Goal: Task Accomplishment & Management: Manage account settings

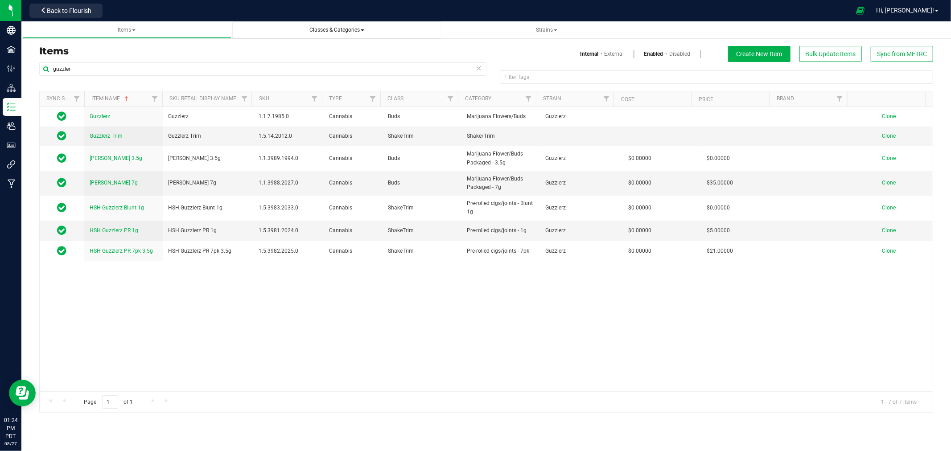
click at [429, 33] on span "Classes & Categories" at bounding box center [337, 30] width 195 height 8
click at [188, 50] on h3 "Items" at bounding box center [259, 51] width 441 height 11
click at [128, 54] on h3 "Items" at bounding box center [259, 51] width 441 height 11
click at [128, 70] on input "guzzler" at bounding box center [262, 68] width 447 height 13
type input "g"
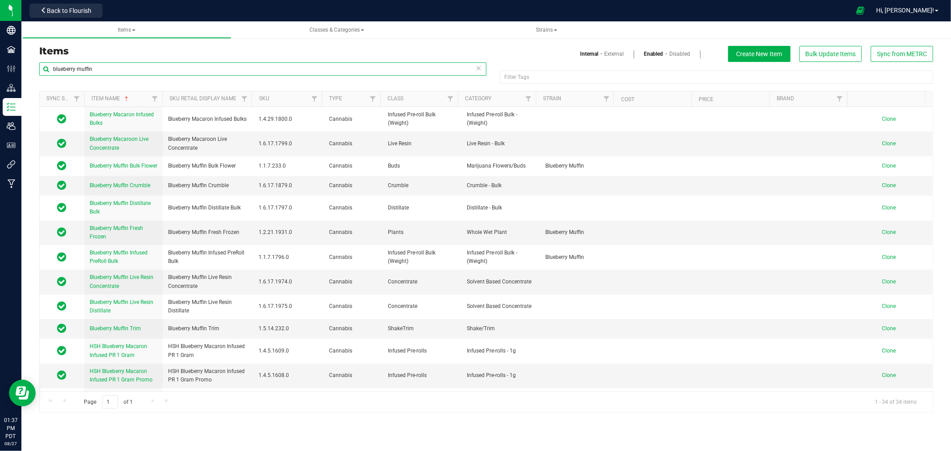
type input "blueberry muffin"
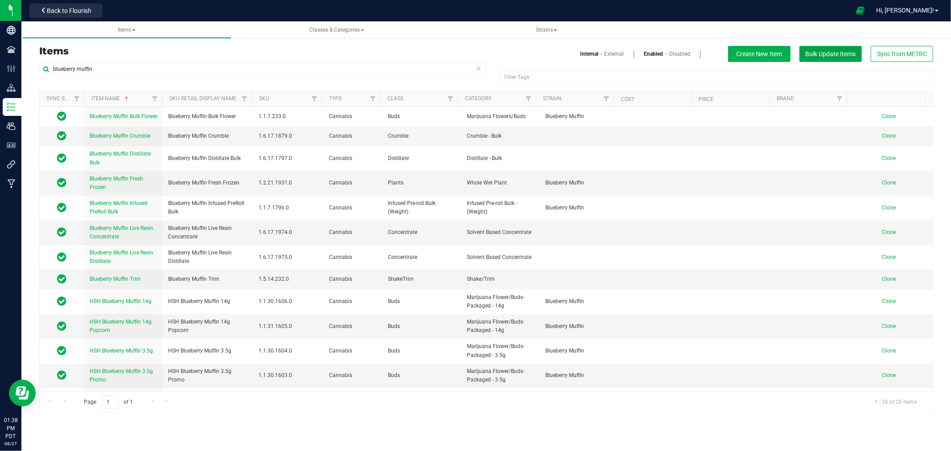
click at [836, 54] on span "Bulk Update Items" at bounding box center [831, 53] width 50 height 7
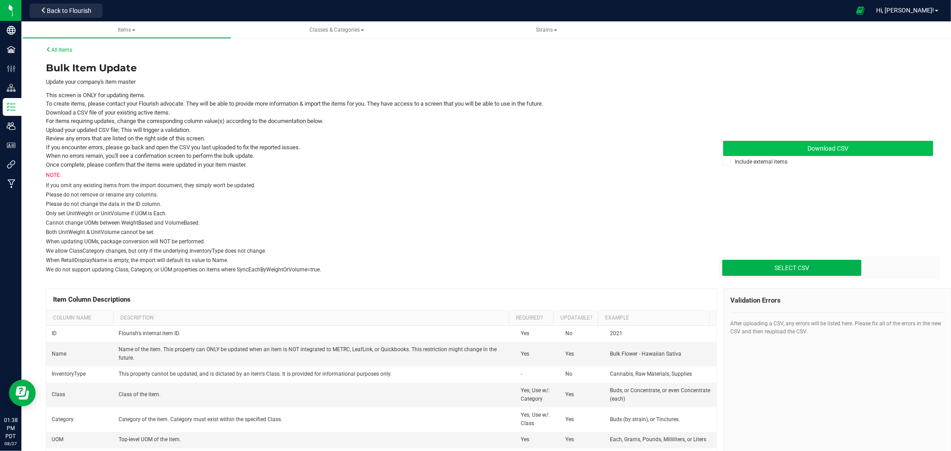
click at [832, 148] on span "Download CSV" at bounding box center [828, 148] width 41 height 7
click at [823, 262] on input "Select CSV" at bounding box center [85, 230] width 1552 height 91
type input "C:\fakepath\update-items_2025-07-21 (1).csv"
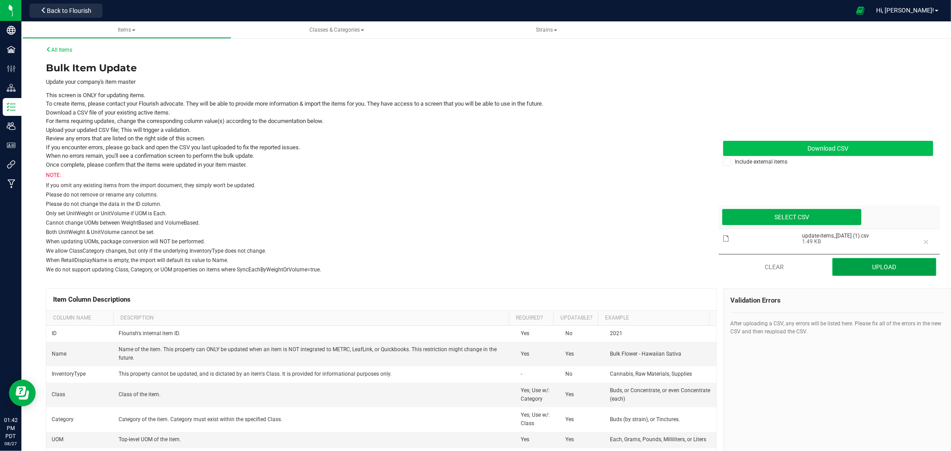
click at [885, 268] on button "Upload" at bounding box center [885, 267] width 104 height 18
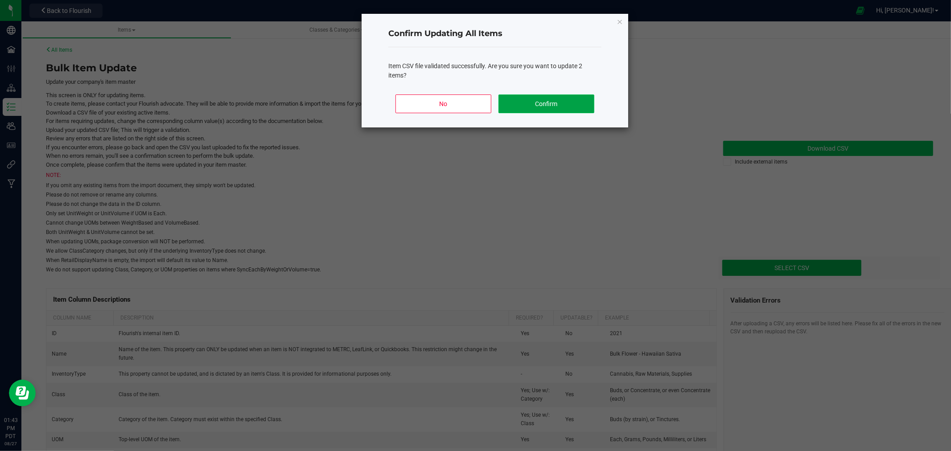
click at [540, 109] on button "Confirm" at bounding box center [547, 104] width 96 height 19
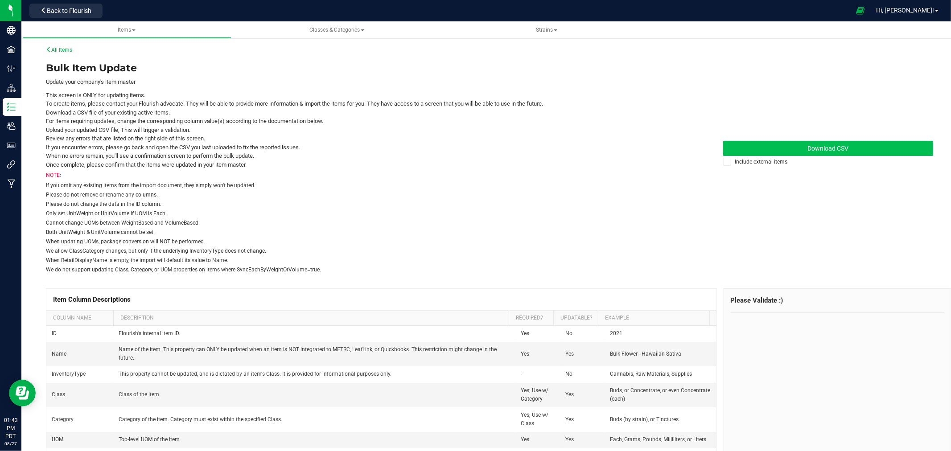
click at [803, 141] on link "Download CSV" at bounding box center [828, 148] width 210 height 15
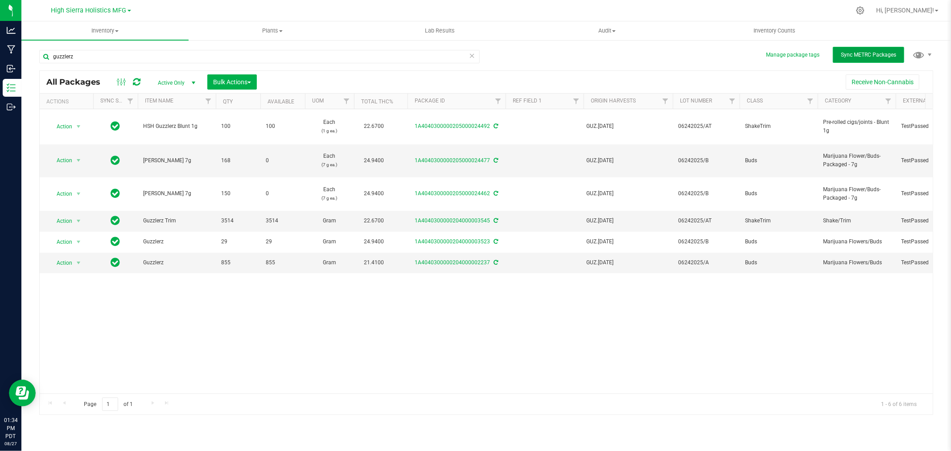
click at [884, 52] on span "Sync METRC Packages" at bounding box center [868, 55] width 55 height 6
click at [394, 2] on div at bounding box center [505, 10] width 691 height 17
click at [354, 9] on div at bounding box center [505, 10] width 691 height 17
click at [198, 5] on div at bounding box center [505, 10] width 691 height 17
click at [209, 17] on div at bounding box center [505, 10] width 691 height 17
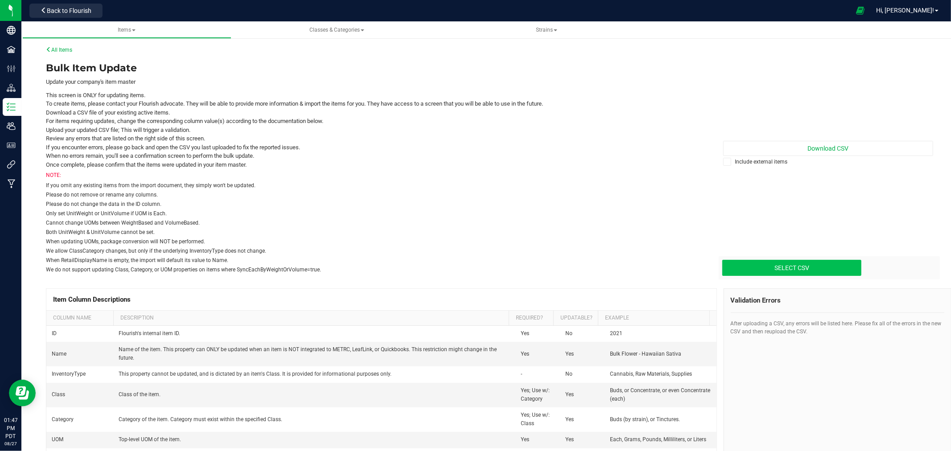
click at [815, 264] on input "Select CSV" at bounding box center [85, 230] width 1552 height 91
type input "C:\fakepath\update-items_[DATE] (1).csv"
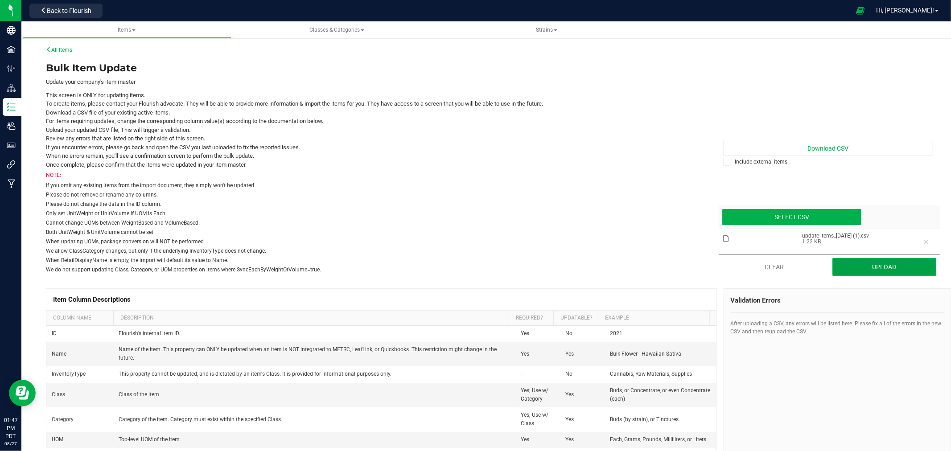
click at [873, 265] on button "Upload" at bounding box center [885, 267] width 104 height 18
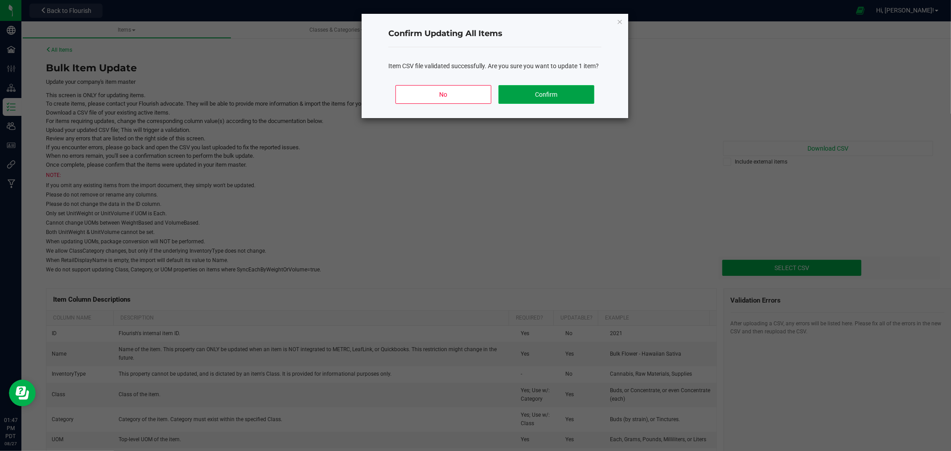
click at [570, 92] on button "Confirm" at bounding box center [547, 94] width 96 height 19
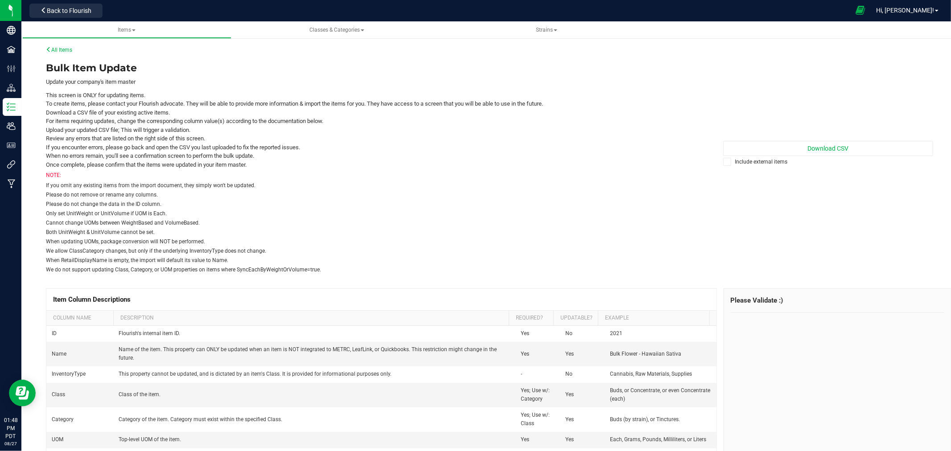
click at [865, 10] on icon at bounding box center [860, 10] width 9 height 10
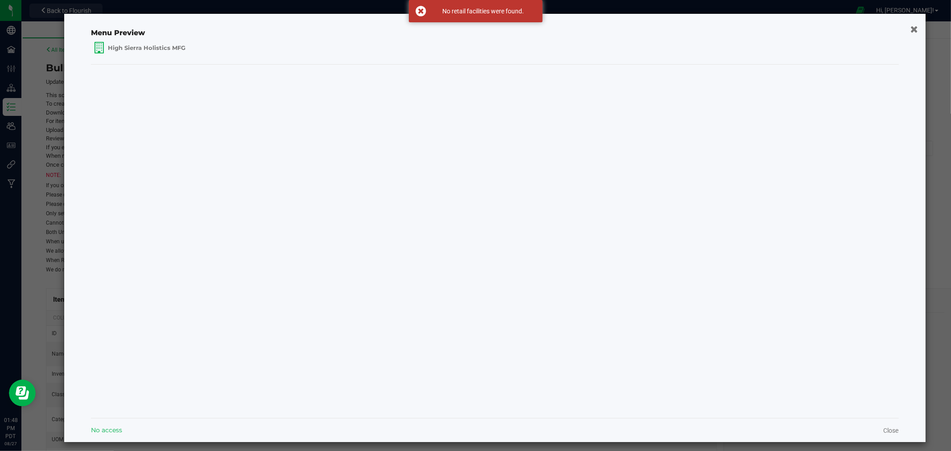
click at [911, 26] on icon "button" at bounding box center [915, 28] width 8 height 9
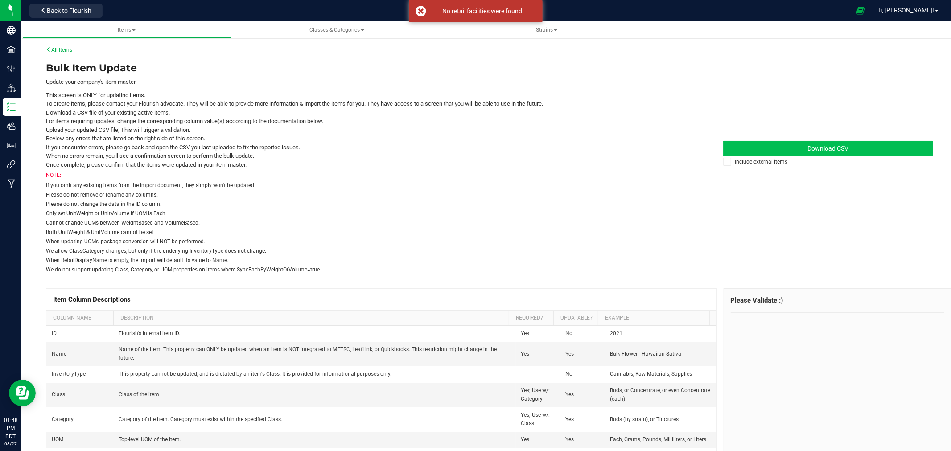
click at [804, 143] on link "Download CSV" at bounding box center [828, 148] width 210 height 15
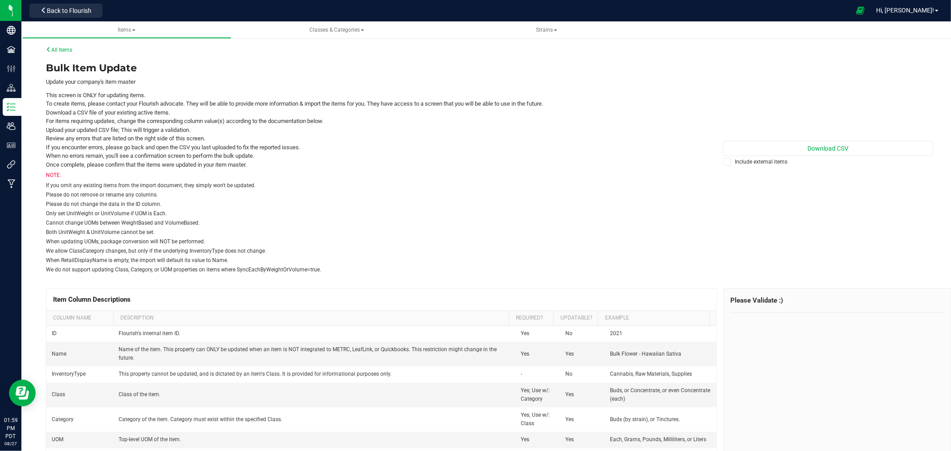
click at [252, 7] on div at bounding box center [478, 10] width 744 height 17
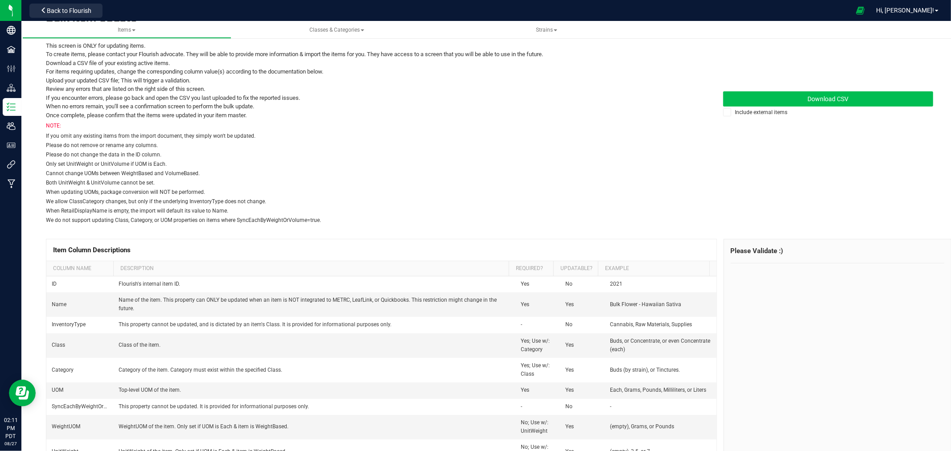
click at [797, 96] on link "Download CSV" at bounding box center [828, 98] width 210 height 15
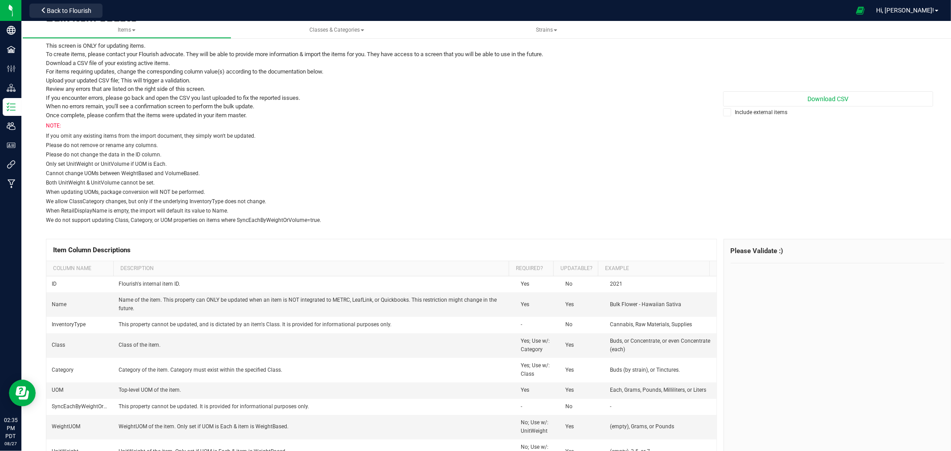
click at [430, 145] on div "Please do not remove or rename any columns." at bounding box center [374, 145] width 657 height 8
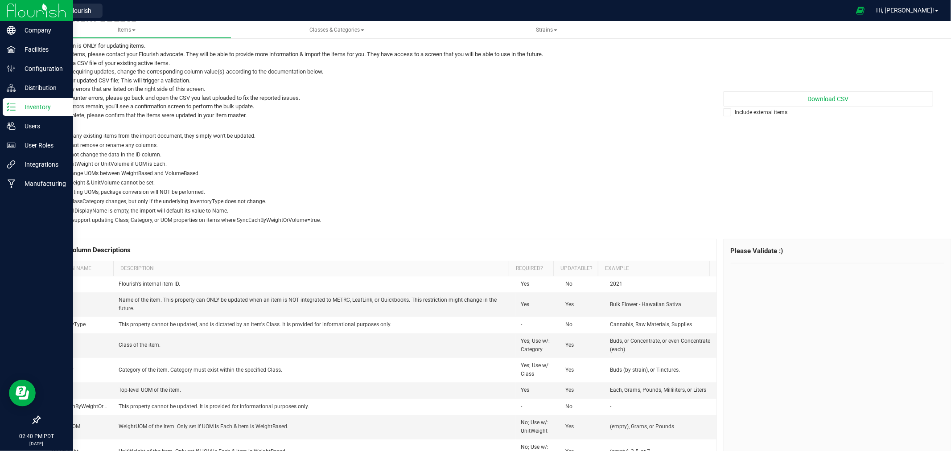
click at [33, 102] on p "Inventory" at bounding box center [43, 107] width 54 height 11
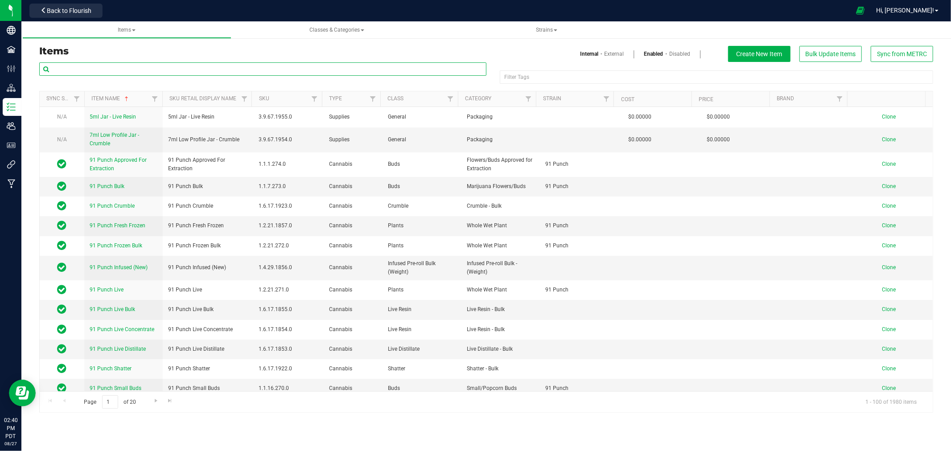
click at [125, 64] on input "text" at bounding box center [262, 68] width 447 height 13
type input "blunt"
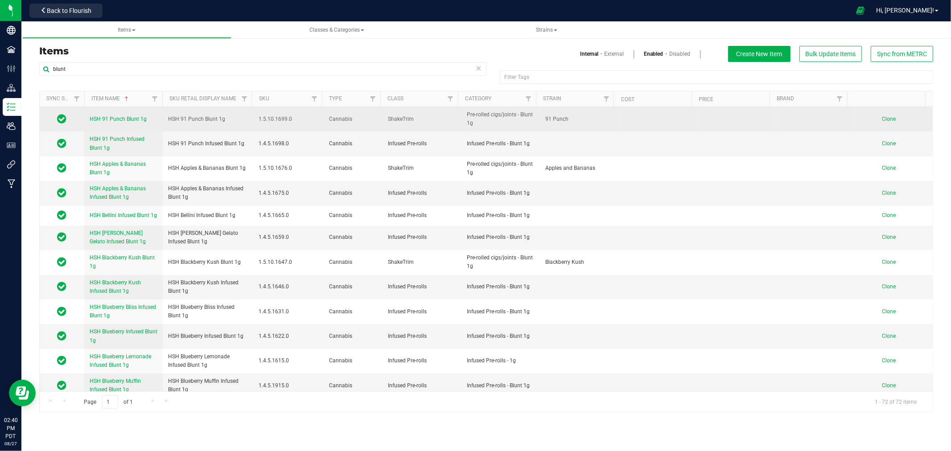
click at [882, 117] on span "Clone" at bounding box center [889, 119] width 14 height 6
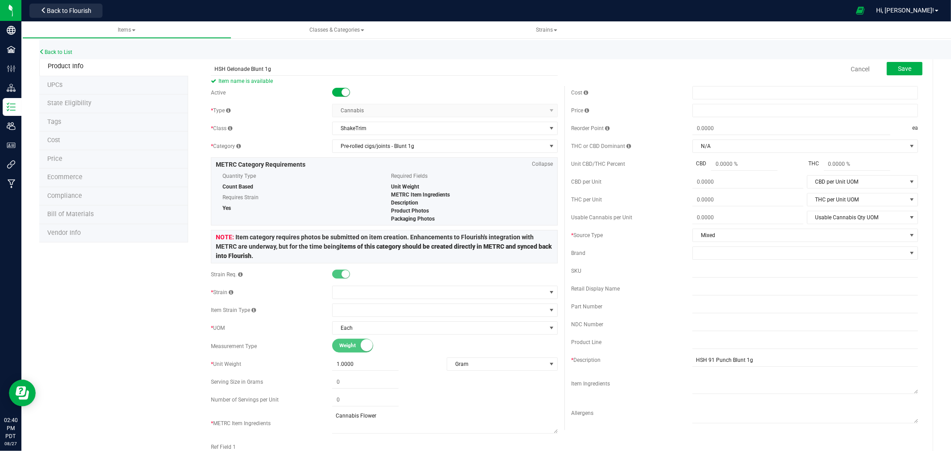
type input "HSH Gelonade Blunt 1g"
click at [306, 125] on div "* Class" at bounding box center [271, 128] width 121 height 8
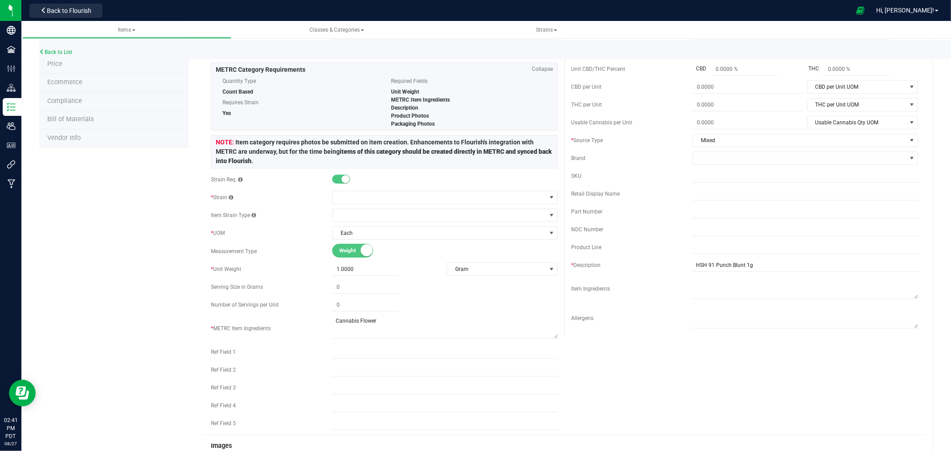
scroll to position [99, 0]
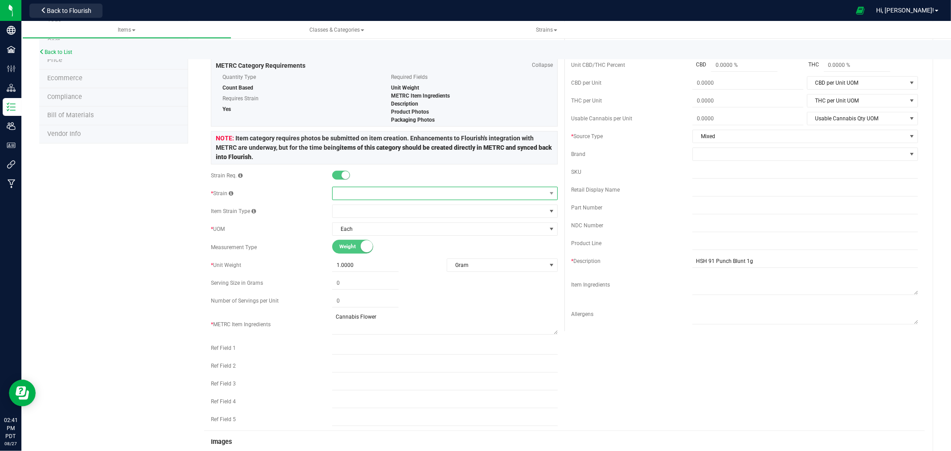
click at [365, 190] on span at bounding box center [440, 193] width 214 height 12
type input "Gelon"
click at [365, 231] on li "Gelonade" at bounding box center [441, 231] width 223 height 12
click at [143, 248] on div "Product Info UPCs State Eligibility Tags Cost Price Ecommerce Compliance Bill o…" at bounding box center [486, 355] width 894 height 795
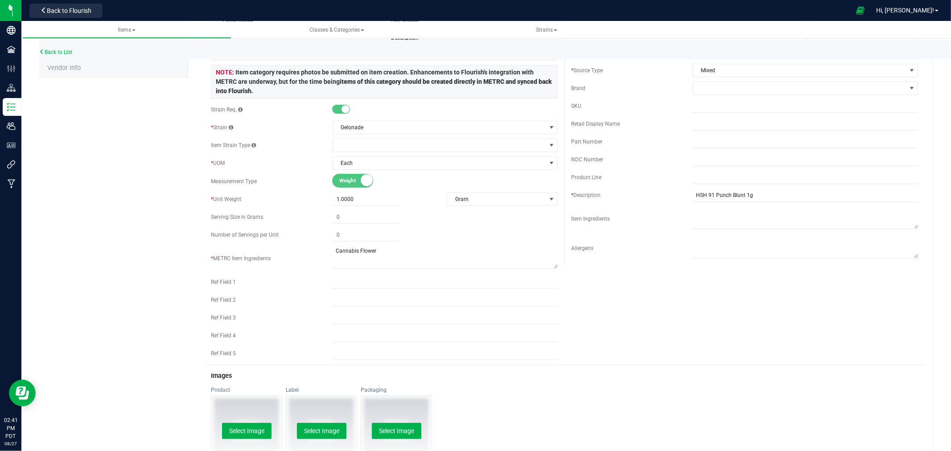
scroll to position [248, 0]
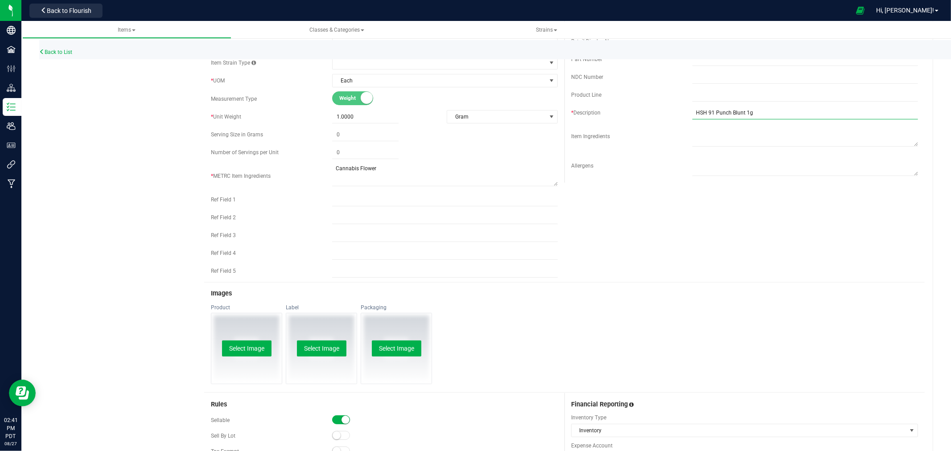
drag, startPoint x: 725, startPoint y: 113, endPoint x: 702, endPoint y: 114, distance: 22.3
click at [702, 114] on input "HSH 91 Punch Blunt 1g" at bounding box center [806, 112] width 226 height 13
type input "HSH Gelonade Blunt 1g"
click at [612, 277] on div "Active * Type Cannabis Select type Cannabis Non-Inventory Raw Materials Supplie…" at bounding box center [564, 61] width 721 height 444
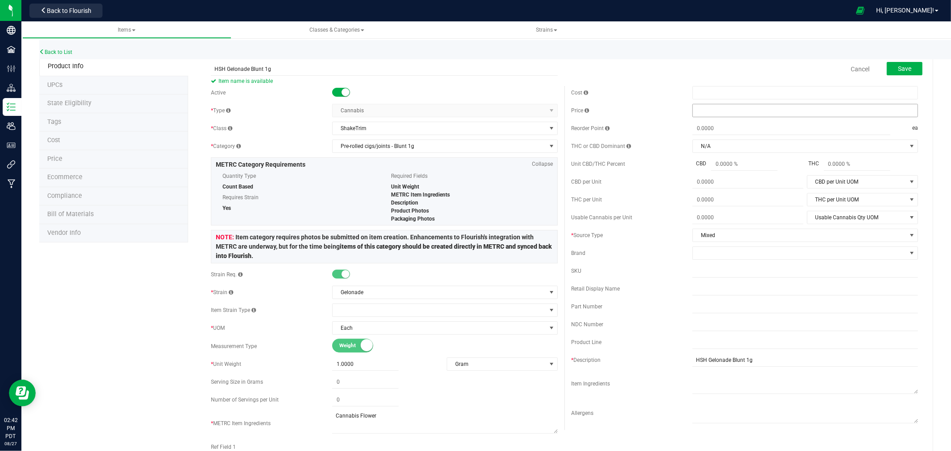
click at [715, 114] on span at bounding box center [806, 110] width 226 height 13
type input "12"
type input "$12.00000"
click at [738, 75] on div "Cancel Save" at bounding box center [745, 69] width 360 height 22
drag, startPoint x: 901, startPoint y: 66, endPoint x: 902, endPoint y: 74, distance: 8.1
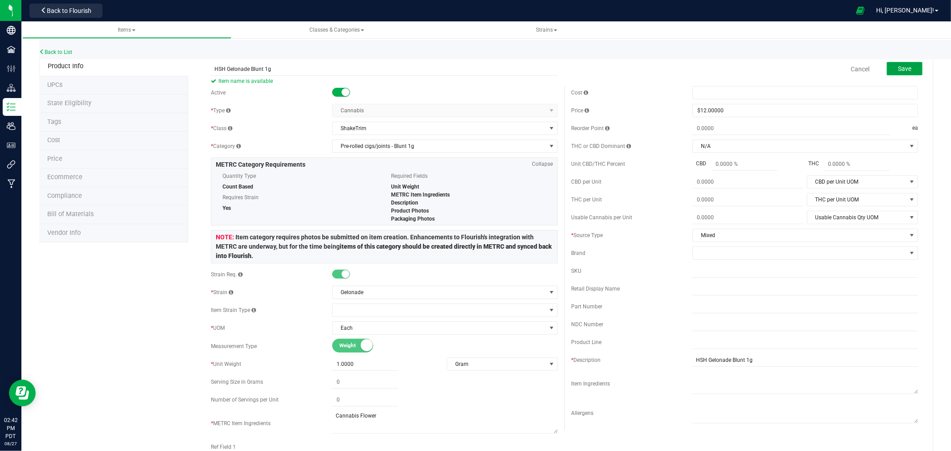
click at [902, 74] on button "Save" at bounding box center [905, 68] width 36 height 13
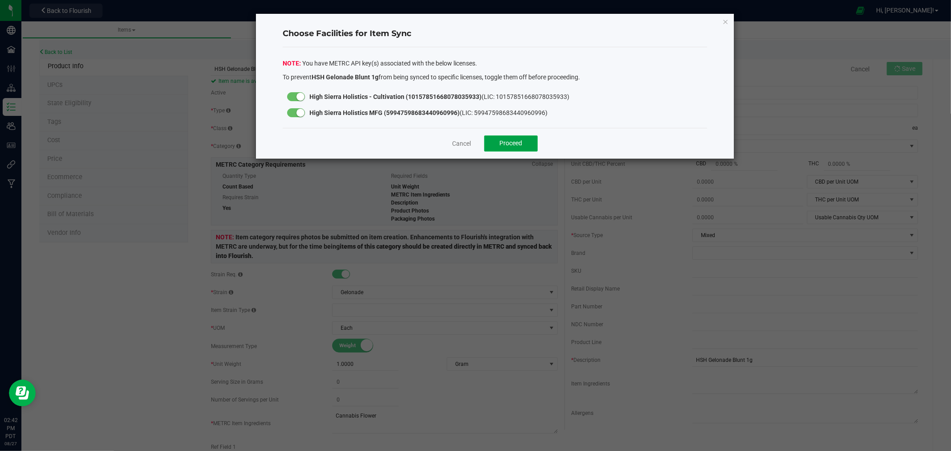
click at [514, 141] on span "Proceed" at bounding box center [511, 143] width 23 height 7
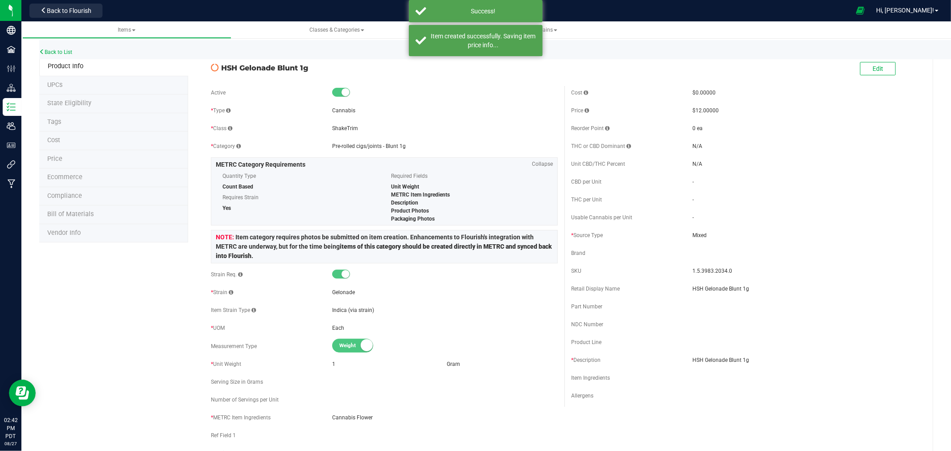
click at [82, 102] on span "State Eligibility" at bounding box center [69, 103] width 44 height 8
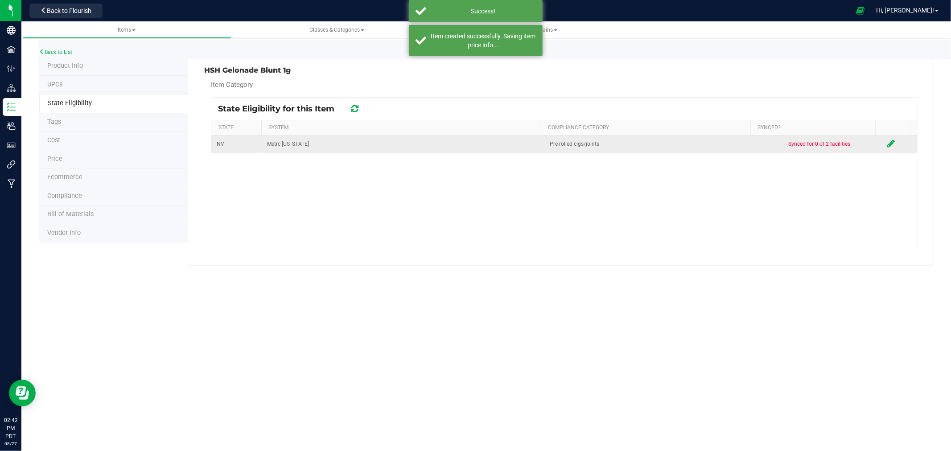
click at [884, 139] on td at bounding box center [900, 144] width 35 height 17
click at [888, 141] on icon at bounding box center [892, 143] width 8 height 9
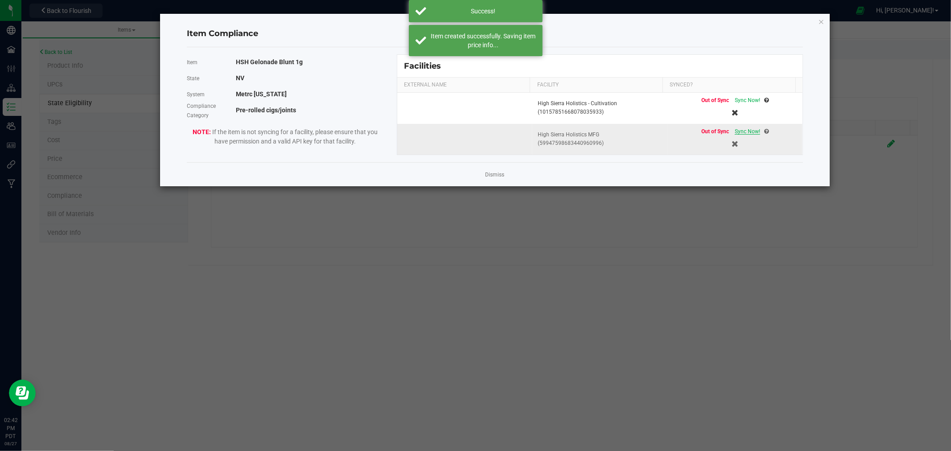
click at [744, 131] on span "Sync Now!" at bounding box center [747, 131] width 25 height 6
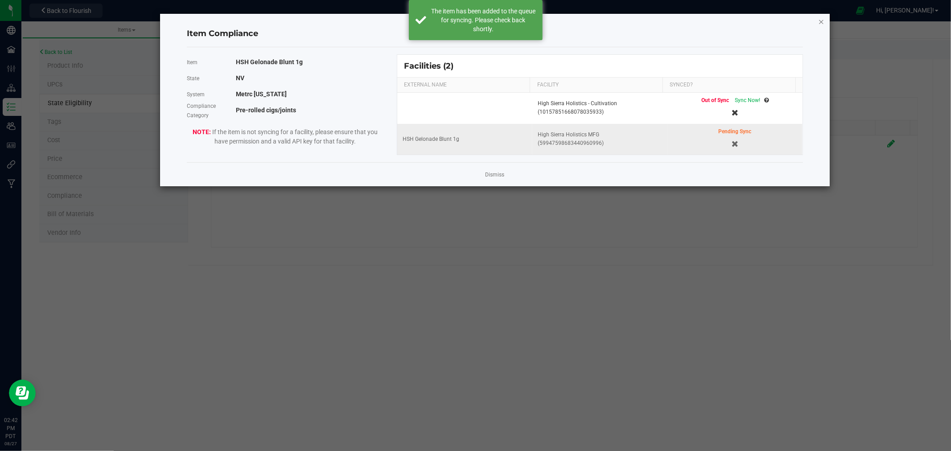
click at [821, 19] on icon "Close modal" at bounding box center [821, 21] width 6 height 11
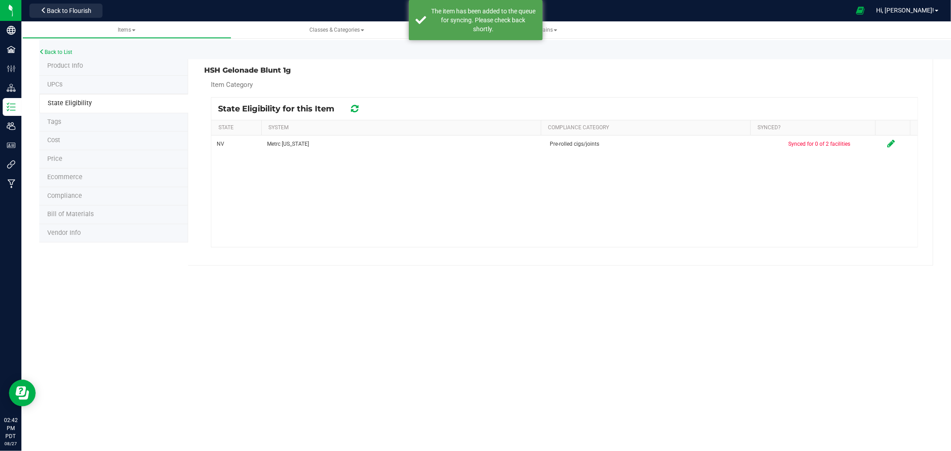
click at [61, 64] on span "Product Info" at bounding box center [65, 66] width 36 height 8
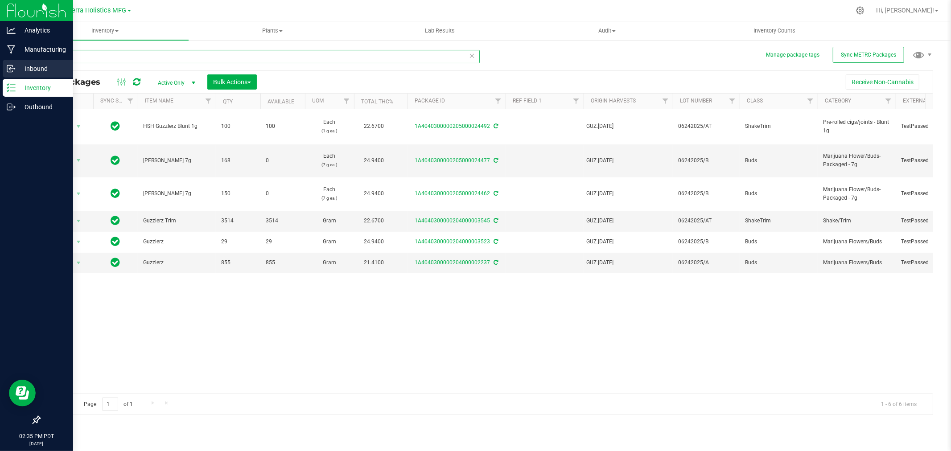
drag, startPoint x: 85, startPoint y: 57, endPoint x: 0, endPoint y: 68, distance: 85.4
click at [0, 68] on div "Analytics Manufacturing Inbound Inventory Outbound 02:35 PM PDT 08/27/2025 08/2…" at bounding box center [475, 225] width 951 height 451
type input "mule fuel"
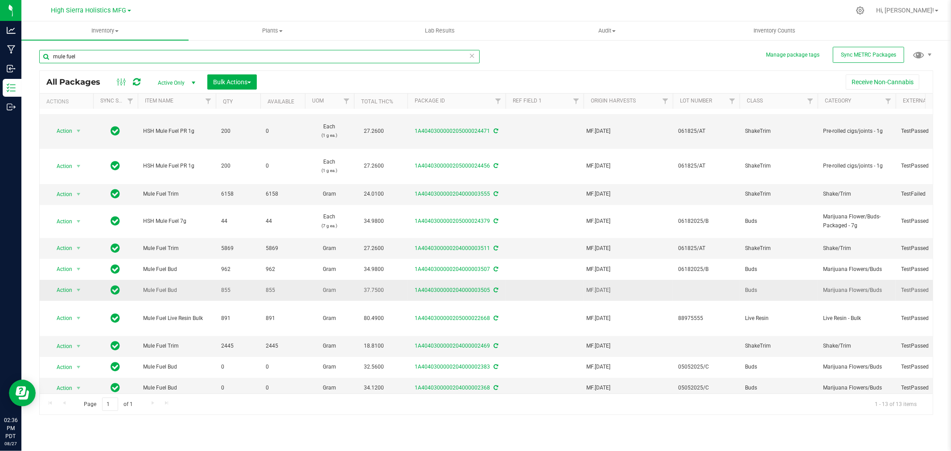
scroll to position [58, 0]
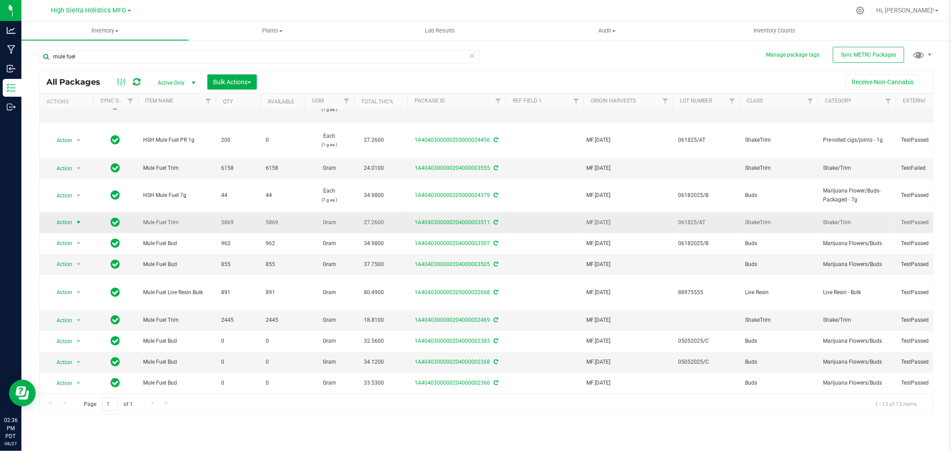
click at [77, 219] on span "select" at bounding box center [78, 222] width 7 height 7
click at [75, 372] on li "See history" at bounding box center [77, 373] width 56 height 13
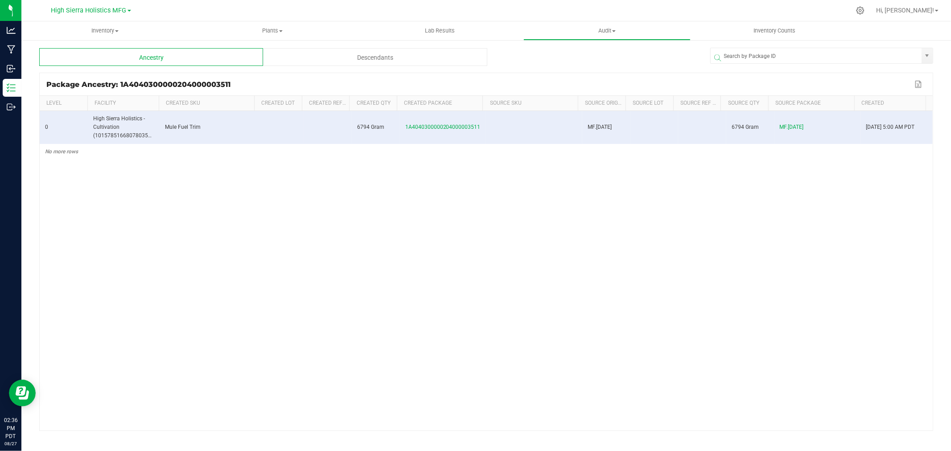
click at [407, 57] on div "Descendants" at bounding box center [375, 57] width 224 height 18
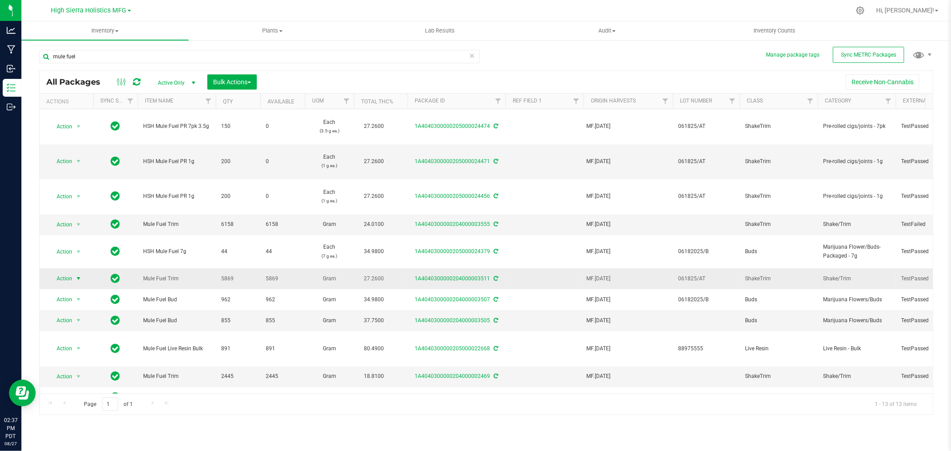
click at [77, 275] on span "select" at bounding box center [78, 278] width 7 height 7
click at [85, 112] on li "Create package" at bounding box center [77, 112] width 56 height 13
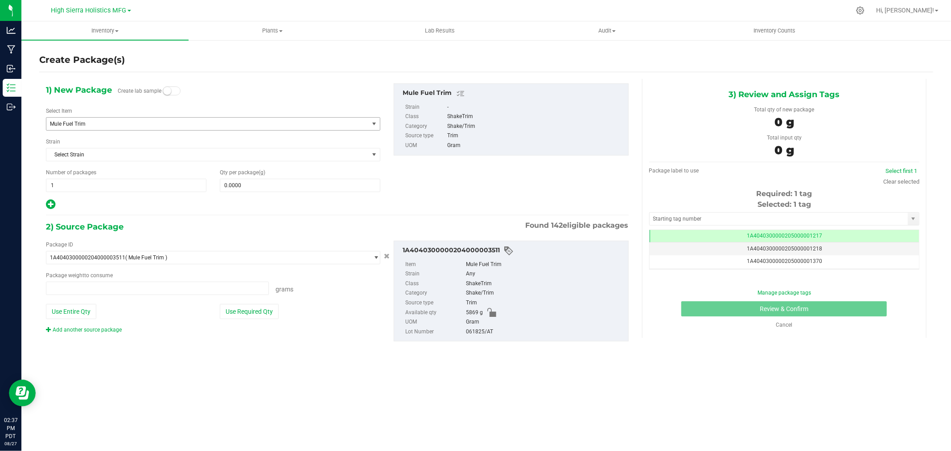
type input "0.0000 g"
click at [139, 153] on span "Select Strain" at bounding box center [207, 155] width 322 height 12
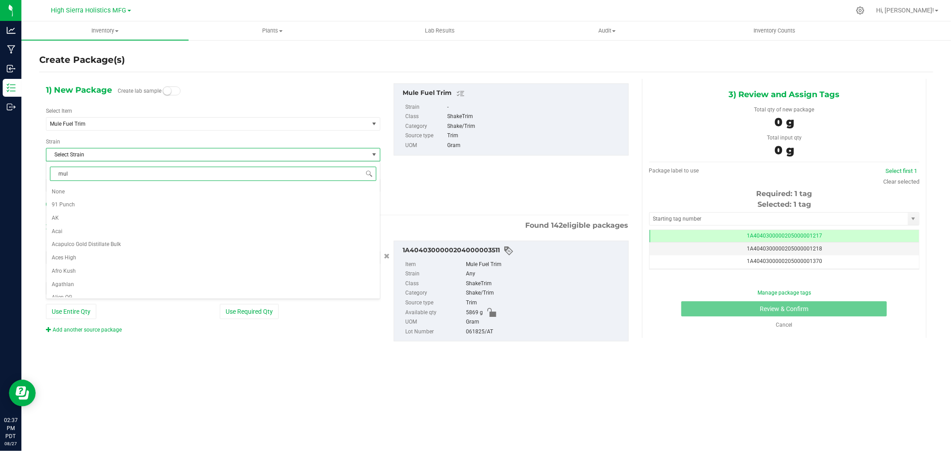
type input "mule"
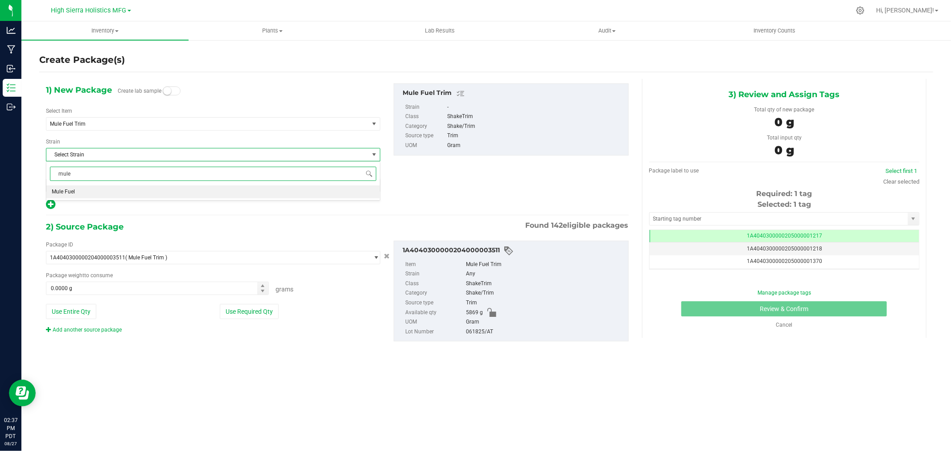
click at [103, 190] on li "Mule Fuel" at bounding box center [213, 192] width 334 height 13
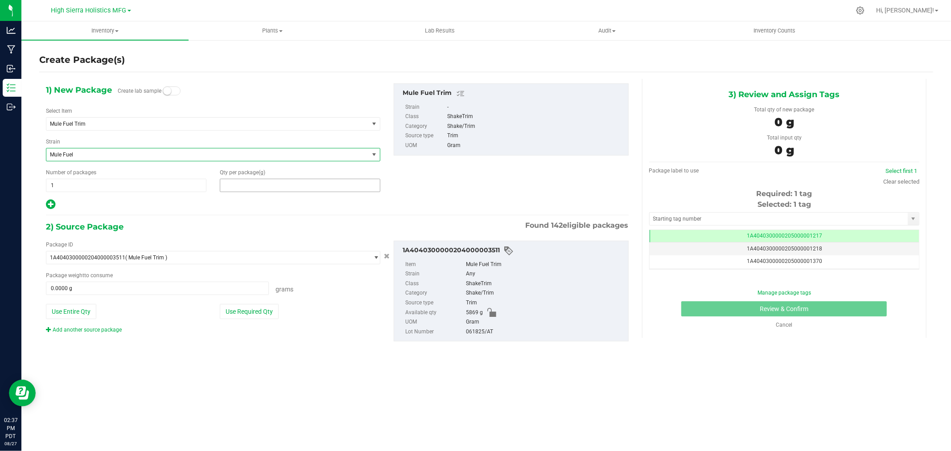
click at [295, 189] on span at bounding box center [300, 185] width 161 height 13
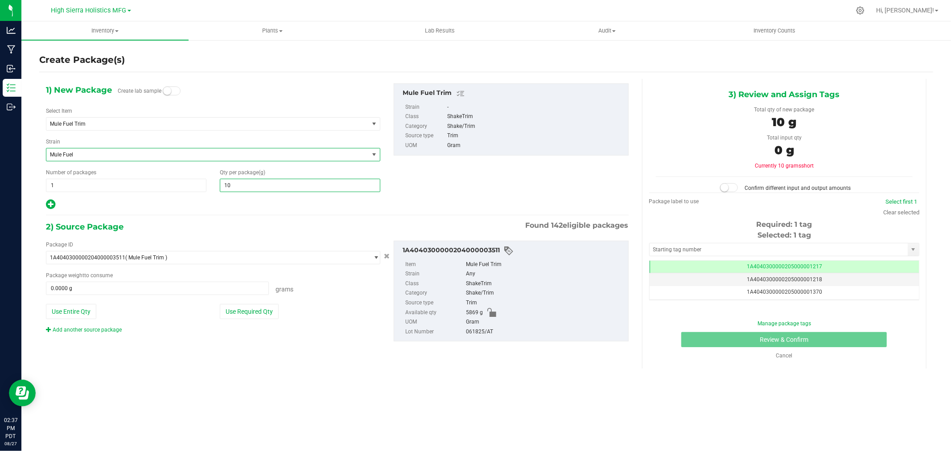
type input "100"
type input "100.0000"
click at [101, 123] on span "Mule Fuel Trim" at bounding box center [201, 124] width 302 height 6
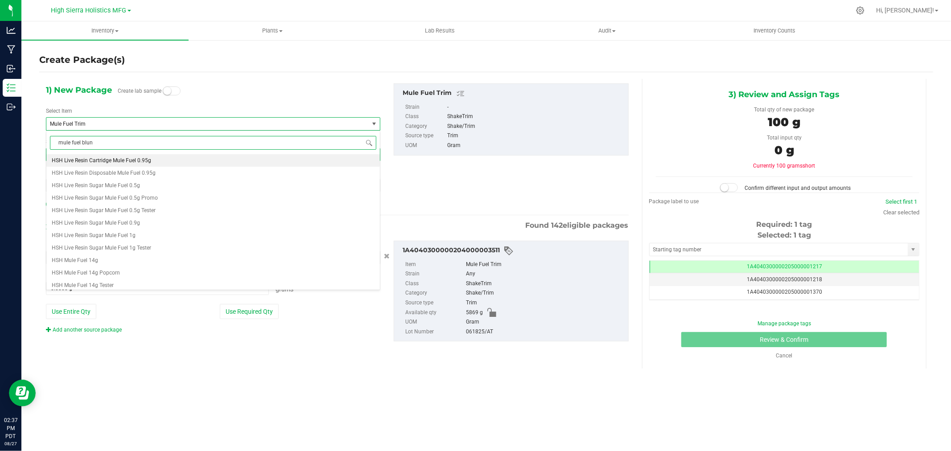
type input "mule fuel blunt"
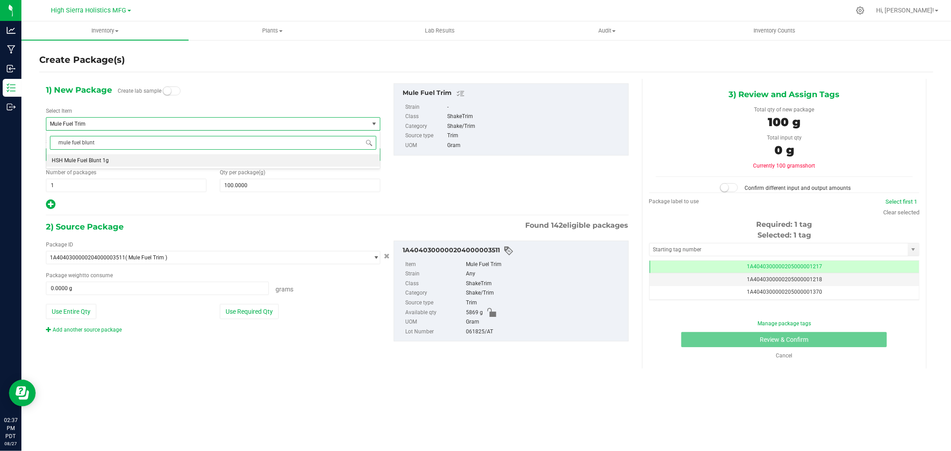
click at [118, 161] on li "HSH Mule Fuel Blunt 1g" at bounding box center [213, 160] width 334 height 12
type input "0"
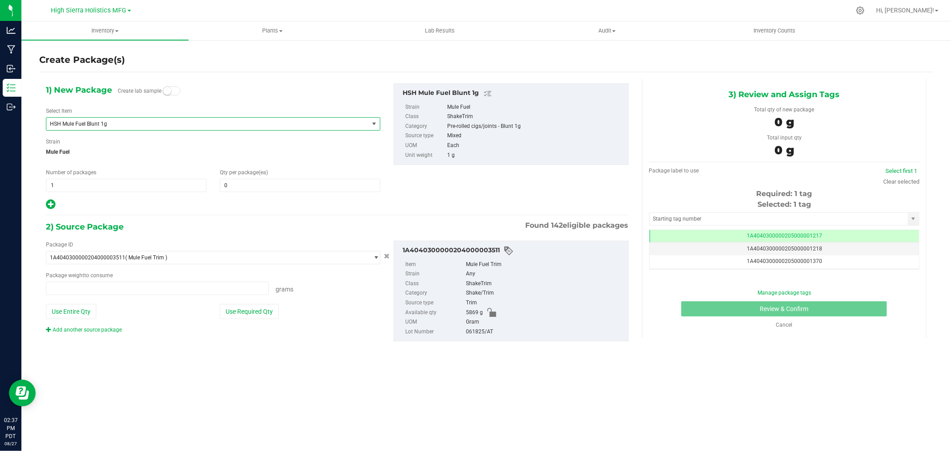
type input "0.0000 g"
click at [253, 186] on span at bounding box center [300, 185] width 161 height 13
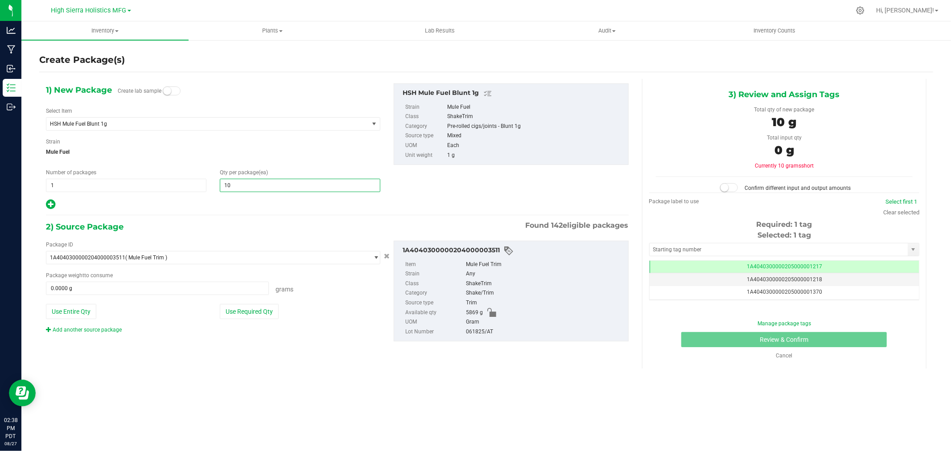
type input "100"
click at [234, 152] on span "Mule Fuel" at bounding box center [213, 151] width 335 height 13
click at [237, 310] on button "Use Required Qty" at bounding box center [249, 311] width 59 height 15
type input "100.0000 g"
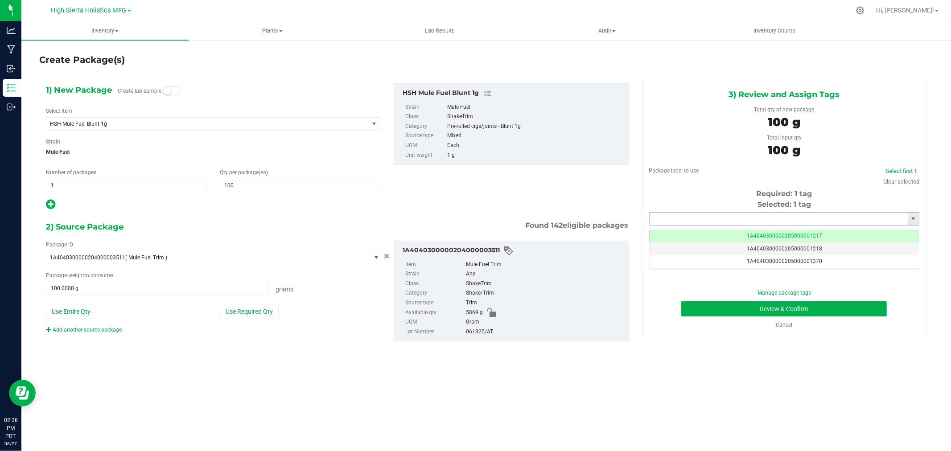
click at [683, 218] on input "text" at bounding box center [779, 219] width 258 height 12
click at [710, 238] on li "1A4040300000205000024493" at bounding box center [784, 233] width 269 height 13
type input "1A4040300000205000024493"
click at [736, 310] on button "Review & Confirm" at bounding box center [785, 309] width 206 height 15
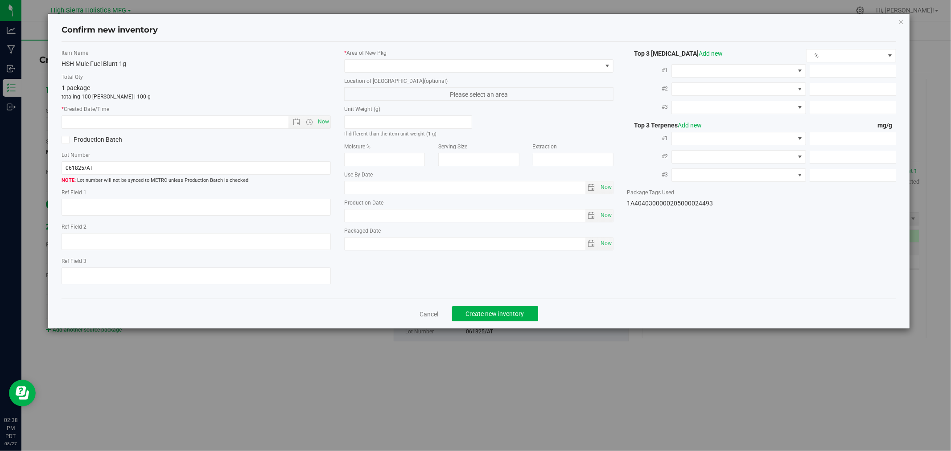
type input "2025-06-18"
type input "27.2600"
type input "0.1100"
type input "0.0700"
type input "5.2000"
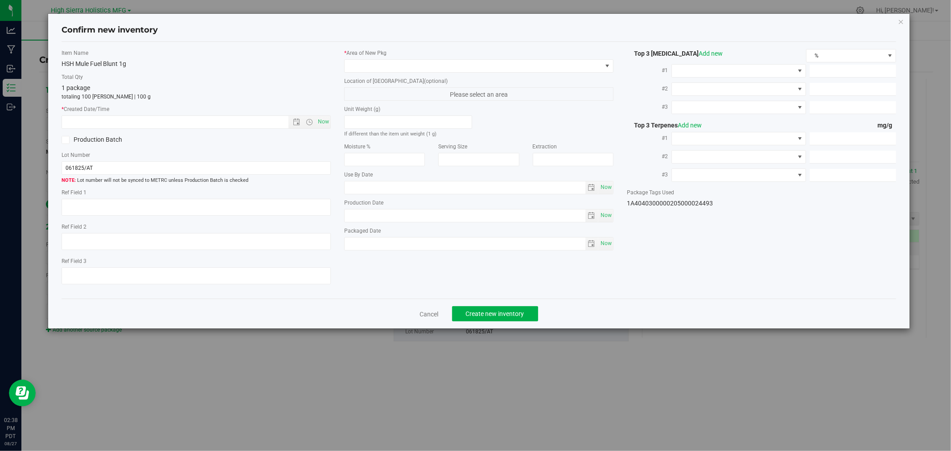
type input "2.6000"
type input "1.9000"
click at [324, 124] on span "Now" at bounding box center [323, 122] width 15 height 13
type input "8/27/2025 2:38 PM"
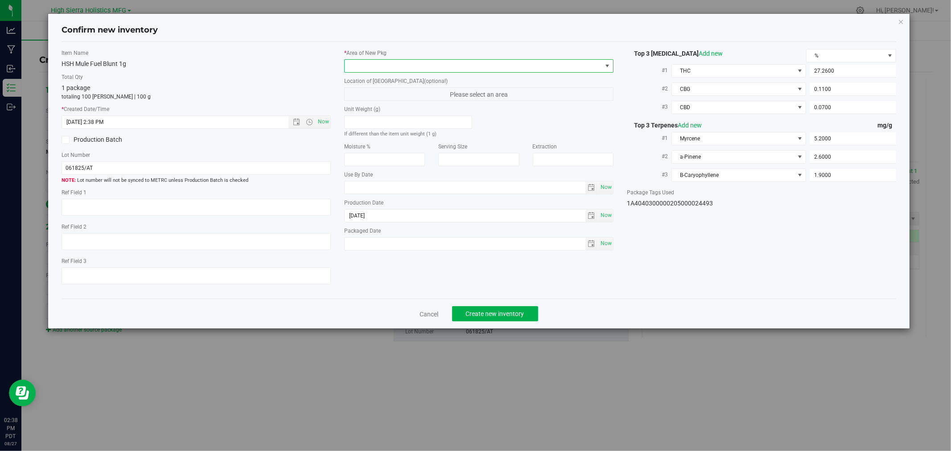
click at [358, 65] on span at bounding box center [473, 66] width 257 height 12
click at [360, 114] on li "Safe Room" at bounding box center [479, 115] width 268 height 12
click at [520, 310] on button "Create new inventory" at bounding box center [495, 313] width 86 height 15
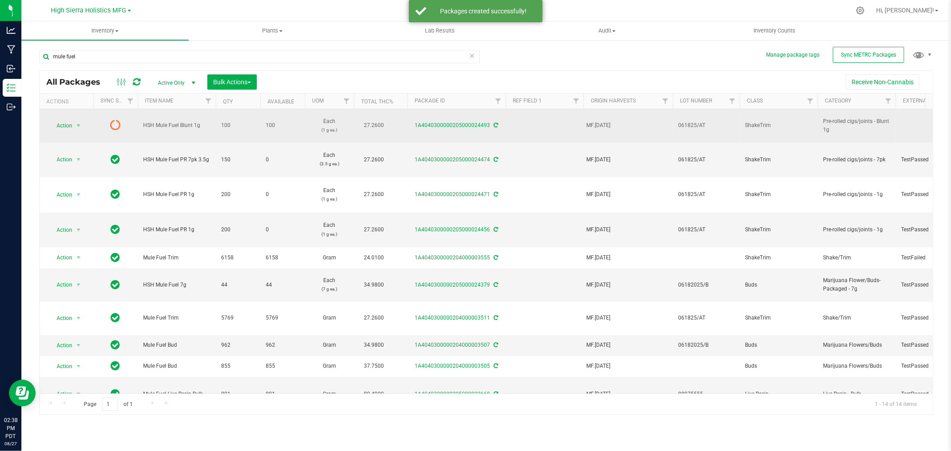
click at [496, 123] on icon at bounding box center [496, 125] width 4 height 5
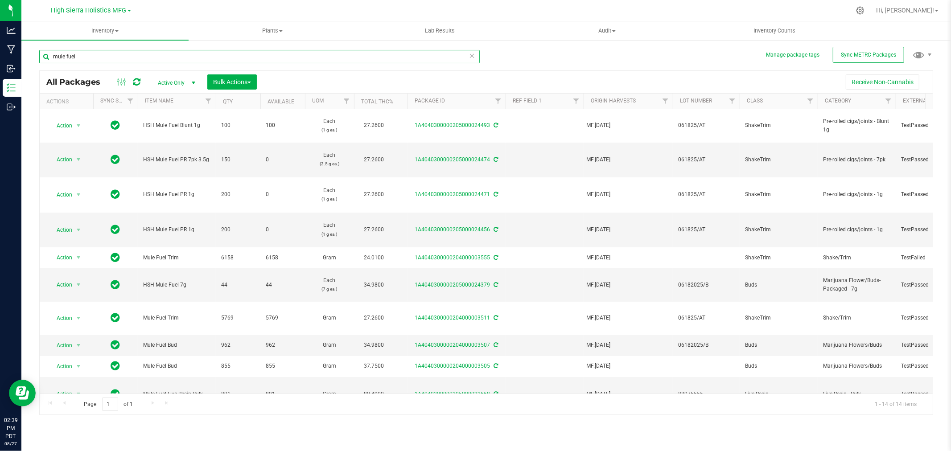
drag, startPoint x: 91, startPoint y: 59, endPoint x: 32, endPoint y: 57, distance: 58.9
click at [32, 57] on div "Manage package tags Sync METRC Packages mule fuel All Packages Active Only Acti…" at bounding box center [486, 175] width 930 height 272
type input "gelonade"
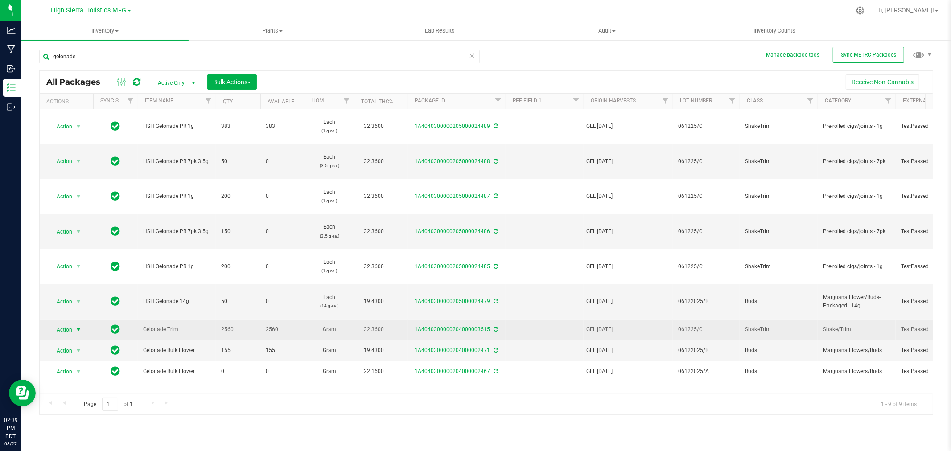
click at [78, 329] on span "select" at bounding box center [78, 329] width 7 height 7
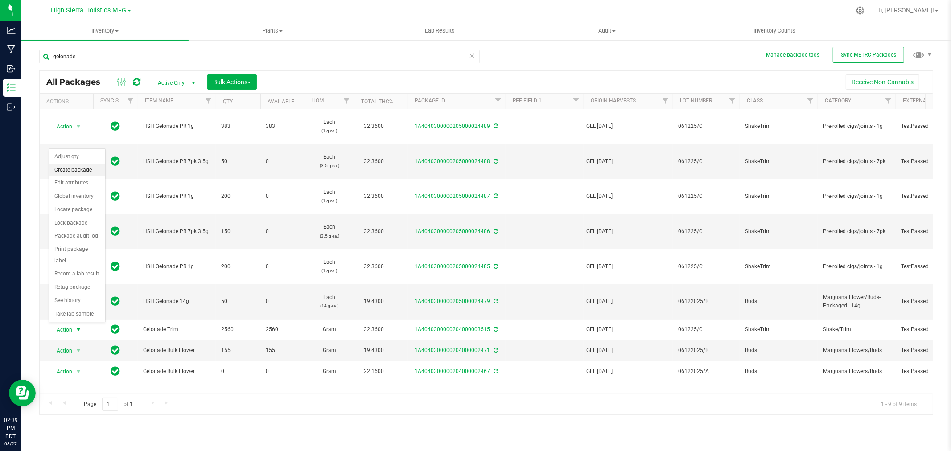
click at [74, 170] on li "Create package" at bounding box center [77, 170] width 56 height 13
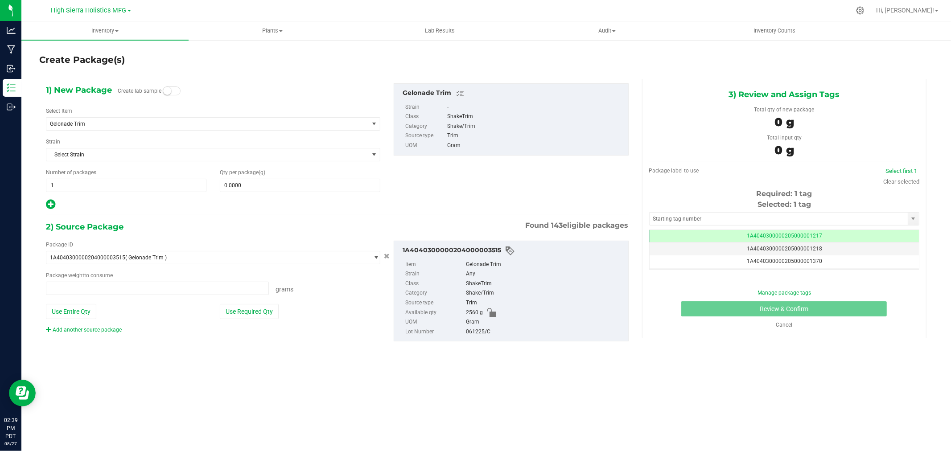
type input "0.0000 g"
click at [220, 124] on span "Gelonade Trim" at bounding box center [201, 124] width 302 height 6
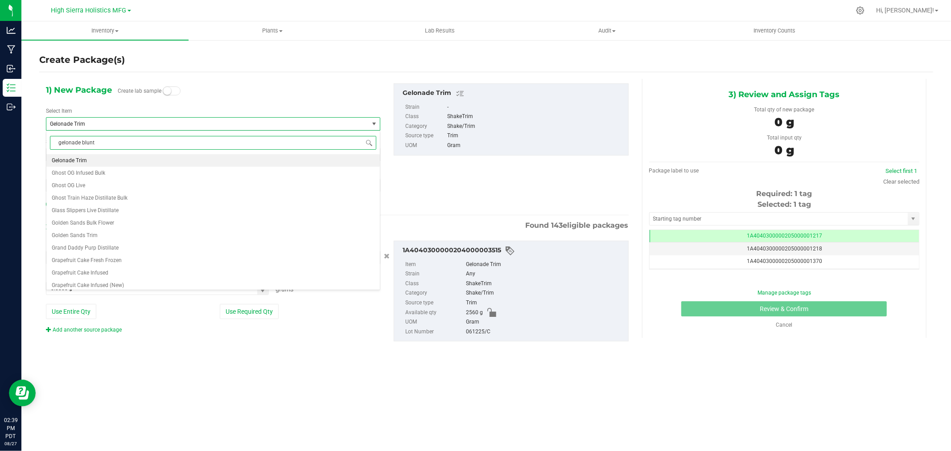
scroll to position [0, 0]
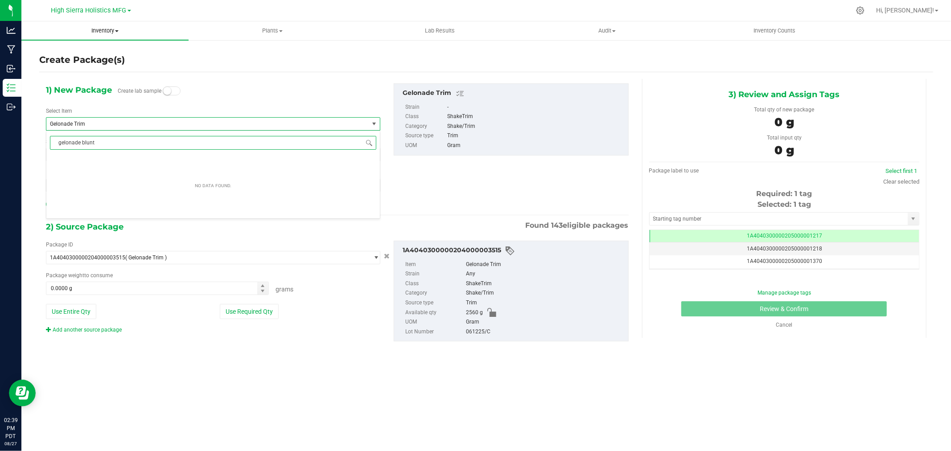
type input "gelonade blunt"
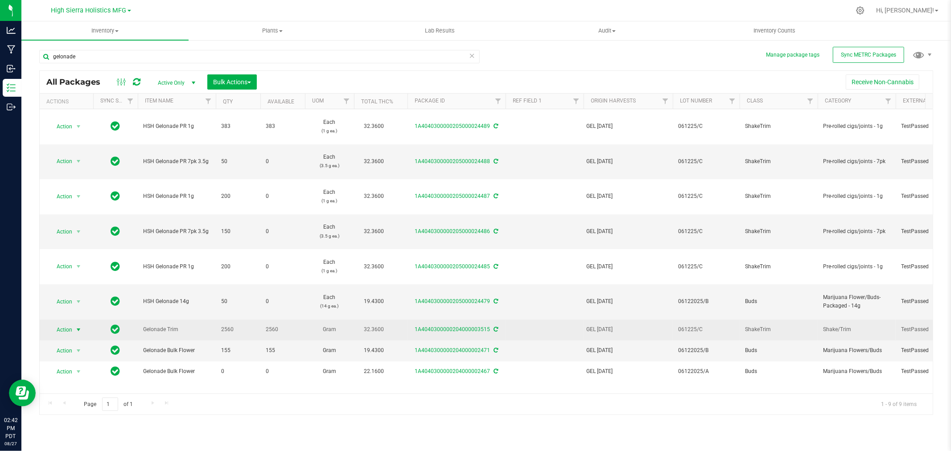
click at [78, 328] on span "select" at bounding box center [78, 329] width 7 height 7
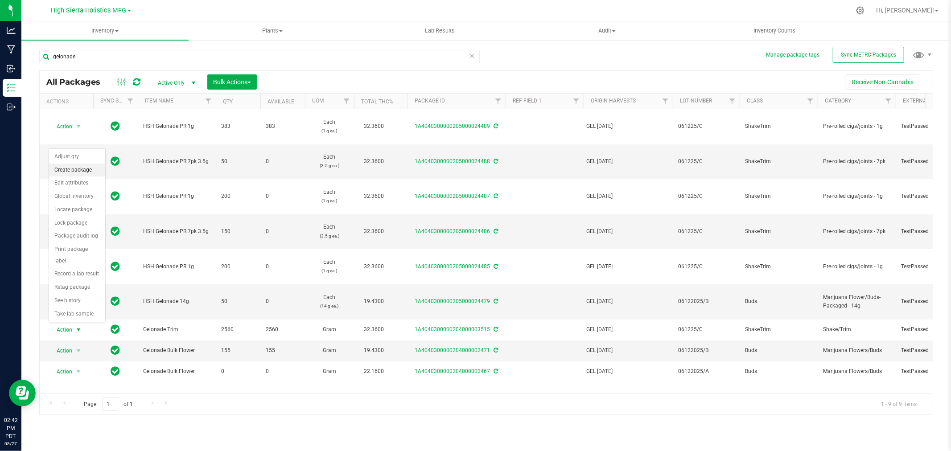
click at [76, 170] on li "Create package" at bounding box center [77, 170] width 56 height 13
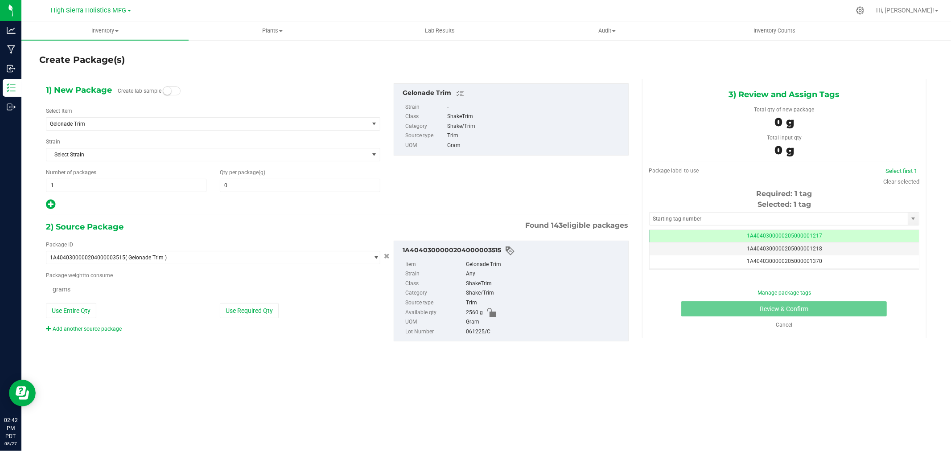
type input "0.0000"
click at [99, 123] on span "Gelonade Trim" at bounding box center [201, 124] width 302 height 6
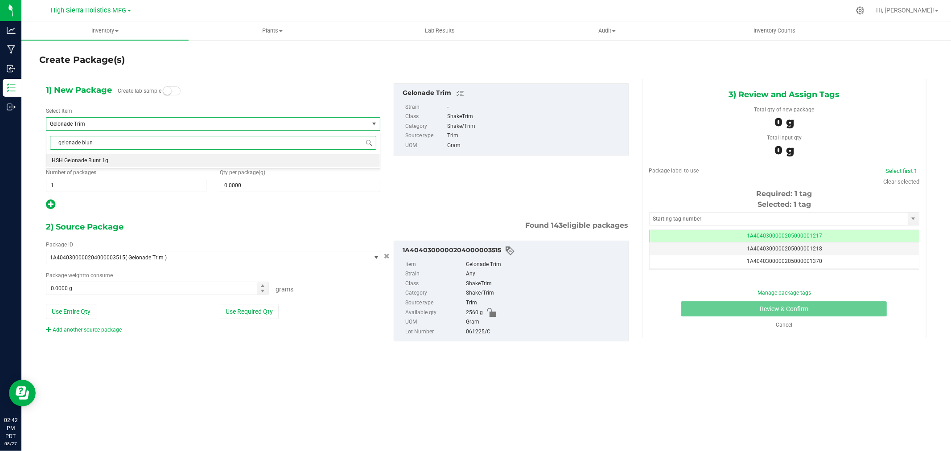
type input "gelonade blunt"
click at [113, 161] on li "HSH Gelonade Blunt 1g" at bounding box center [213, 160] width 334 height 12
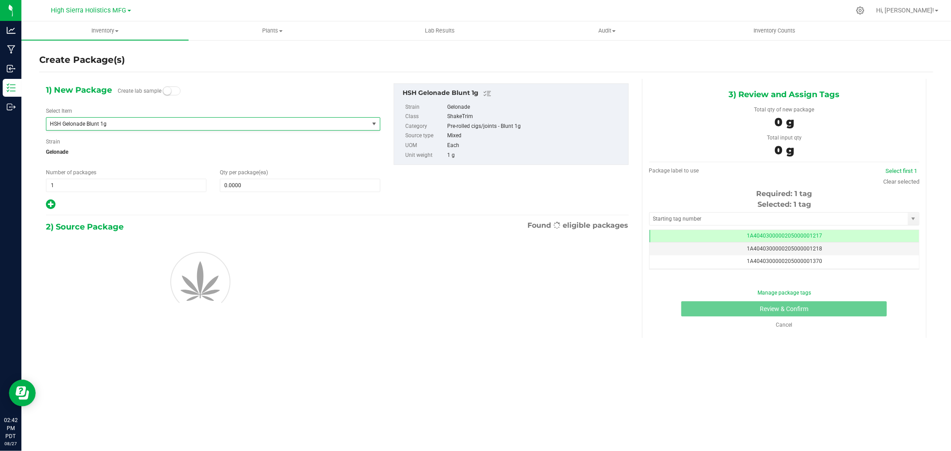
type input "0"
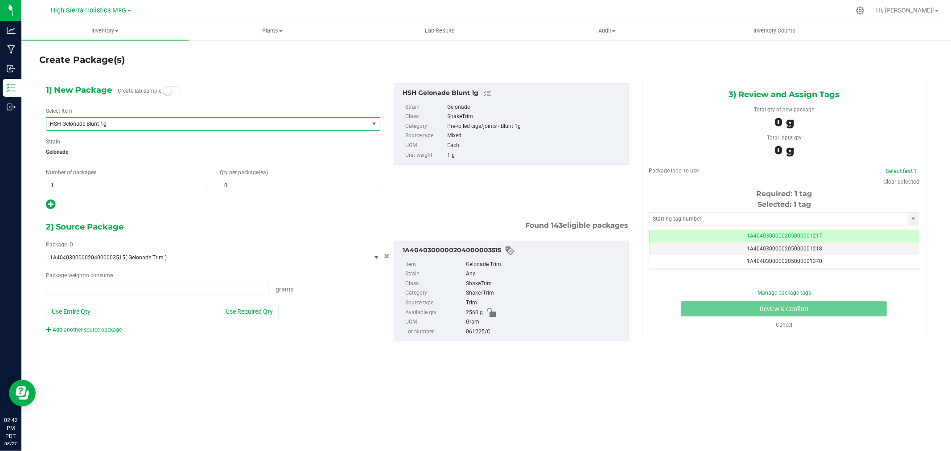
type input "0.0000 g"
click at [271, 182] on span at bounding box center [300, 185] width 161 height 13
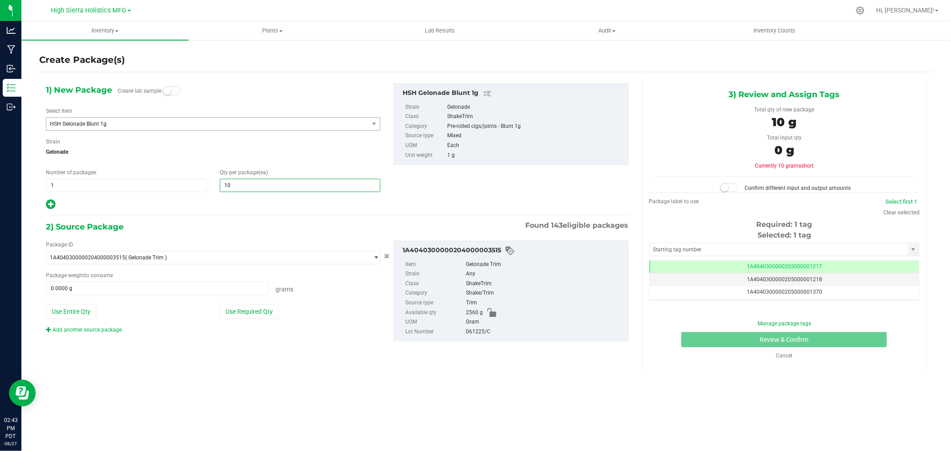
type input "100"
click at [281, 154] on span "Gelonade" at bounding box center [213, 151] width 335 height 13
click at [255, 314] on button "Use Required Qty" at bounding box center [249, 311] width 59 height 15
type input "100.0000 g"
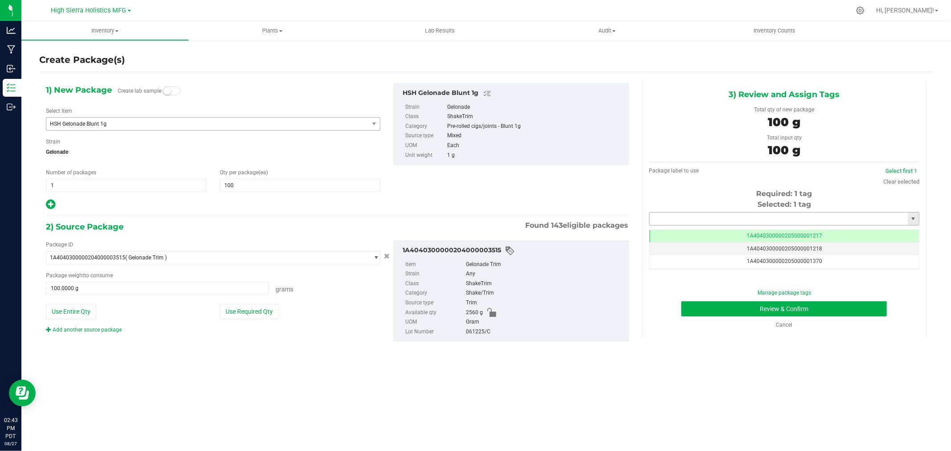
click at [706, 216] on input "text" at bounding box center [779, 219] width 258 height 12
click at [728, 234] on li "1A4040300000205000024494" at bounding box center [784, 233] width 269 height 13
type input "1A4040300000205000024494"
click at [747, 306] on button "Review & Confirm" at bounding box center [785, 309] width 206 height 15
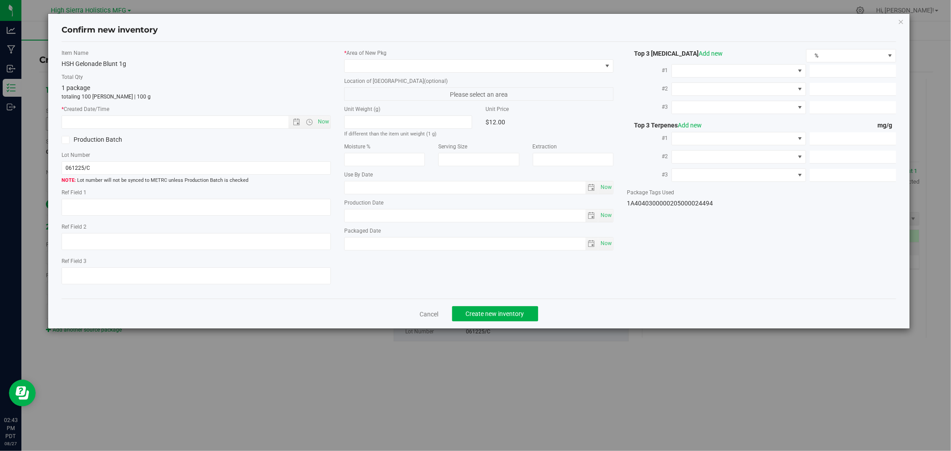
type input "2025-06-12"
type input "32.3600"
type input "0.1600"
type input "0.1100"
type input "5.3000"
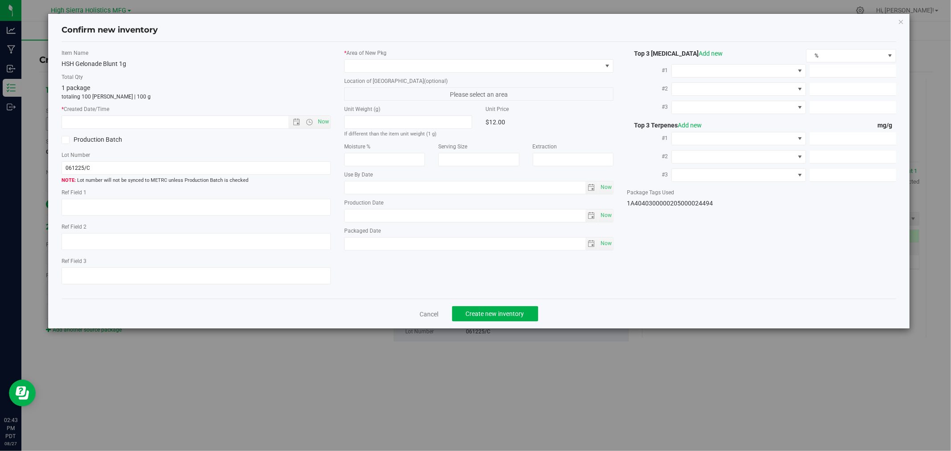
type input "2.7000"
type input "2.0000"
click at [321, 125] on span "Now" at bounding box center [323, 122] width 15 height 13
type input "8/27/2025 2:43 PM"
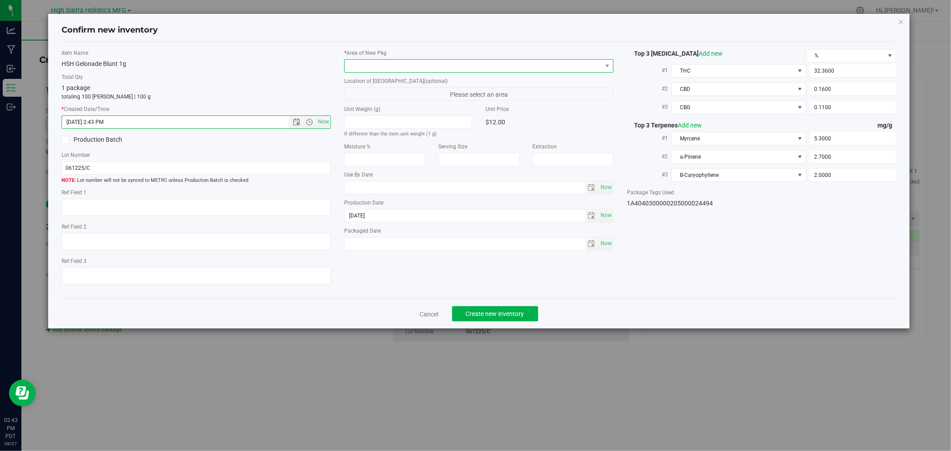
click at [360, 61] on span at bounding box center [473, 66] width 257 height 12
click at [355, 112] on li "Safe Room" at bounding box center [479, 115] width 268 height 12
click at [505, 318] on span "Create new inventory" at bounding box center [495, 313] width 58 height 7
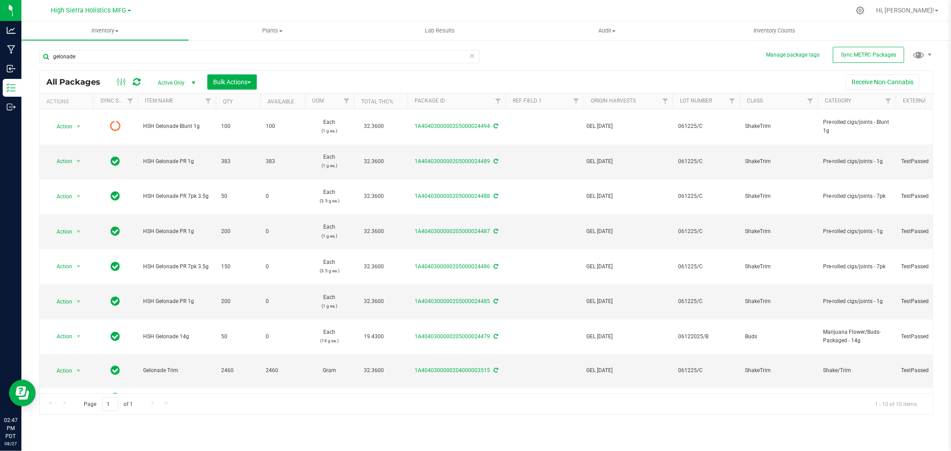
click at [425, 11] on div at bounding box center [505, 10] width 691 height 17
click at [865, 12] on icon at bounding box center [860, 10] width 9 height 9
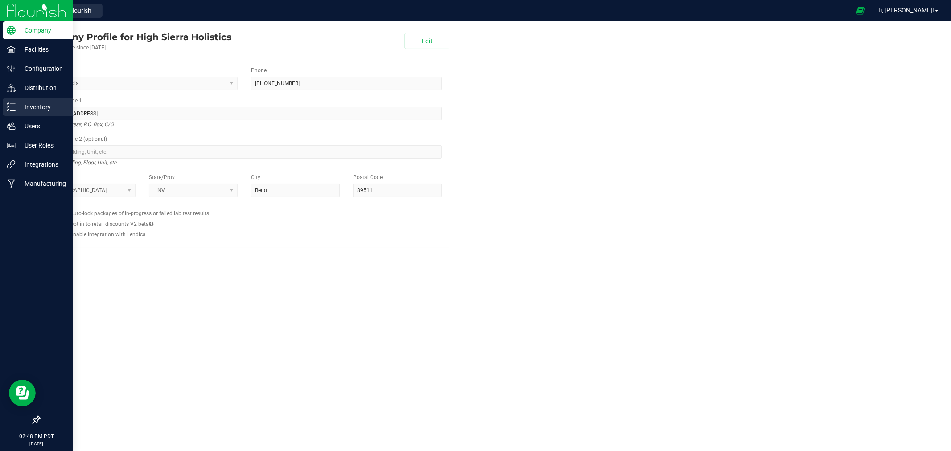
click at [46, 100] on div "Inventory" at bounding box center [38, 107] width 70 height 18
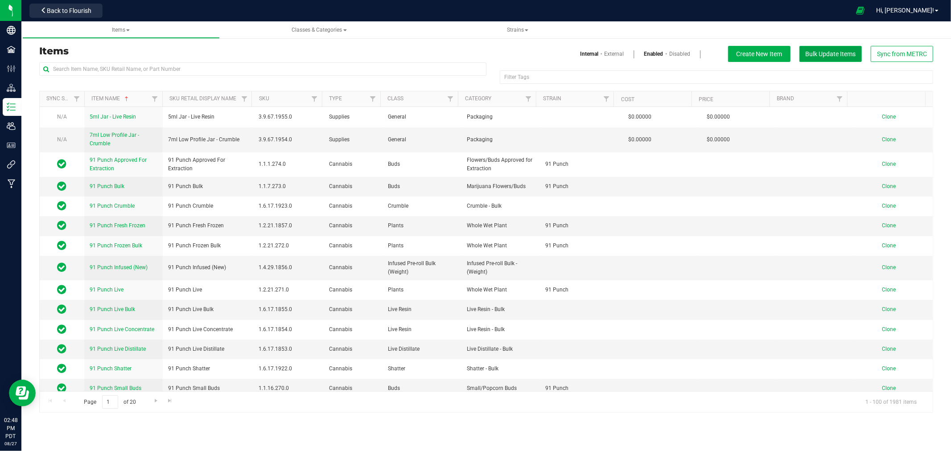
click at [831, 54] on span "Bulk Update Items" at bounding box center [831, 53] width 50 height 7
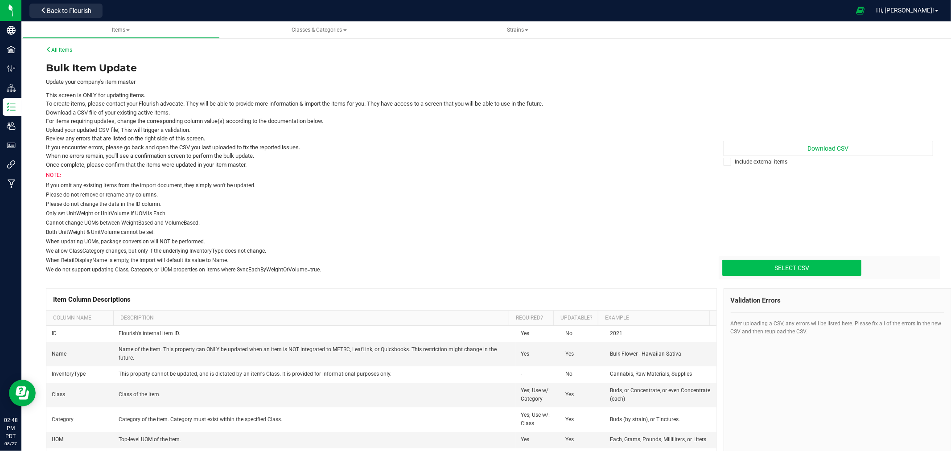
click at [827, 270] on input "Select CSV" at bounding box center [85, 230] width 1552 height 91
type input "C:\fakepath\update-items_2025-08-27 Prices starter.csv"
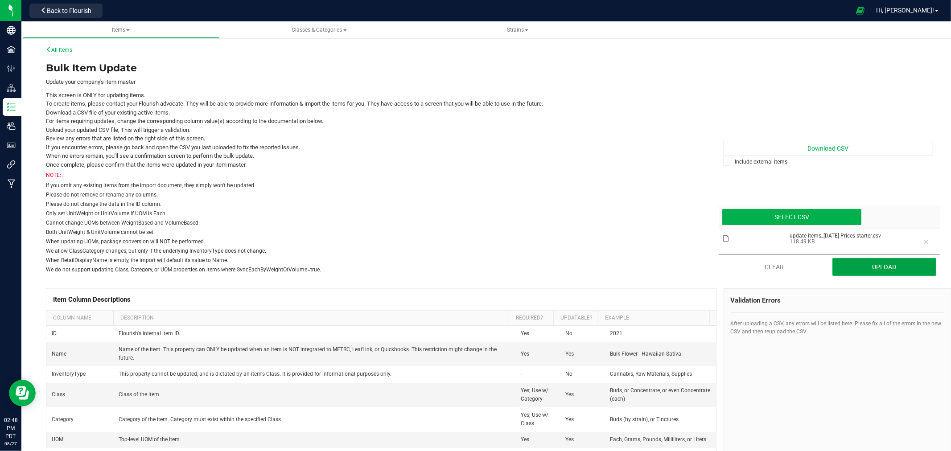
click at [879, 269] on button "Upload" at bounding box center [885, 267] width 104 height 18
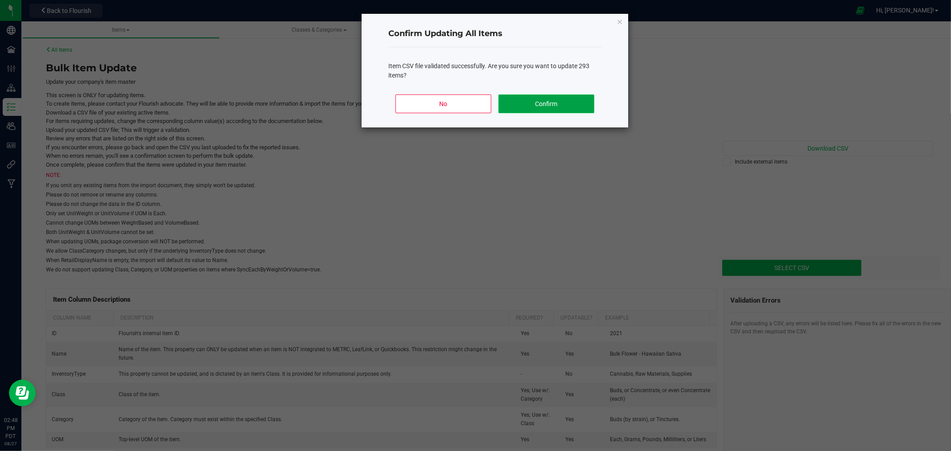
click at [545, 106] on button "Confirm" at bounding box center [547, 104] width 96 height 19
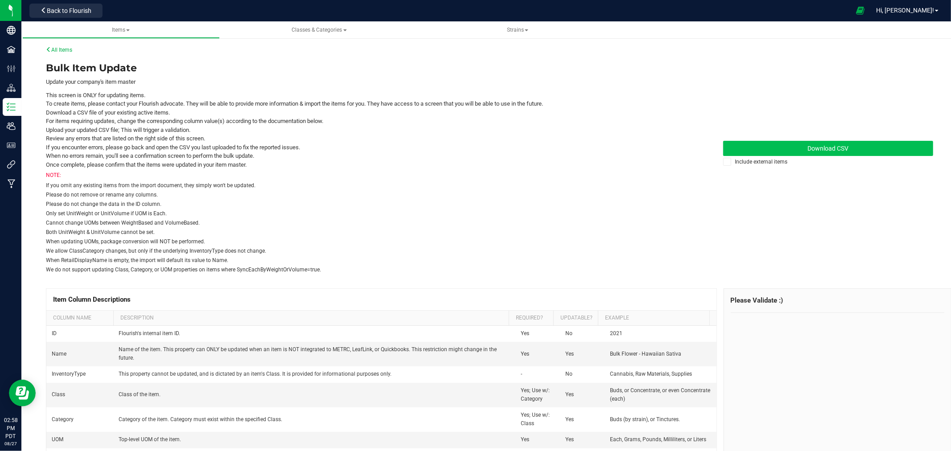
click at [823, 149] on span "Download CSV" at bounding box center [828, 148] width 41 height 7
click at [658, 158] on li "When no errors remain, you'll see a confirmation screen to perform the bulk upd…" at bounding box center [374, 156] width 657 height 9
click at [88, 4] on button "Back to Flourish" at bounding box center [65, 11] width 73 height 14
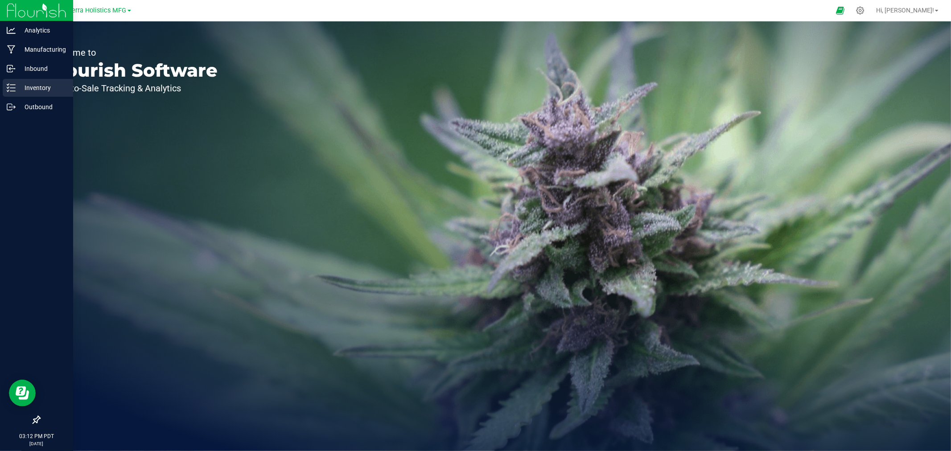
click at [21, 91] on p "Inventory" at bounding box center [43, 88] width 54 height 11
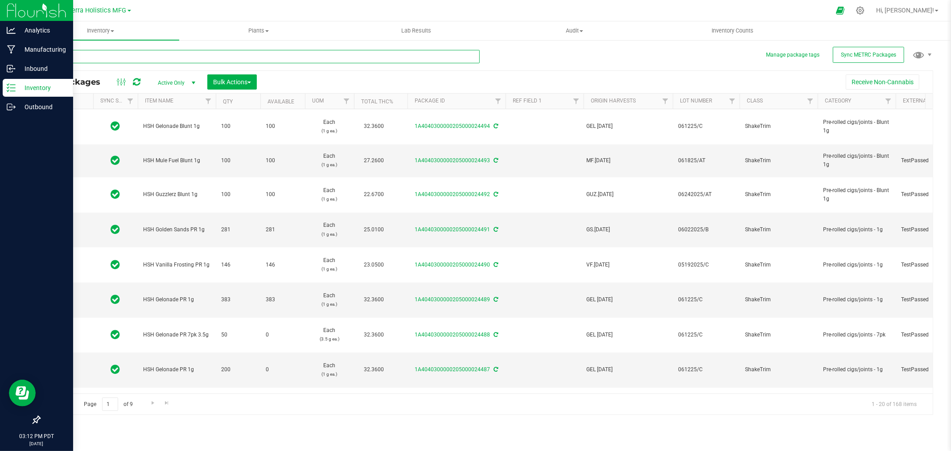
click at [85, 58] on input "text" at bounding box center [259, 56] width 441 height 13
type input "guzzlerz"
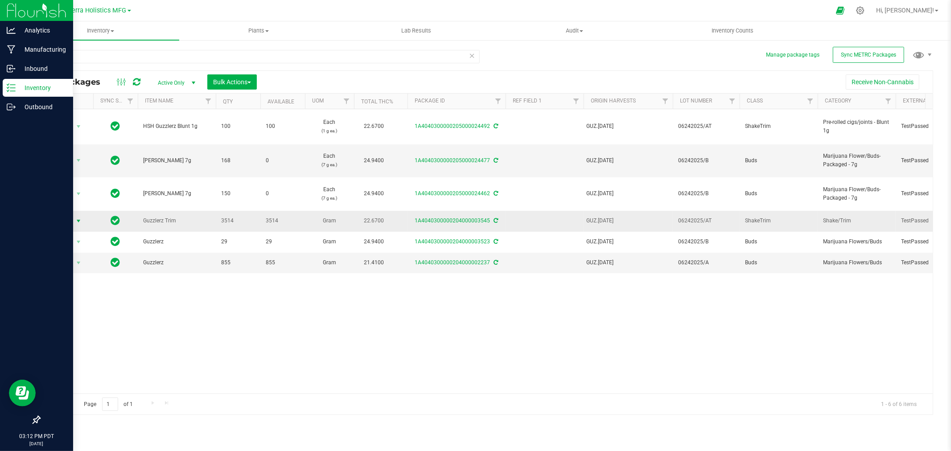
click at [76, 221] on span "select" at bounding box center [78, 221] width 7 height 7
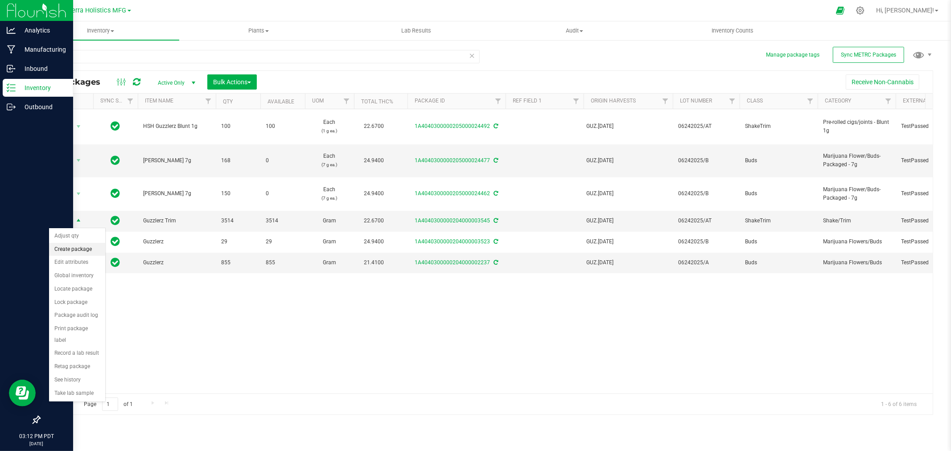
click at [79, 252] on li "Create package" at bounding box center [77, 249] width 56 height 13
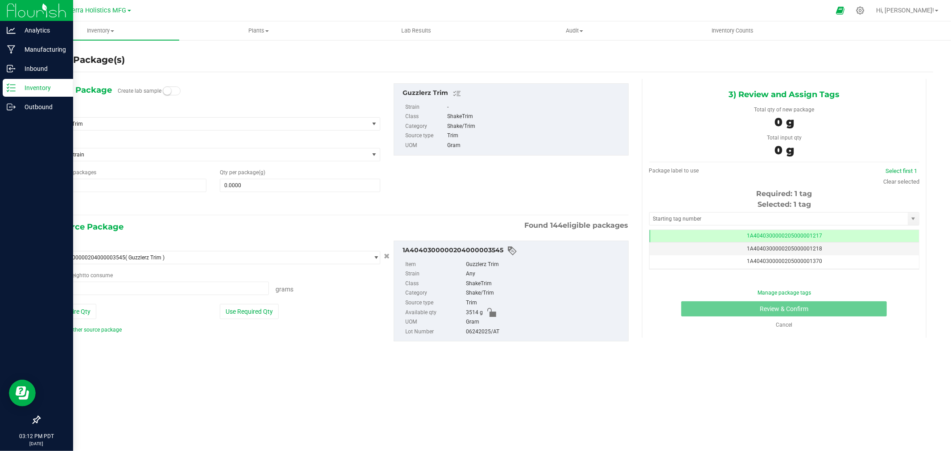
type input "0.0000 g"
drag, startPoint x: 103, startPoint y: 120, endPoint x: 112, endPoint y: 114, distance: 10.2
click at [109, 116] on div "Select Item Guzzlerz Trim 91 Punch Approved For Extraction 91 Punch Bulk 91 Pun…" at bounding box center [213, 119] width 335 height 24
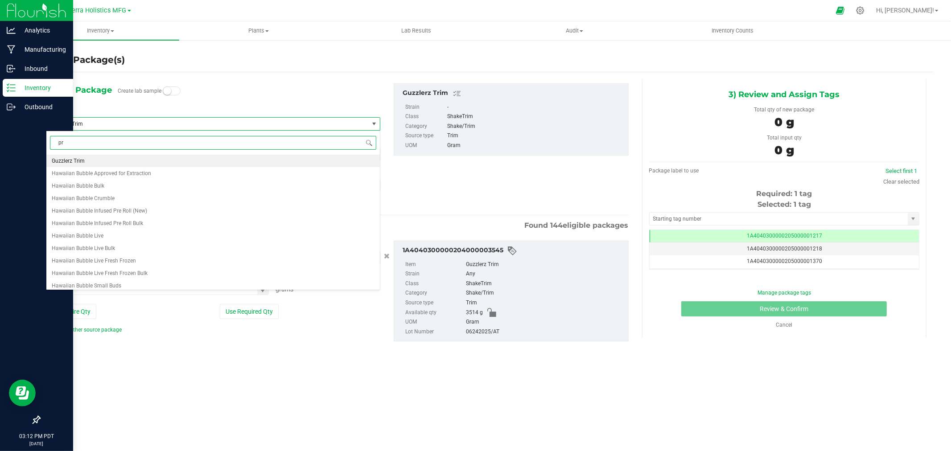
scroll to position [0, 0]
type input "p"
type input "guzzlerz pr"
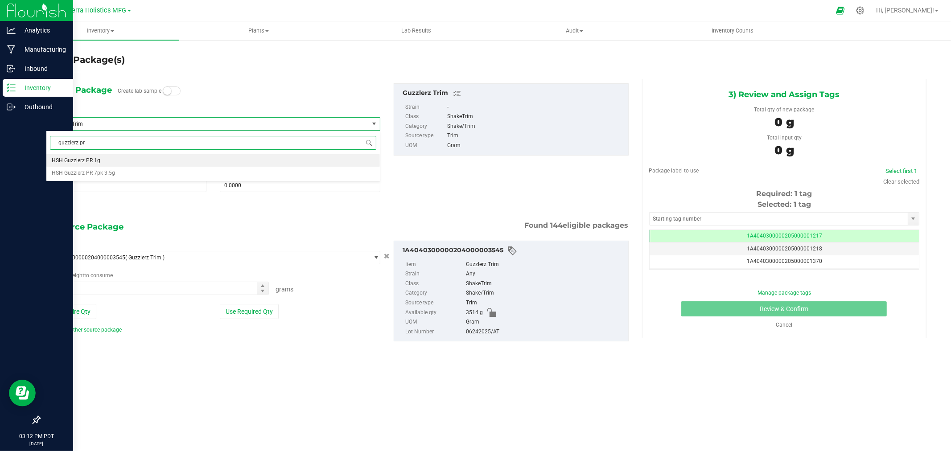
click at [114, 161] on li "HSH Guzzlerz PR 1g" at bounding box center [213, 160] width 334 height 12
type input "0"
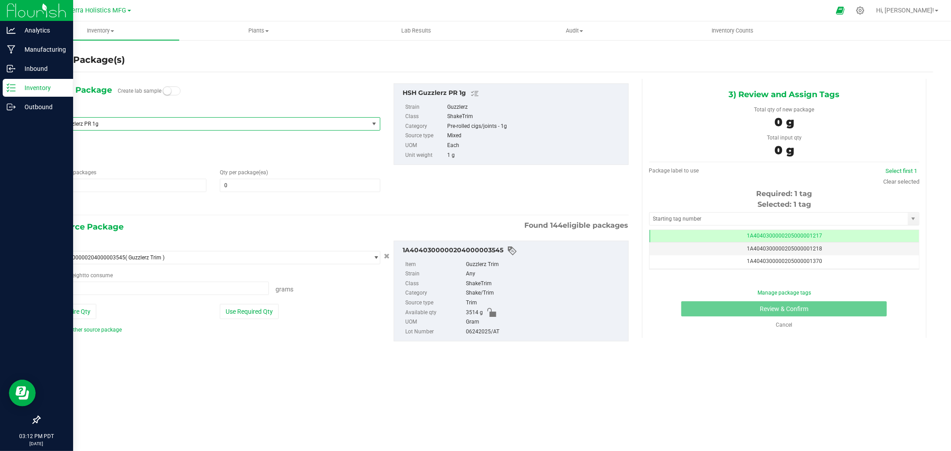
type input "0.0000 g"
click at [261, 186] on span at bounding box center [300, 185] width 161 height 13
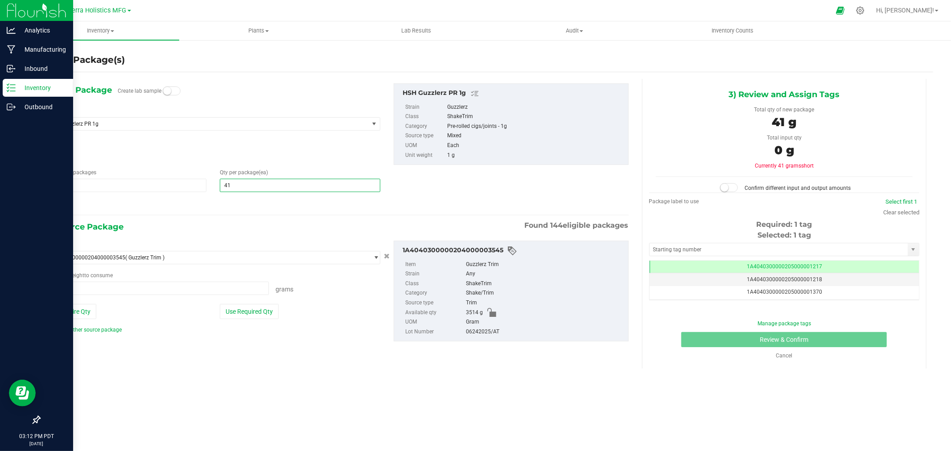
type input "416"
click at [263, 205] on div at bounding box center [213, 205] width 335 height 12
click at [260, 315] on button "Use Required Qty" at bounding box center [249, 311] width 59 height 15
type input "416.0000 g"
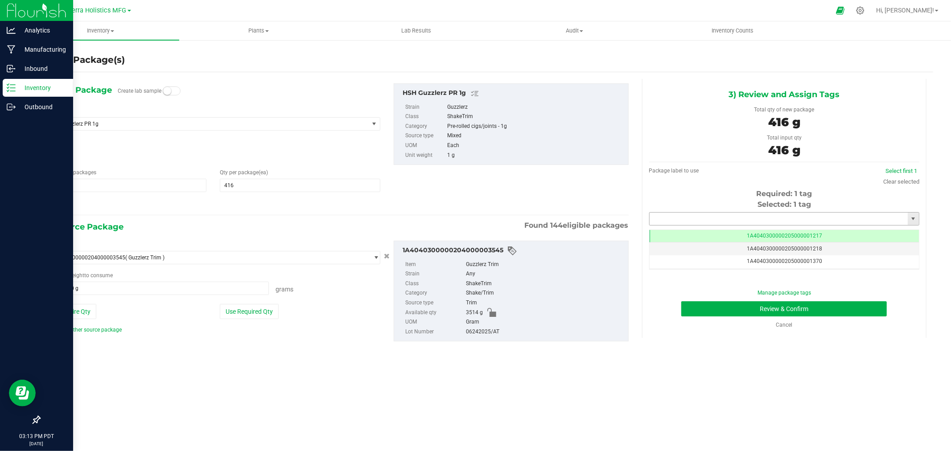
click at [689, 215] on input "text" at bounding box center [779, 219] width 258 height 12
click at [744, 232] on li "1A4040300000205000024495" at bounding box center [784, 233] width 269 height 13
type input "1A4040300000205000024495"
click at [754, 308] on button "Review & Confirm" at bounding box center [785, 309] width 206 height 15
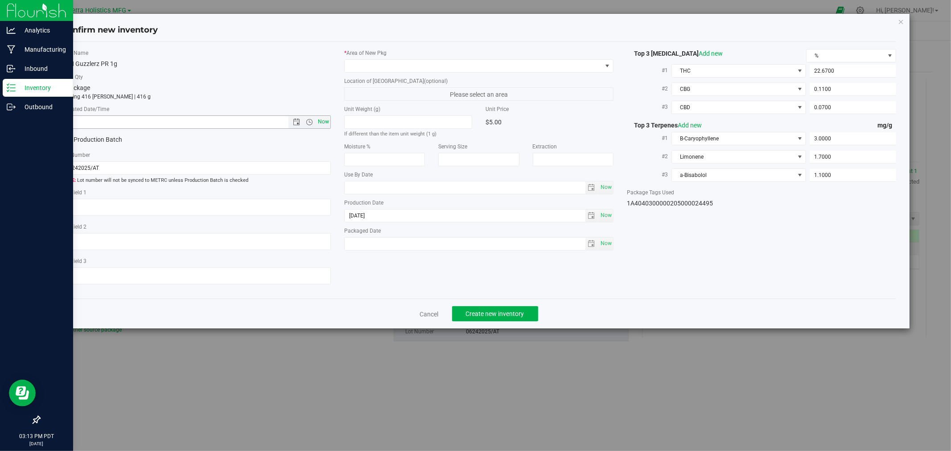
click at [326, 121] on span "Now" at bounding box center [323, 122] width 15 height 13
type input "8/27/2025 3:13 PM"
click at [364, 68] on span at bounding box center [473, 66] width 257 height 12
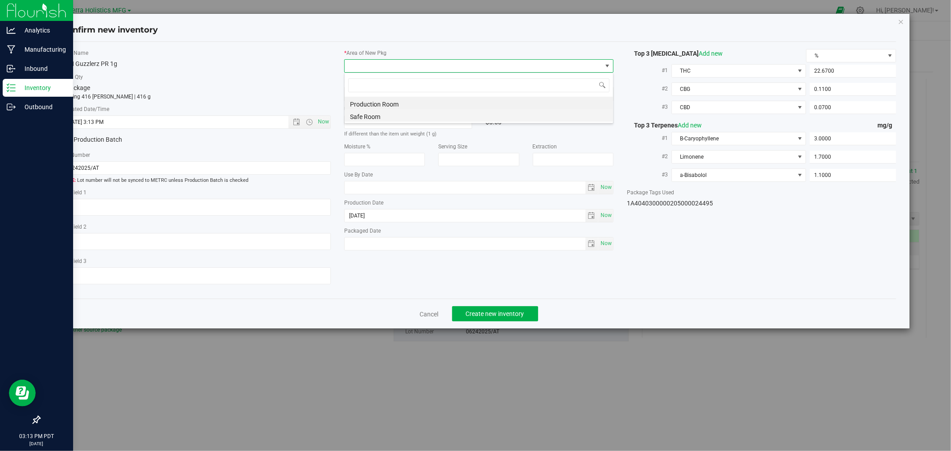
click at [360, 116] on li "Safe Room" at bounding box center [479, 115] width 268 height 12
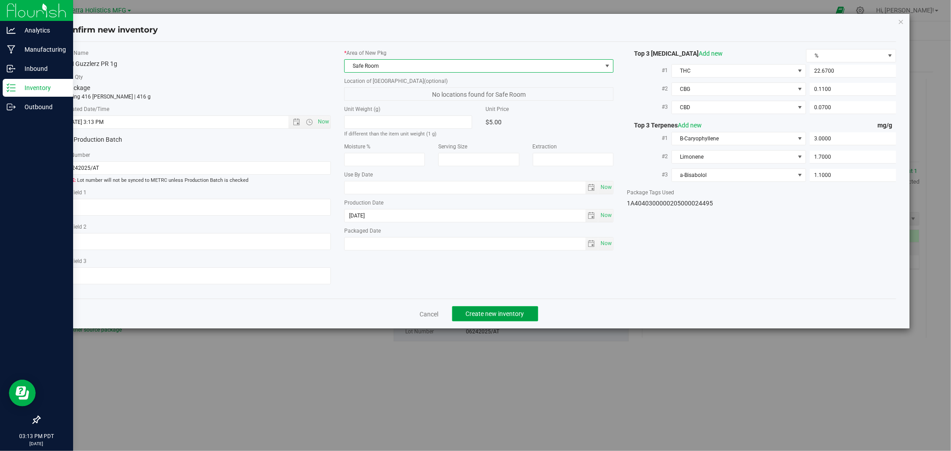
click at [500, 318] on span "Create new inventory" at bounding box center [495, 313] width 58 height 7
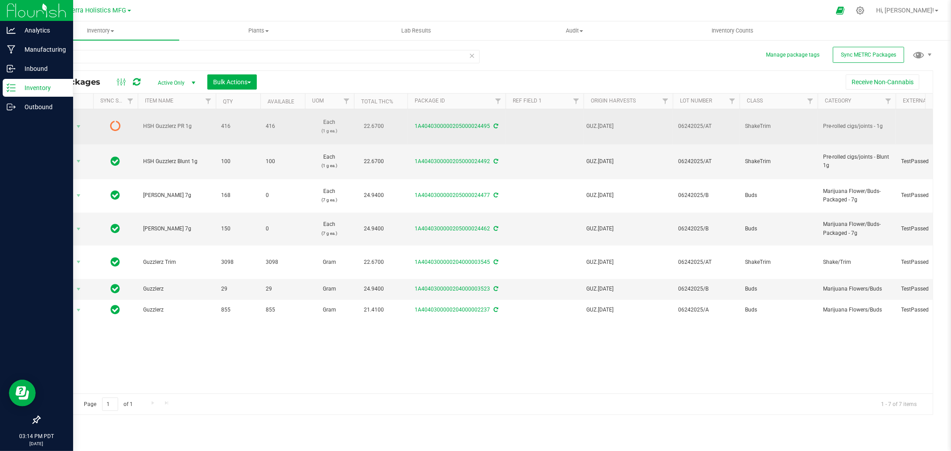
click at [498, 127] on div "1A4040300000205000024495" at bounding box center [456, 126] width 101 height 8
click at [492, 124] on div "1A4040300000205000024495" at bounding box center [456, 126] width 101 height 8
click at [494, 124] on icon at bounding box center [496, 126] width 4 height 5
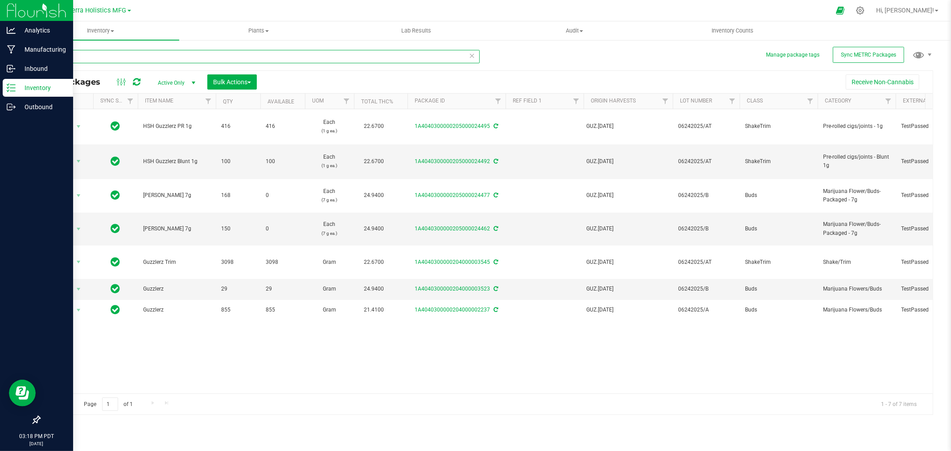
drag, startPoint x: 99, startPoint y: 58, endPoint x: 60, endPoint y: 58, distance: 39.7
click at [60, 58] on input "guzzlerz" at bounding box center [259, 56] width 441 height 13
type input "g"
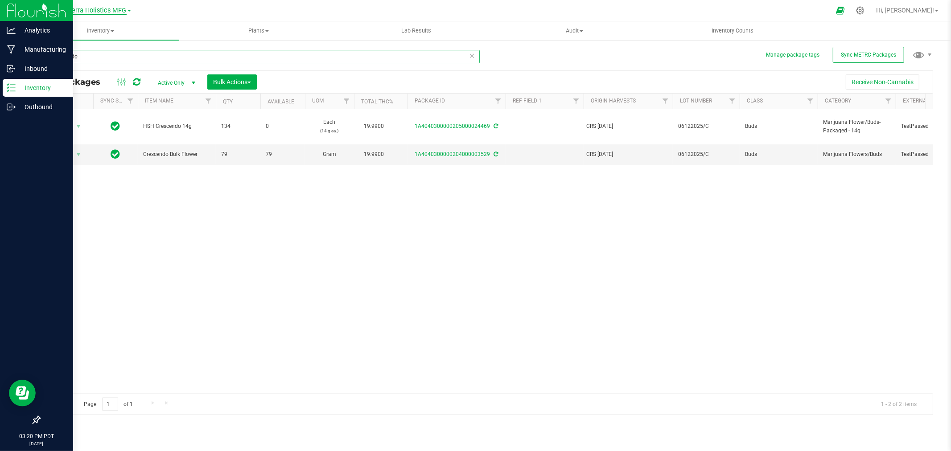
type input "crescendo"
click at [112, 10] on span "High Sierra Holistics MFG" at bounding box center [88, 11] width 75 height 8
click at [109, 30] on link "High Sierra Holistics - Cultivation" at bounding box center [91, 31] width 130 height 12
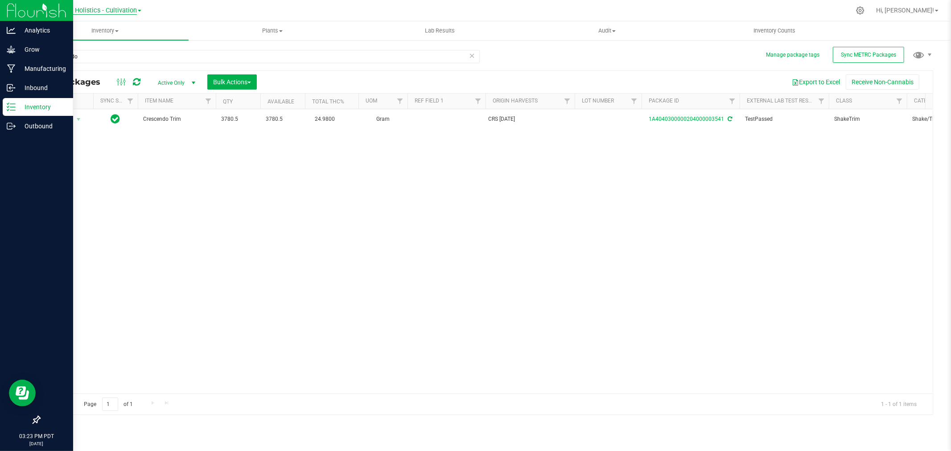
click at [106, 9] on span "High Sierra Holistics - Cultivation" at bounding box center [89, 11] width 96 height 8
click at [109, 42] on link "High Sierra Holistics MFG" at bounding box center [91, 43] width 130 height 12
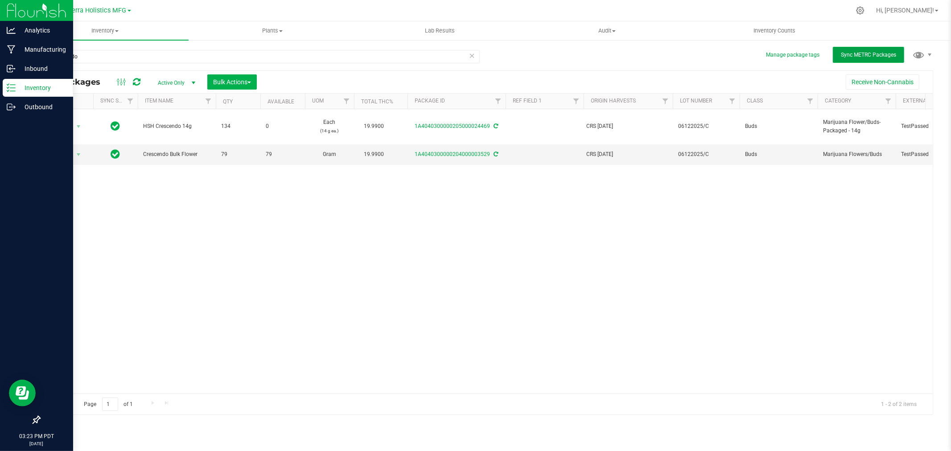
click at [866, 54] on span "Sync METRC Packages" at bounding box center [868, 55] width 55 height 6
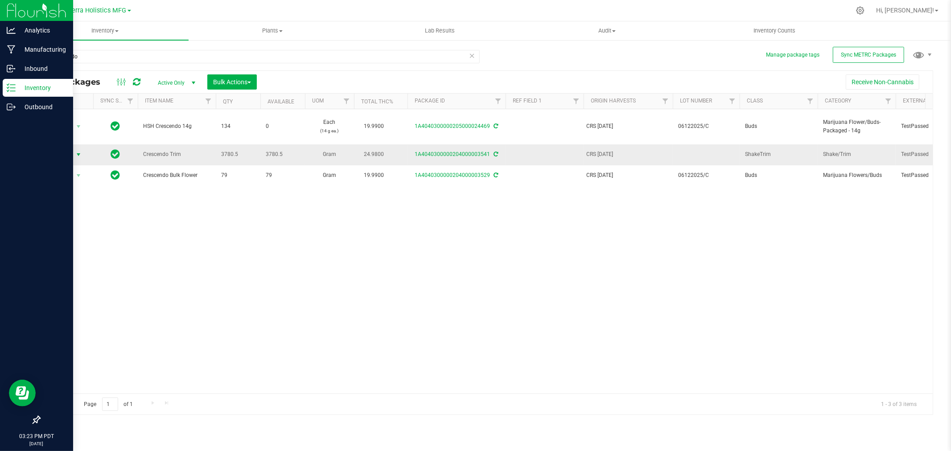
click at [79, 153] on span "select" at bounding box center [78, 154] width 7 height 7
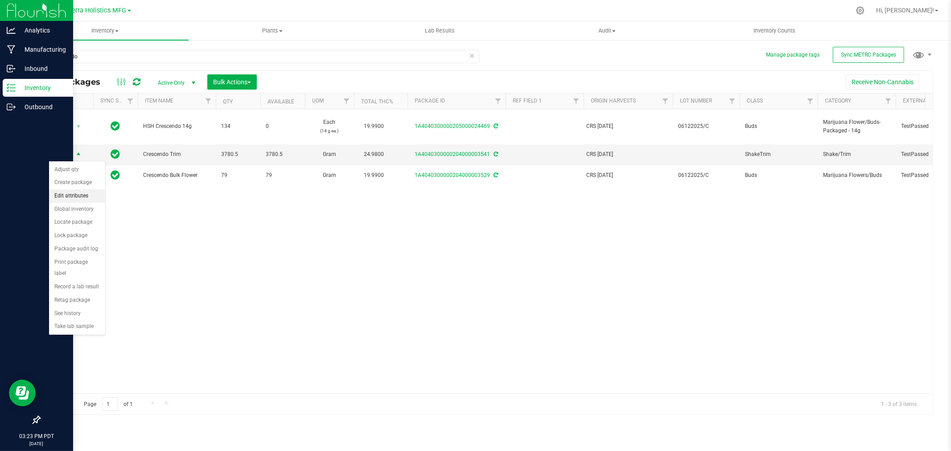
click at [83, 195] on li "Edit attributes" at bounding box center [77, 196] width 56 height 13
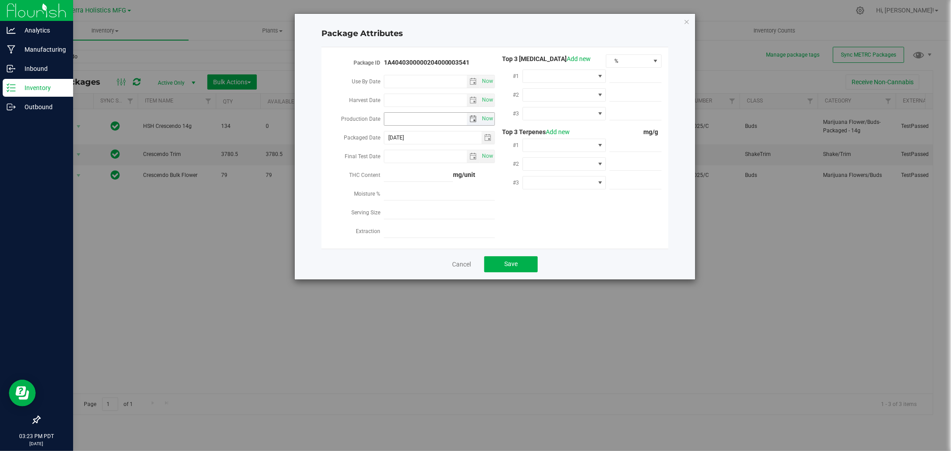
click at [406, 123] on input "Production Date" at bounding box center [425, 119] width 83 height 12
type input "2025-06-12"
click at [559, 74] on span at bounding box center [558, 76] width 71 height 12
click at [551, 143] on li "CBG" at bounding box center [564, 142] width 83 height 15
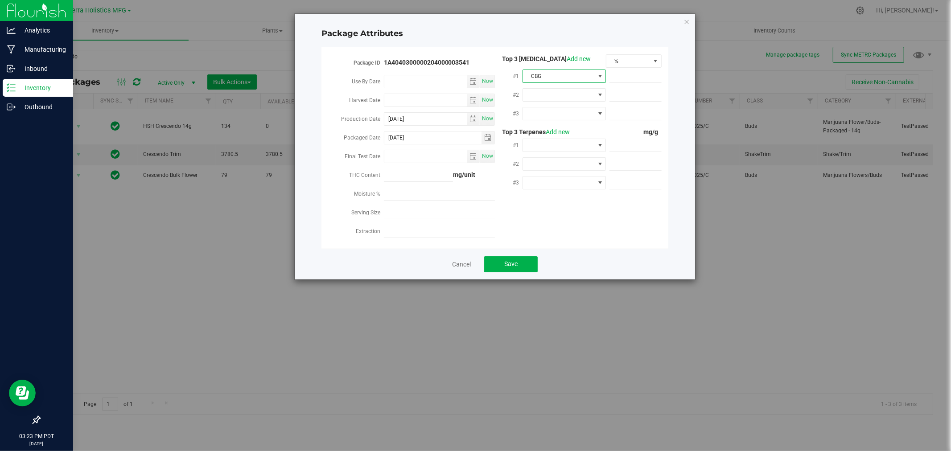
click at [544, 73] on span "CBG" at bounding box center [558, 76] width 71 height 12
click at [547, 159] on li "THC" at bounding box center [564, 157] width 83 height 15
click at [551, 99] on span at bounding box center [558, 95] width 71 height 12
click at [546, 152] on li "CBD" at bounding box center [564, 146] width 83 height 15
click at [551, 104] on div "#2 CBD" at bounding box center [578, 96] width 167 height 19
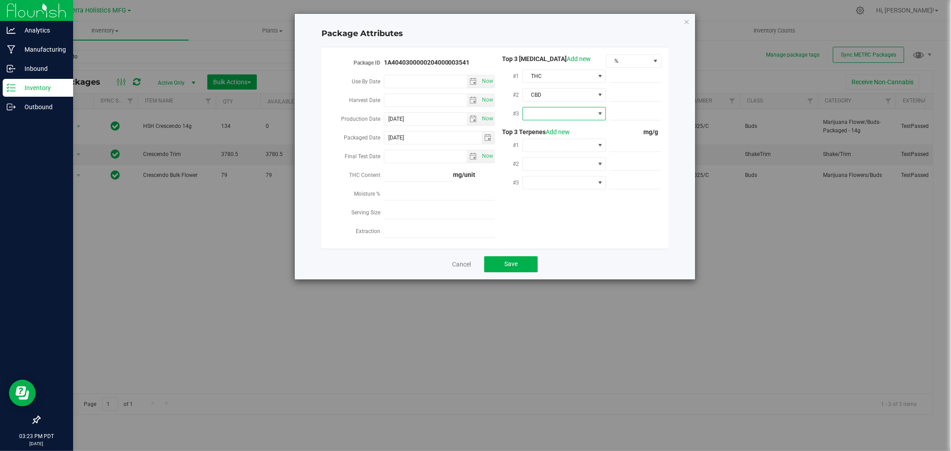
click at [552, 113] on span at bounding box center [558, 113] width 71 height 12
click at [546, 178] on li "CBG" at bounding box center [564, 180] width 83 height 15
click at [561, 145] on span at bounding box center [558, 145] width 71 height 12
click at [555, 254] on li "Myrcene" at bounding box center [564, 257] width 83 height 15
click at [545, 157] on div at bounding box center [564, 164] width 83 height 16
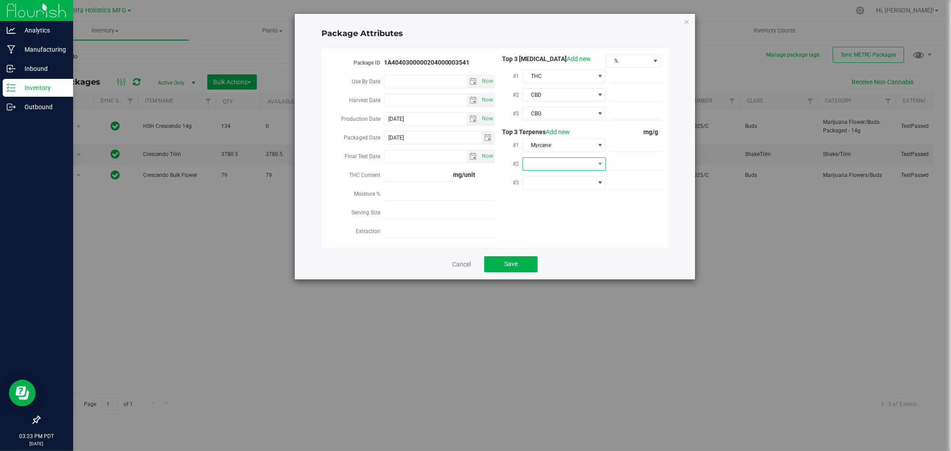
click at [545, 163] on span at bounding box center [558, 164] width 71 height 12
click at [554, 258] on li "a-Pinene" at bounding box center [564, 261] width 83 height 15
click at [565, 177] on span at bounding box center [558, 183] width 71 height 12
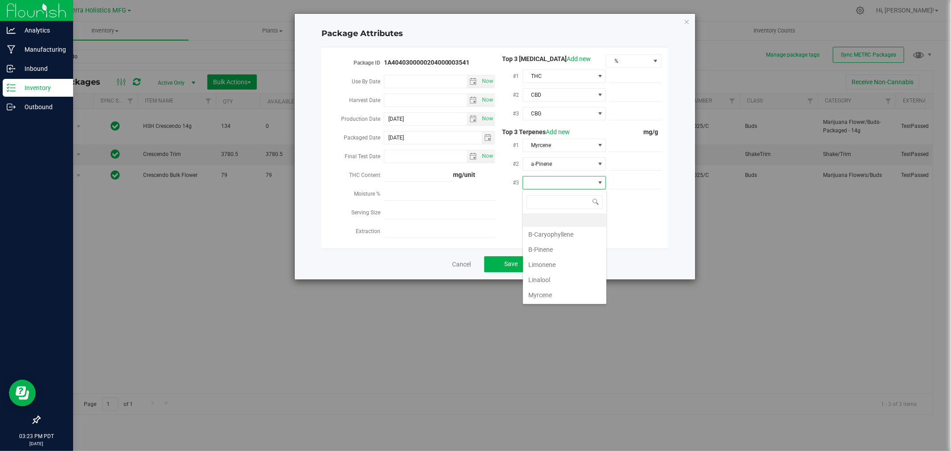
scroll to position [13, 83]
click at [569, 232] on li "B-Caryophyllene" at bounding box center [564, 234] width 83 height 15
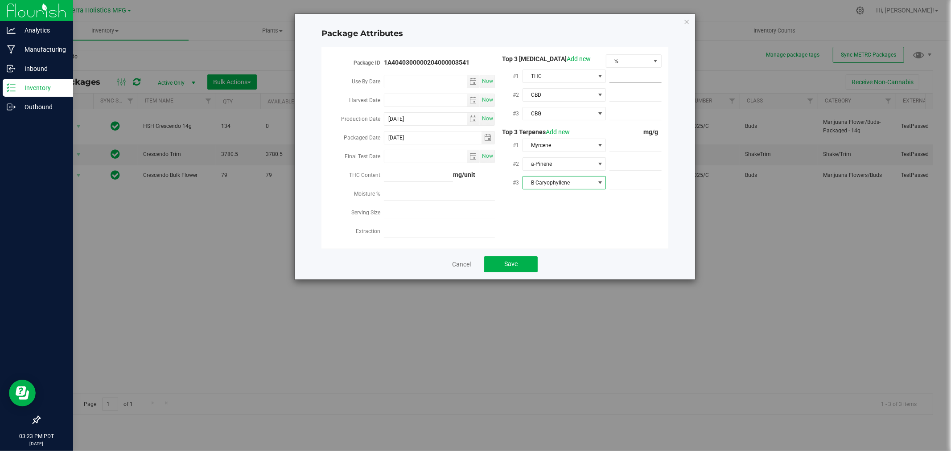
click at [639, 74] on span at bounding box center [636, 76] width 52 height 13
type input "24.98"
type input "24.9800"
type input ".07"
type input "0.0700"
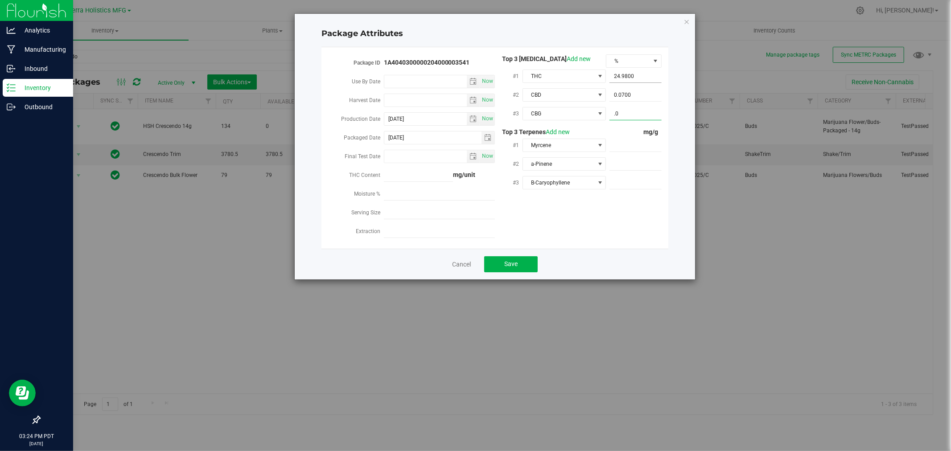
type input ".09"
type input "0.0900"
type input "4.3"
type input "4.3000"
type input "2.3"
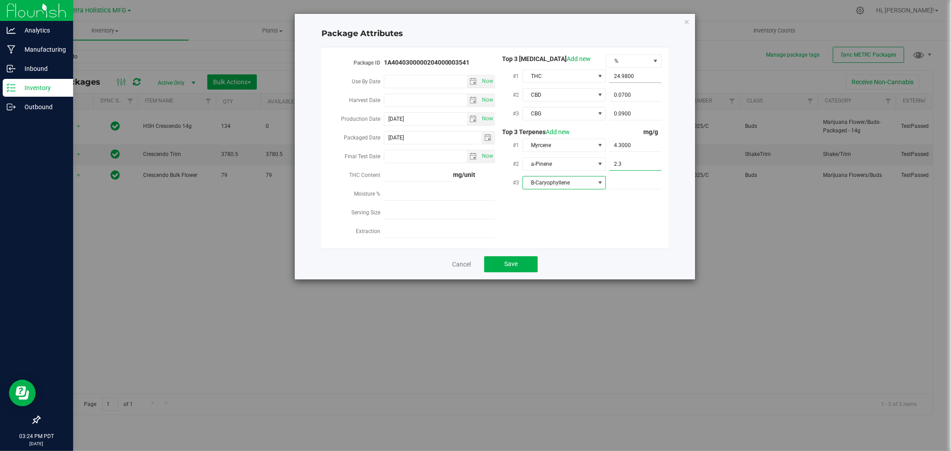
type input "2.3000"
type input "1.8"
type input "1.8000"
click at [558, 221] on div "Package ID 1A4040300000204000003541 Use By Date Now Harvest Date Now Production…" at bounding box center [495, 147] width 334 height 187
click at [524, 264] on button "Save" at bounding box center [511, 264] width 54 height 16
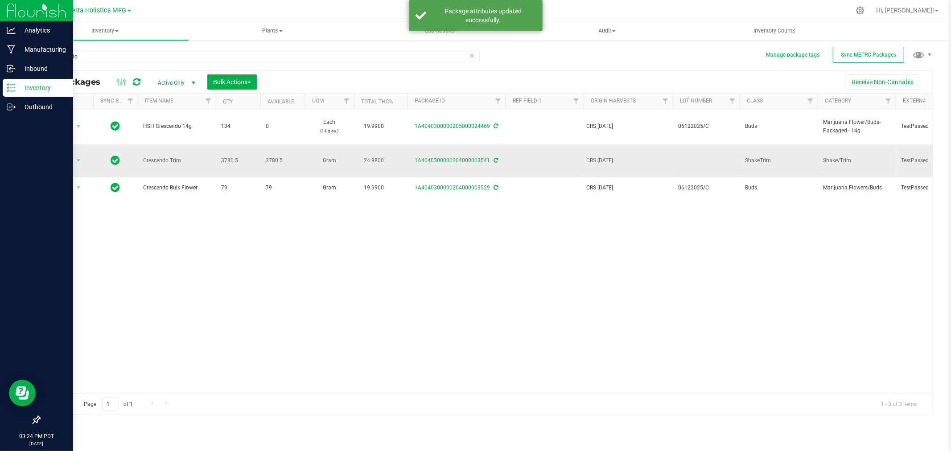
click at [690, 158] on td at bounding box center [706, 161] width 67 height 33
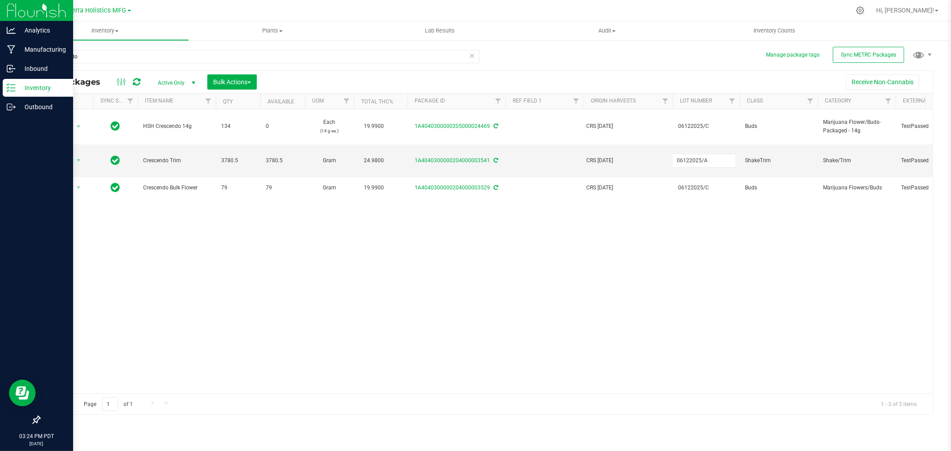
type input "06122025/AT"
click at [709, 244] on div "All Packages Active Only Active Only Lab Samples Locked All External Internal B…" at bounding box center [486, 242] width 894 height 345
click at [78, 157] on span "select" at bounding box center [78, 160] width 7 height 7
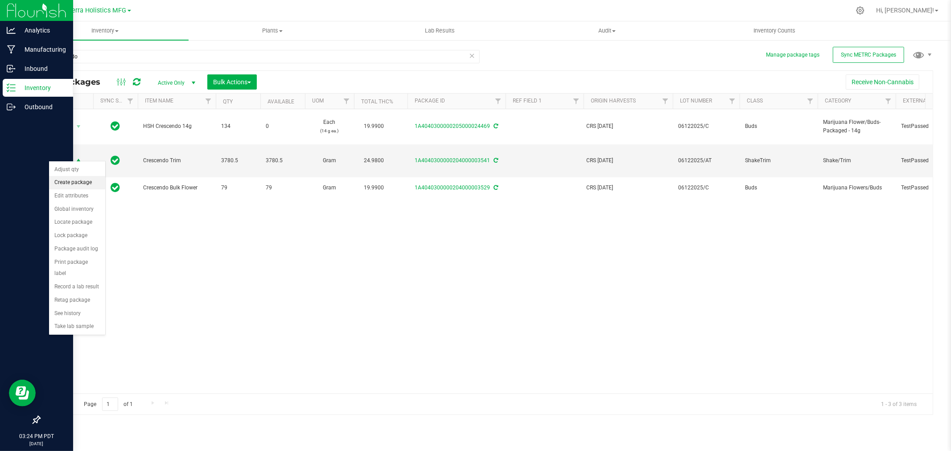
click at [83, 188] on li "Create package" at bounding box center [77, 182] width 56 height 13
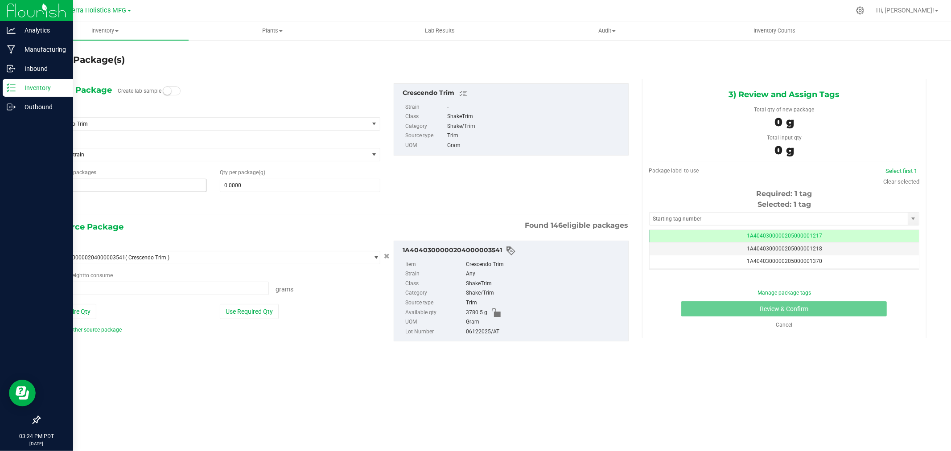
type input "0.0000 g"
click at [110, 127] on span "Crescendo Trim" at bounding box center [207, 124] width 322 height 12
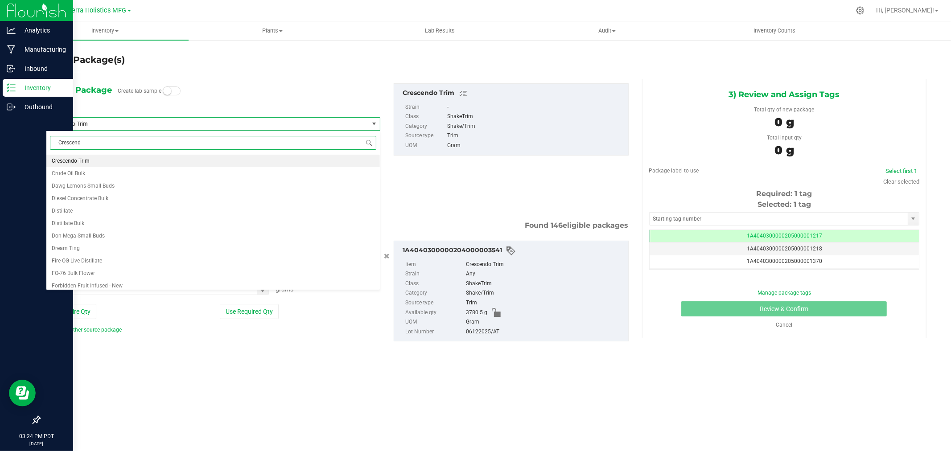
type input "Crescendo"
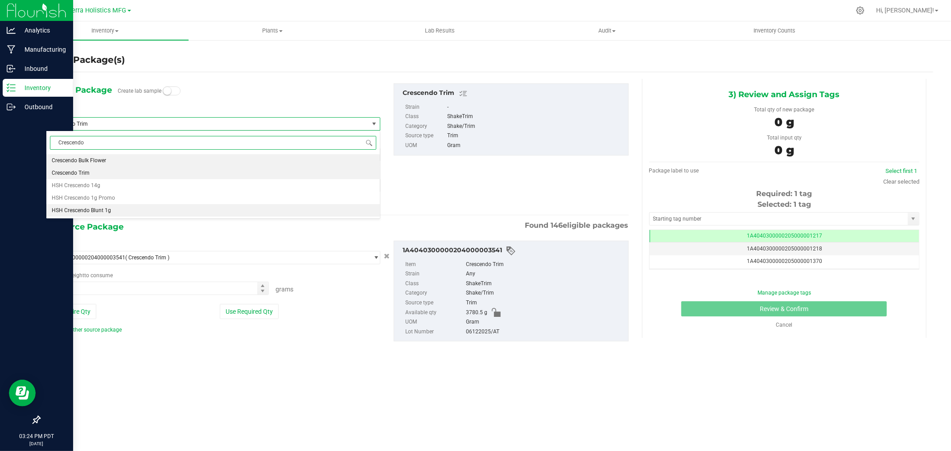
click at [102, 211] on span "HSH Crescendo Blunt 1g" at bounding box center [81, 210] width 59 height 6
type input "0"
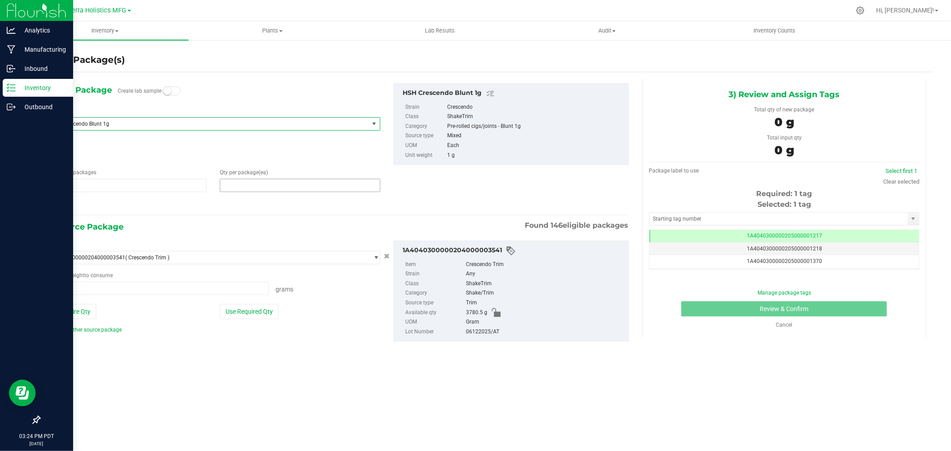
click at [262, 186] on span at bounding box center [300, 185] width 161 height 13
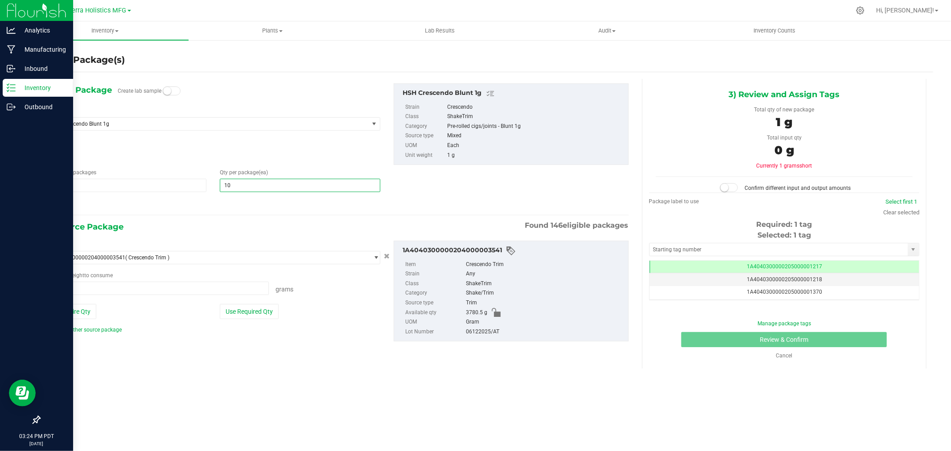
type input "100"
click at [260, 215] on hr at bounding box center [337, 215] width 583 height 1
click at [251, 309] on button "Use Required Qty" at bounding box center [249, 311] width 59 height 15
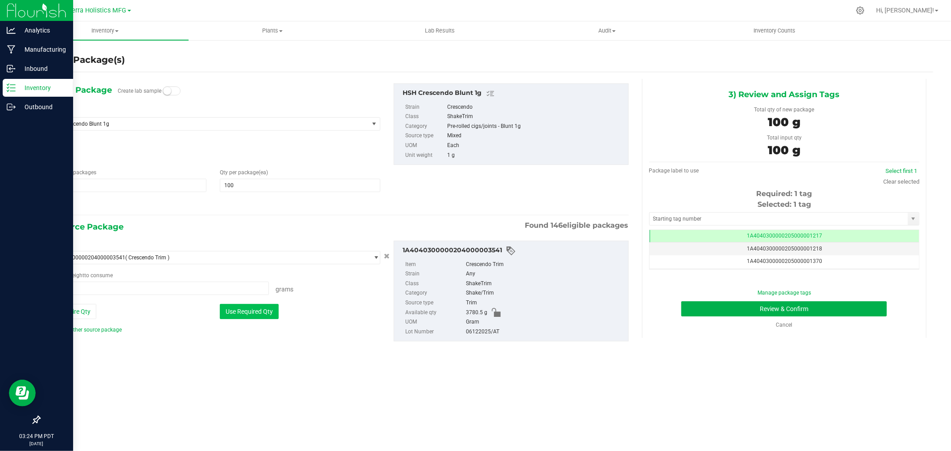
type input "100.0000 g"
click at [723, 215] on input "text" at bounding box center [779, 219] width 258 height 12
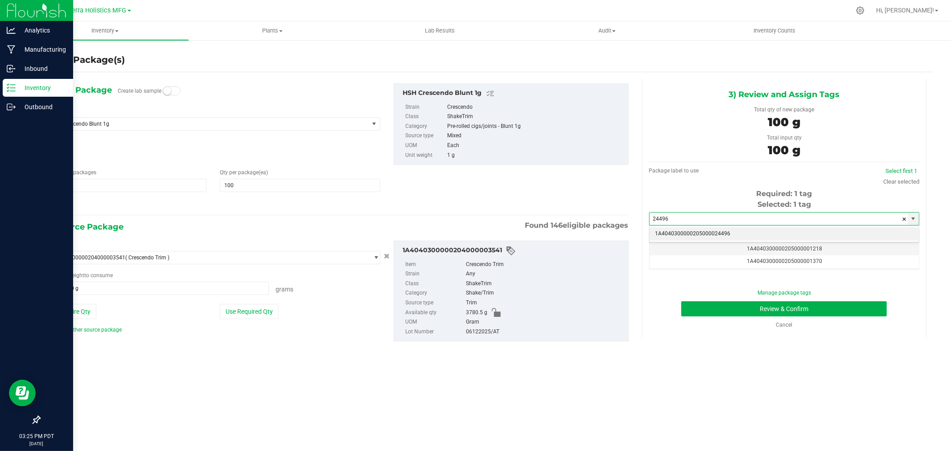
click at [688, 229] on li "1A4040300000205000024496" at bounding box center [784, 233] width 269 height 13
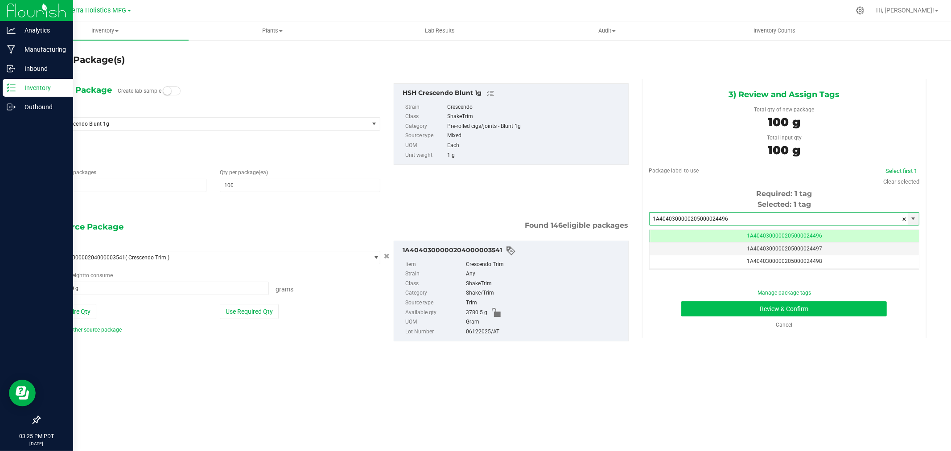
type input "1A4040300000205000024496"
click at [748, 310] on button "Review & Confirm" at bounding box center [785, 309] width 206 height 15
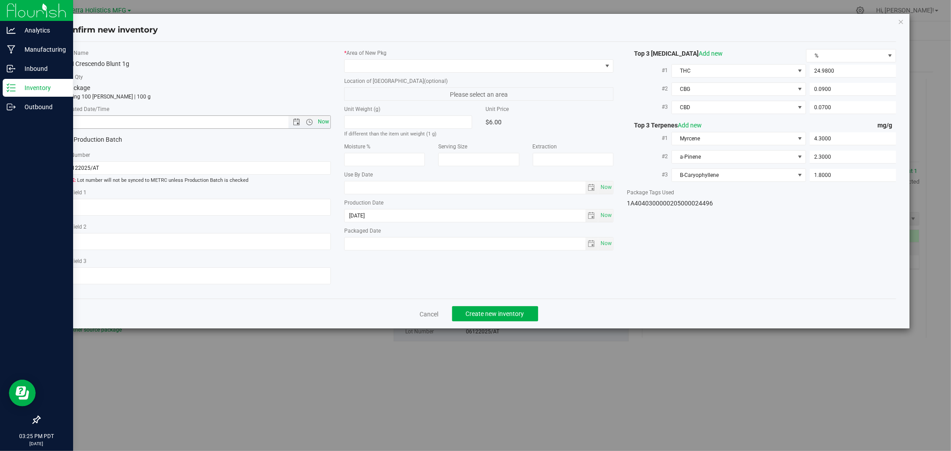
click at [317, 125] on span "Now" at bounding box center [323, 122] width 15 height 13
type input "8/27/2025 3:25 PM"
click at [363, 64] on span at bounding box center [473, 66] width 257 height 12
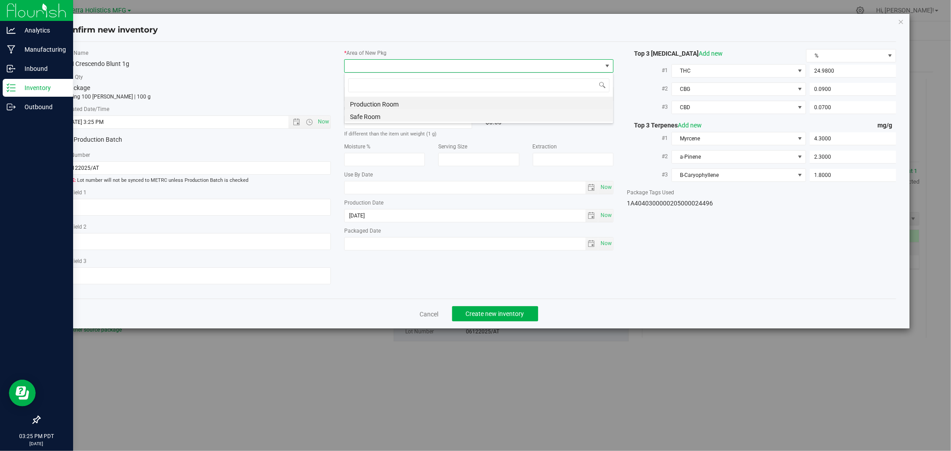
click at [363, 119] on li "Safe Room" at bounding box center [479, 115] width 268 height 12
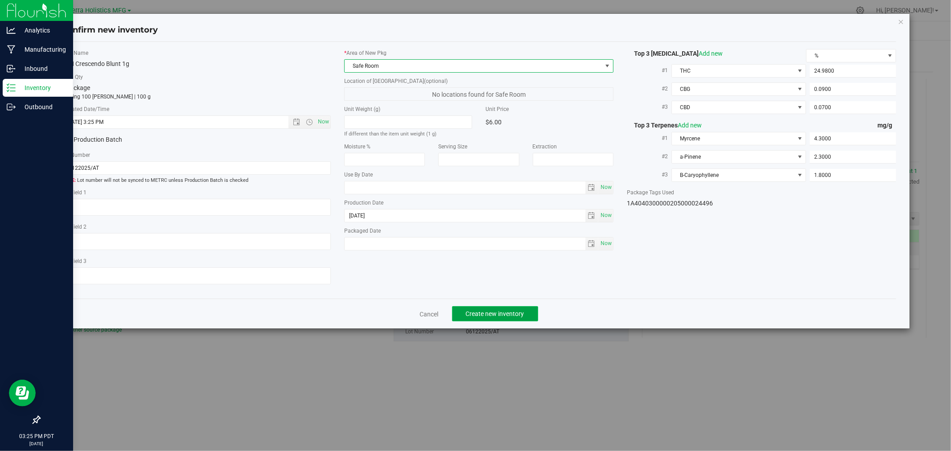
click at [514, 318] on span "Create new inventory" at bounding box center [495, 313] width 58 height 7
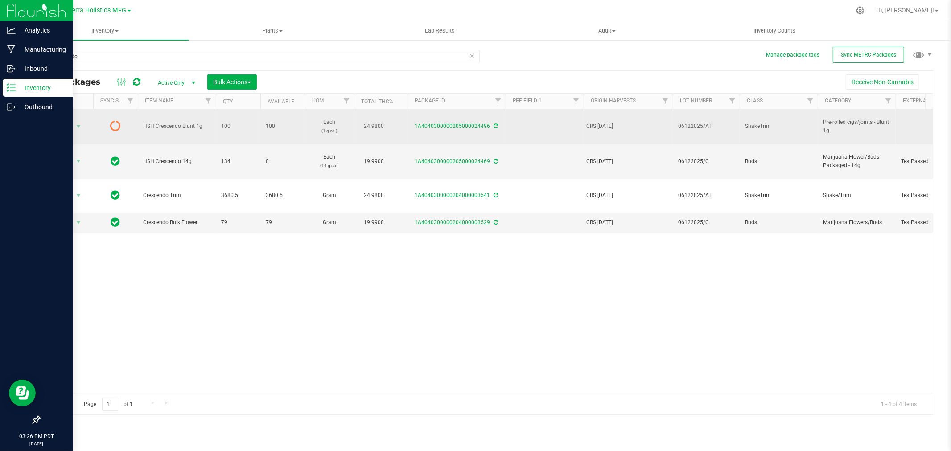
click at [494, 126] on icon at bounding box center [496, 126] width 4 height 5
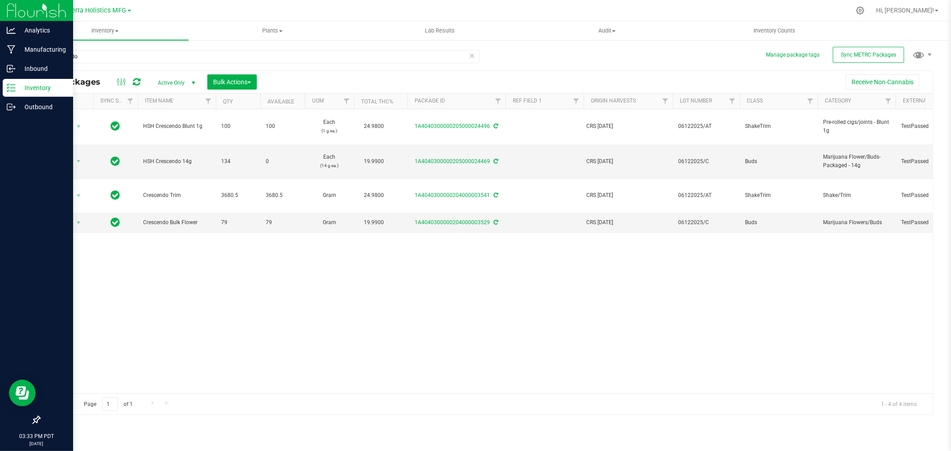
click at [561, 58] on div "crescendo All Packages Active Only Active Only Lab Samples Locked All External …" at bounding box center [486, 228] width 894 height 374
drag, startPoint x: 88, startPoint y: 58, endPoint x: 37, endPoint y: 57, distance: 51.3
click at [37, 57] on div "Manage package tags Sync METRC Packages crescendo All Packages Active Only Acti…" at bounding box center [486, 175] width 930 height 272
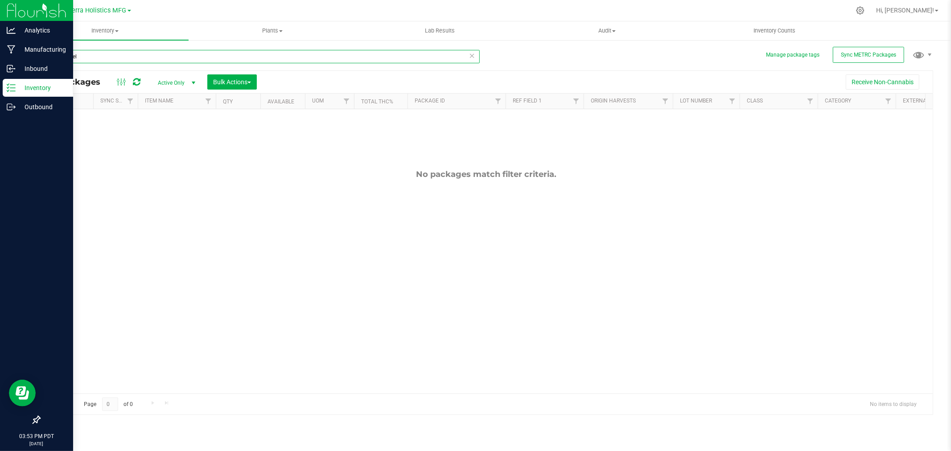
click at [61, 55] on input "muke fuel" at bounding box center [259, 56] width 441 height 13
type input "mule fuel"
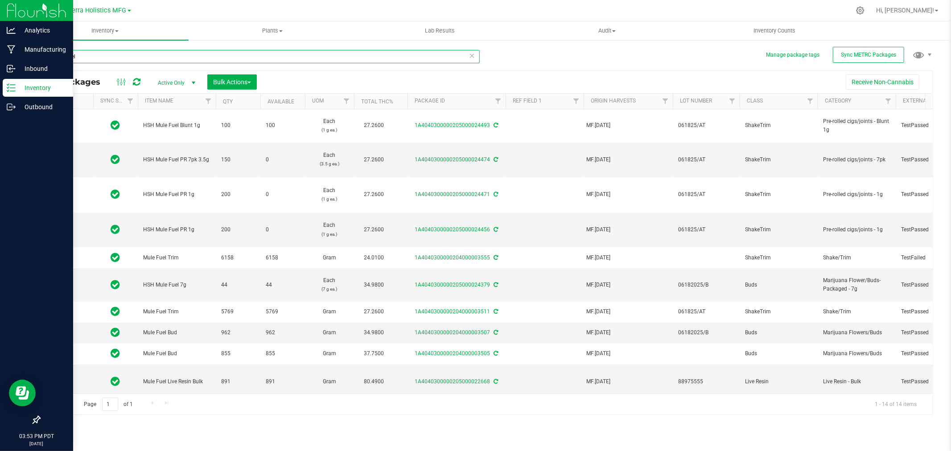
type input "2025-06-18"
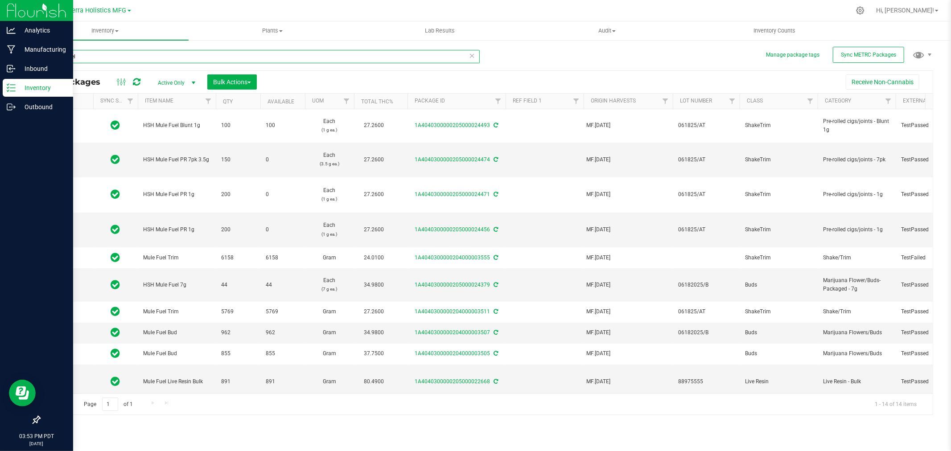
type input "2025-06-18"
type input "2025-05-05"
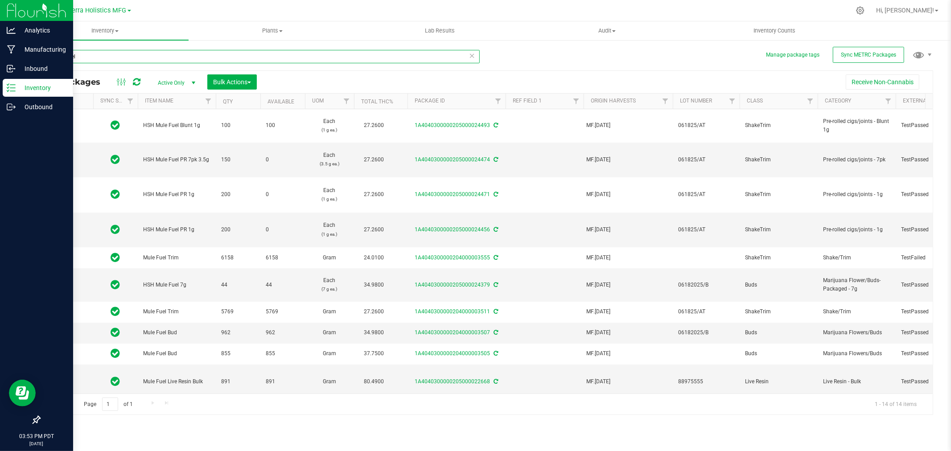
type input "2025-05-05"
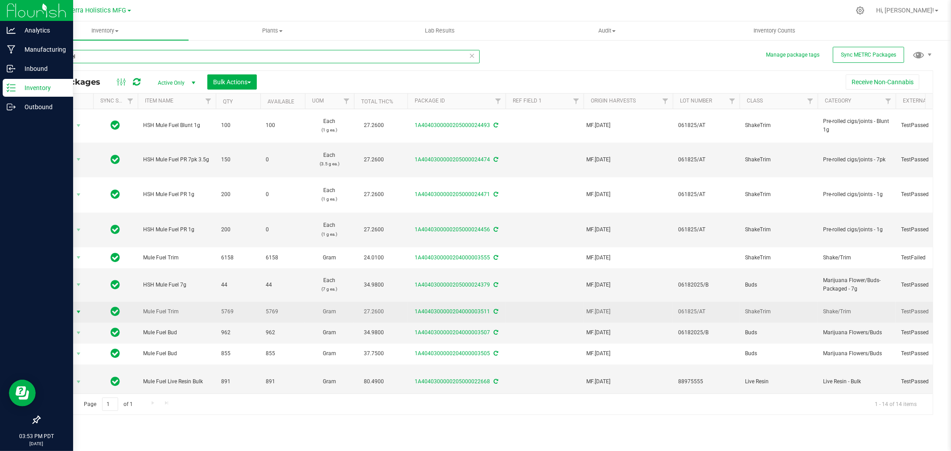
type input "mule fuel"
click at [68, 306] on span "Action" at bounding box center [61, 312] width 24 height 12
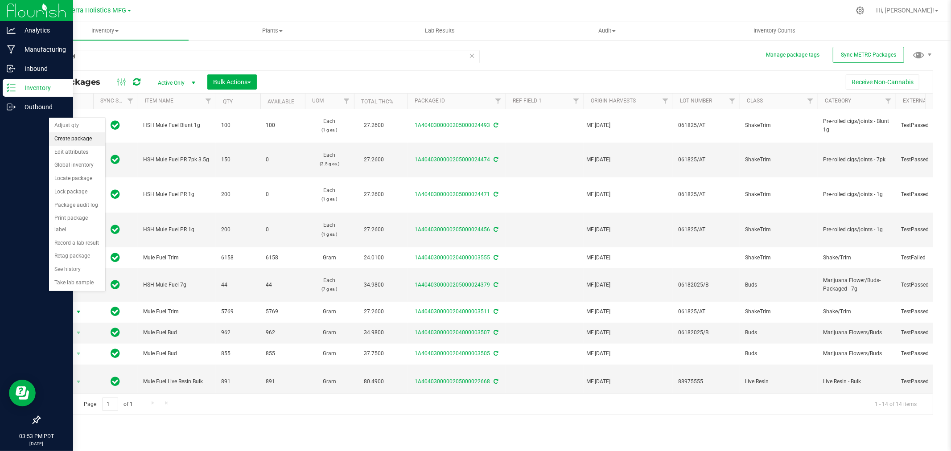
click at [71, 132] on li "Create package" at bounding box center [77, 138] width 56 height 13
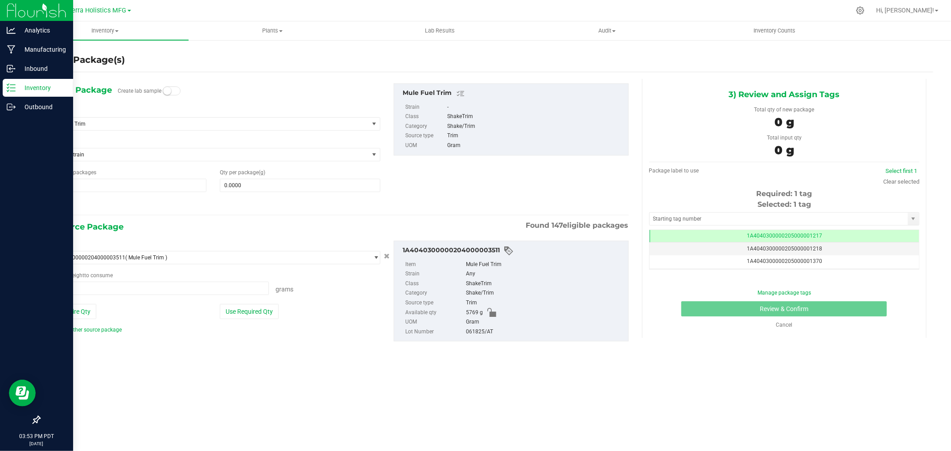
scroll to position [0, 0]
click at [85, 124] on span "Mule Fuel Trim" at bounding box center [201, 124] width 302 height 6
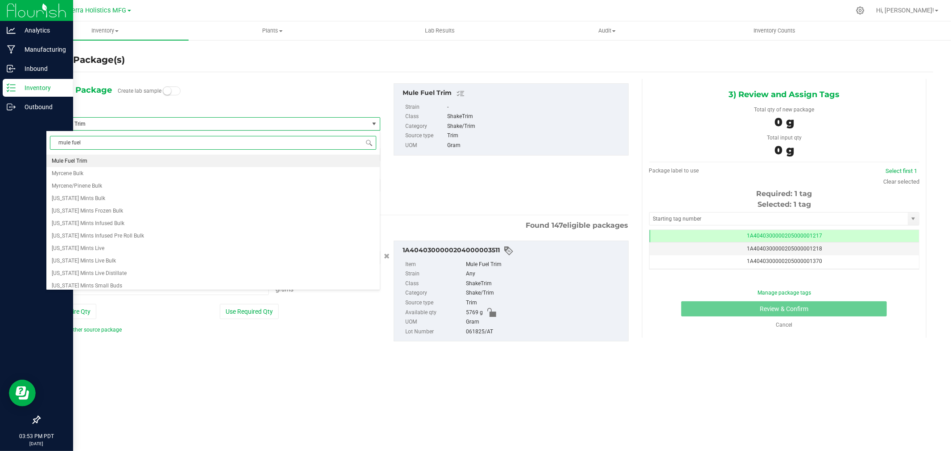
scroll to position [0, 0]
type input "mule fuel pr 7"
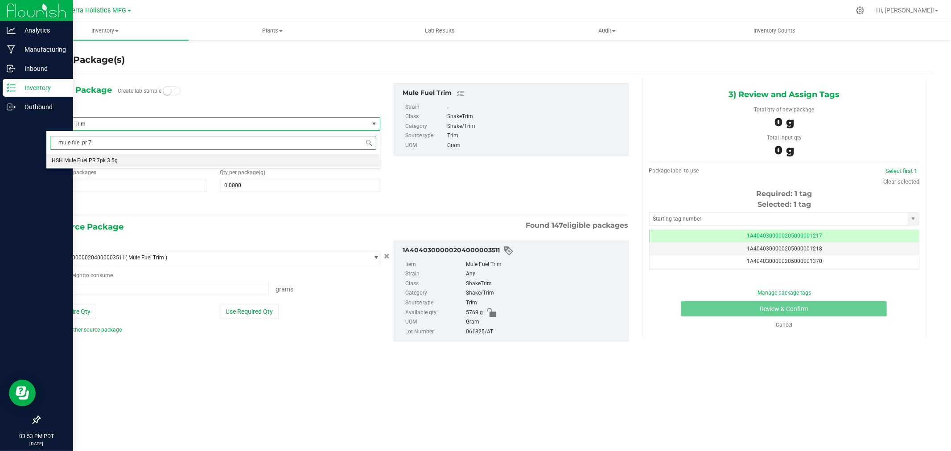
click at [97, 161] on span "HSH Mule Fuel PR 7pk 3.5g" at bounding box center [85, 160] width 66 height 6
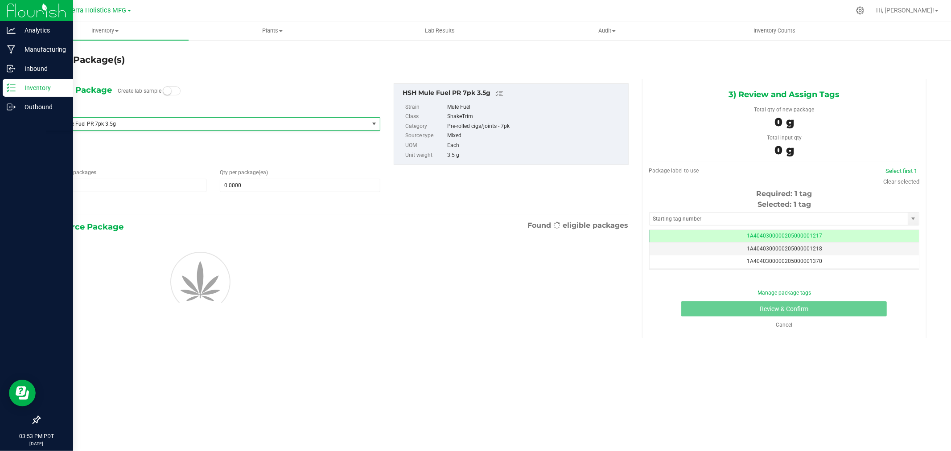
type input "0"
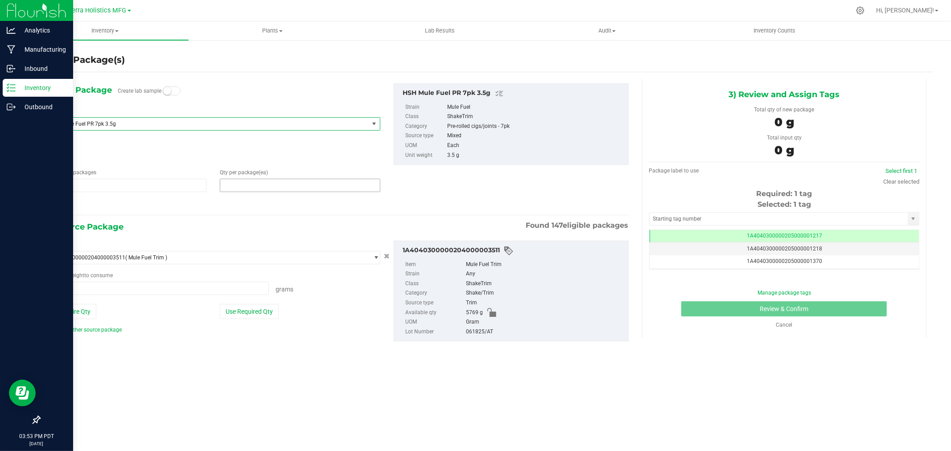
click at [247, 184] on span at bounding box center [300, 185] width 161 height 13
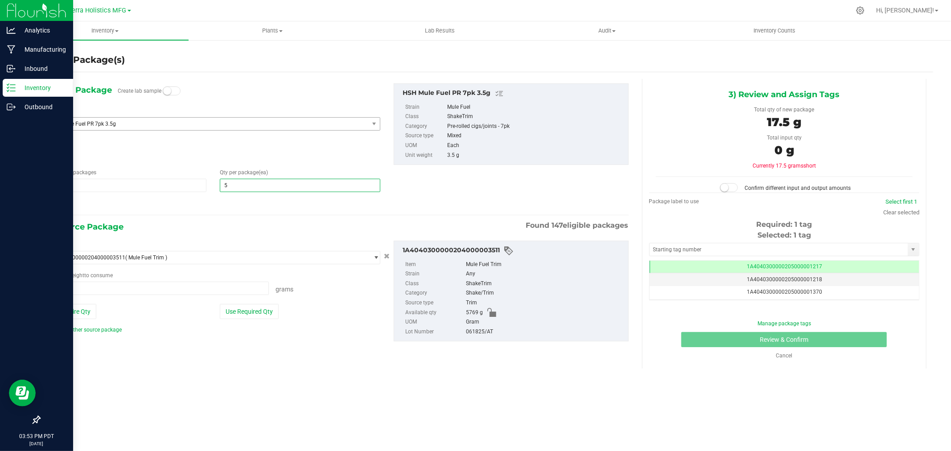
type input "50"
drag, startPoint x: 233, startPoint y: 207, endPoint x: 231, endPoint y: 213, distance: 5.6
click at [233, 207] on div at bounding box center [213, 205] width 335 height 12
click at [244, 310] on button "Use Required Qty" at bounding box center [249, 311] width 59 height 15
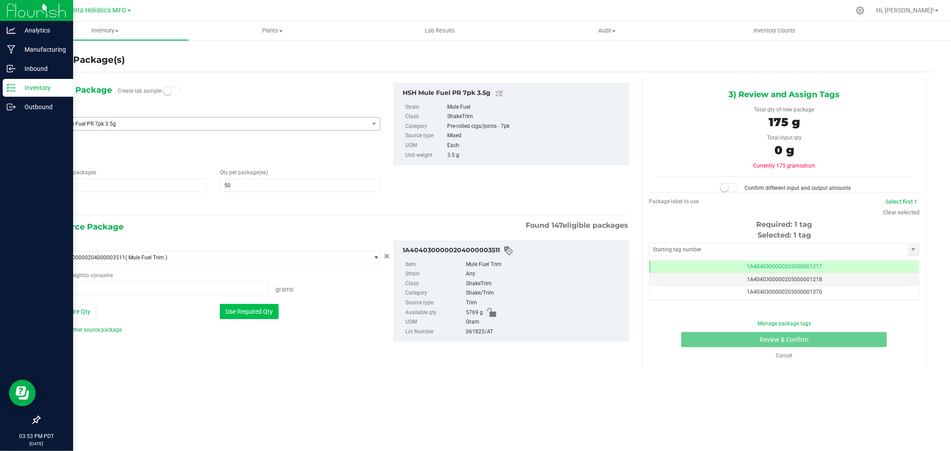
type input "175.0000 g"
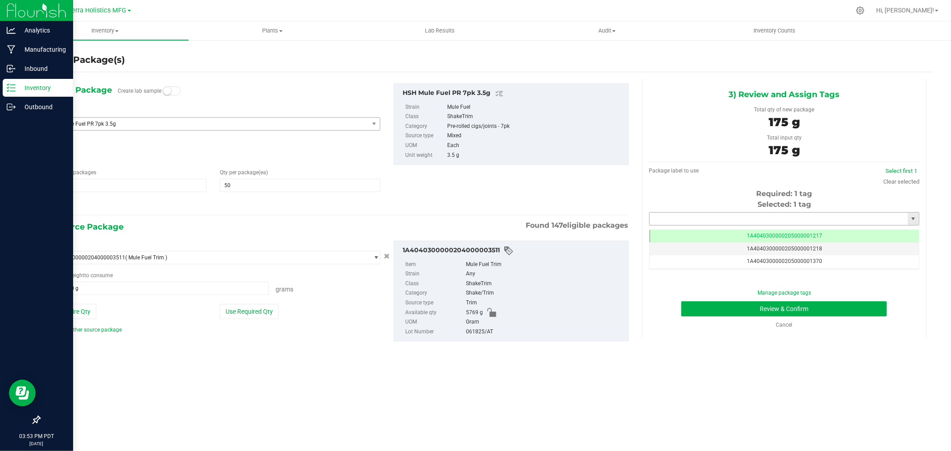
click at [697, 217] on input "text" at bounding box center [779, 219] width 258 height 12
click at [734, 234] on li "1A4040300000205000024497" at bounding box center [784, 233] width 269 height 13
type input "1A4040300000205000024497"
click at [756, 310] on button "Review & Confirm" at bounding box center [785, 309] width 206 height 15
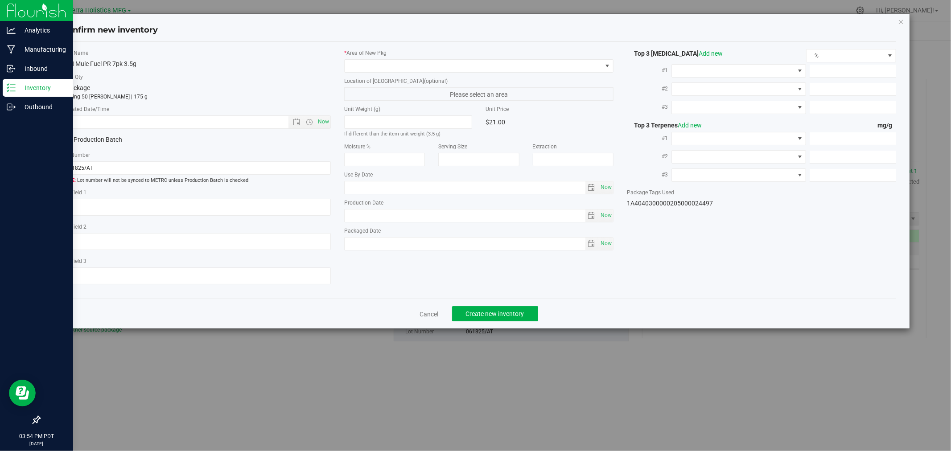
type input "2025-06-18"
type input "27.2600"
type input "0.1100"
type input "0.0700"
type input "5.2000"
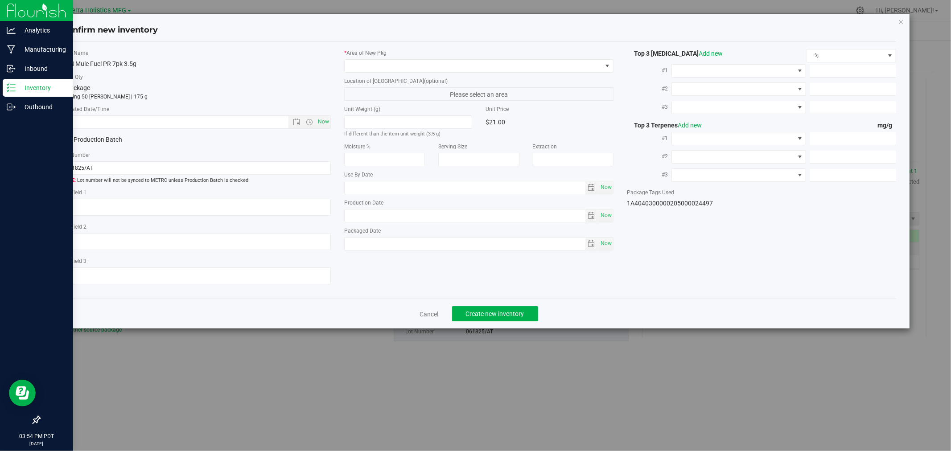
type input "2.6000"
type input "1.9000"
click at [321, 117] on span "Now" at bounding box center [323, 122] width 15 height 13
type input "8/27/2025 3:54 PM"
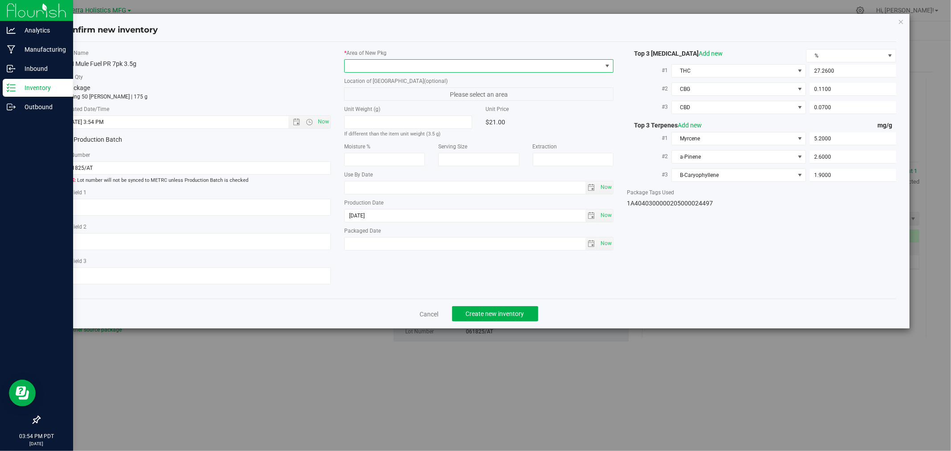
click at [361, 60] on span at bounding box center [473, 66] width 257 height 12
click at [389, 117] on li "Safe Room" at bounding box center [479, 115] width 268 height 12
click at [248, 63] on div "HSH Mule Fuel PR 7pk 3.5g" at bounding box center [196, 63] width 269 height 9
click at [485, 316] on span "Create new inventory" at bounding box center [495, 313] width 58 height 7
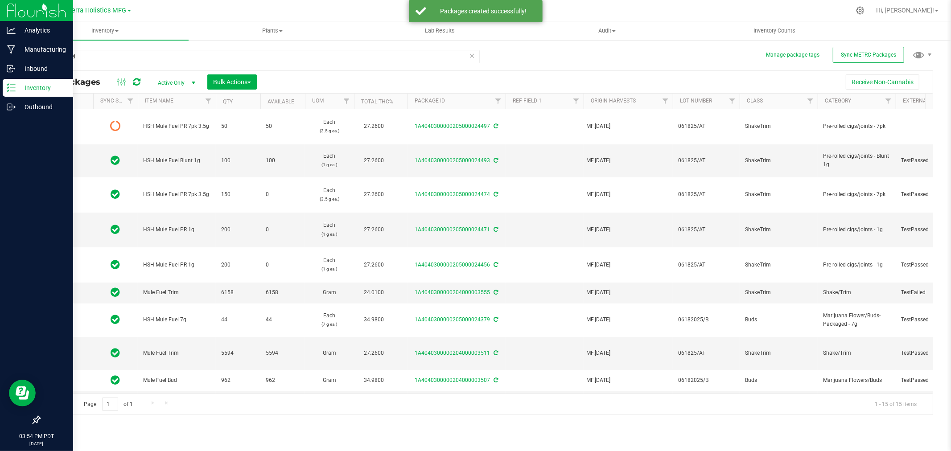
type input "2025-06-18"
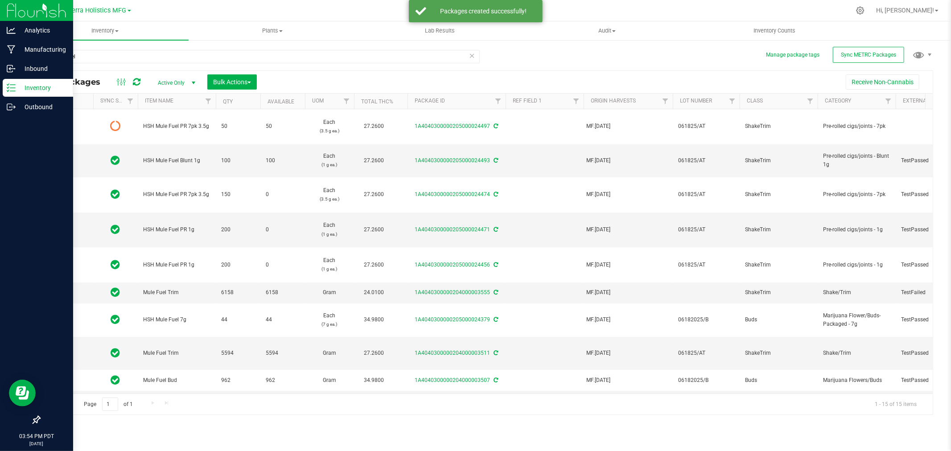
type input "2025-06-18"
type input "2025-05-05"
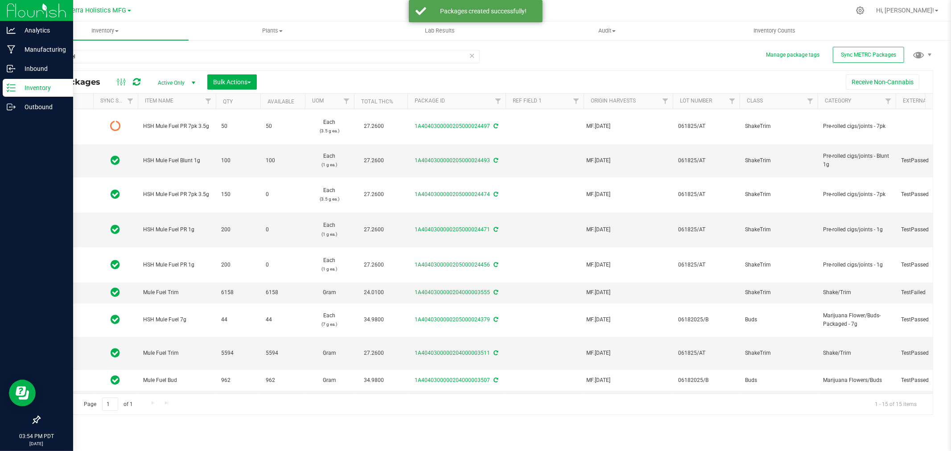
type input "2025-05-05"
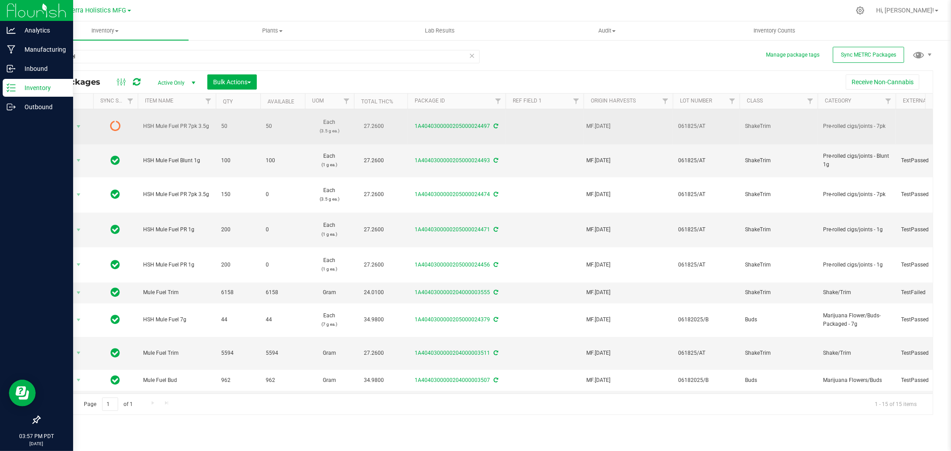
click at [496, 131] on td "1A4040300000205000024497" at bounding box center [457, 126] width 98 height 35
click at [496, 127] on icon at bounding box center [496, 126] width 4 height 5
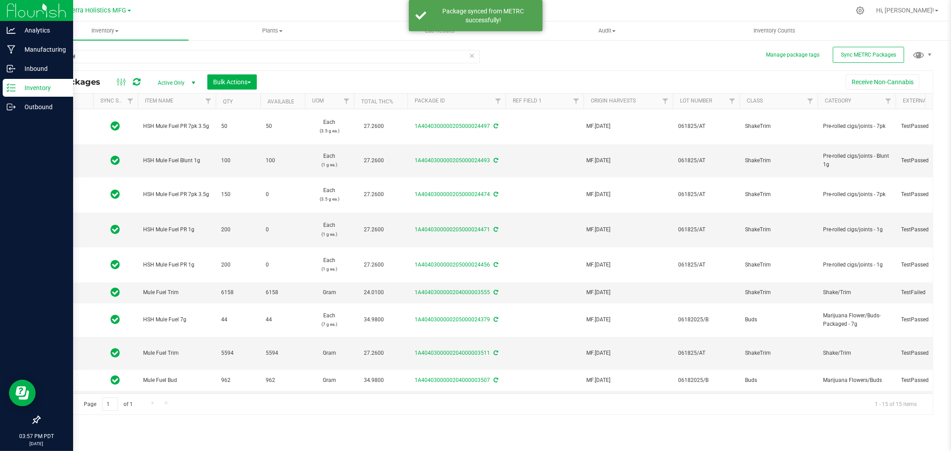
type input "2025-06-18"
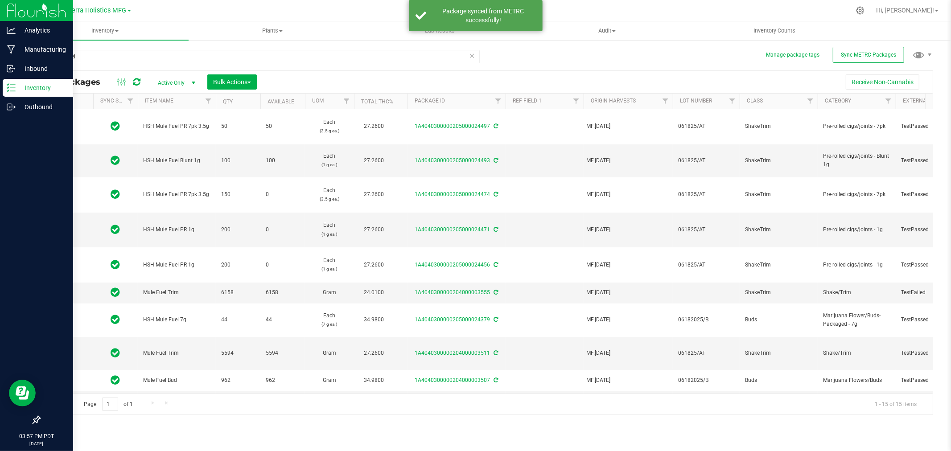
type input "2025-06-18"
type input "2025-05-05"
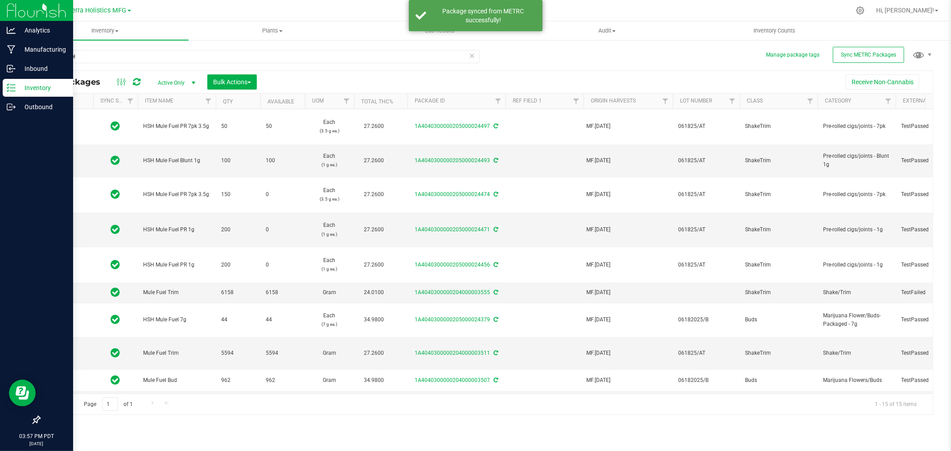
type input "2025-05-05"
click at [355, 5] on div at bounding box center [505, 10] width 691 height 17
click at [368, 2] on div at bounding box center [505, 10] width 691 height 17
click at [385, 11] on div at bounding box center [505, 10] width 691 height 17
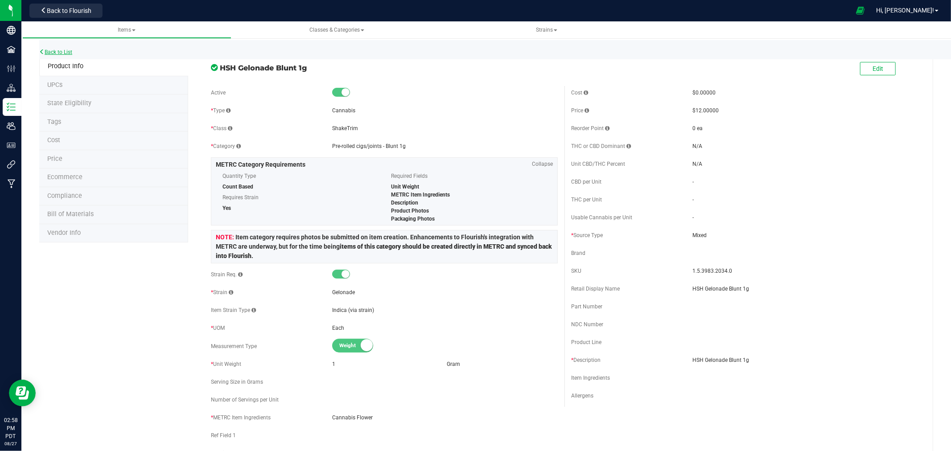
click at [46, 52] on link "Back to List" at bounding box center [55, 52] width 33 height 6
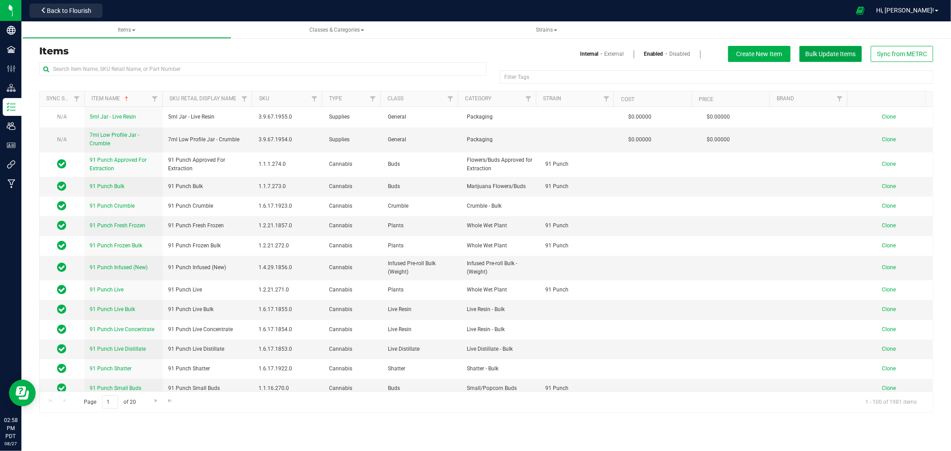
click at [838, 51] on span "Bulk Update Items" at bounding box center [831, 53] width 50 height 7
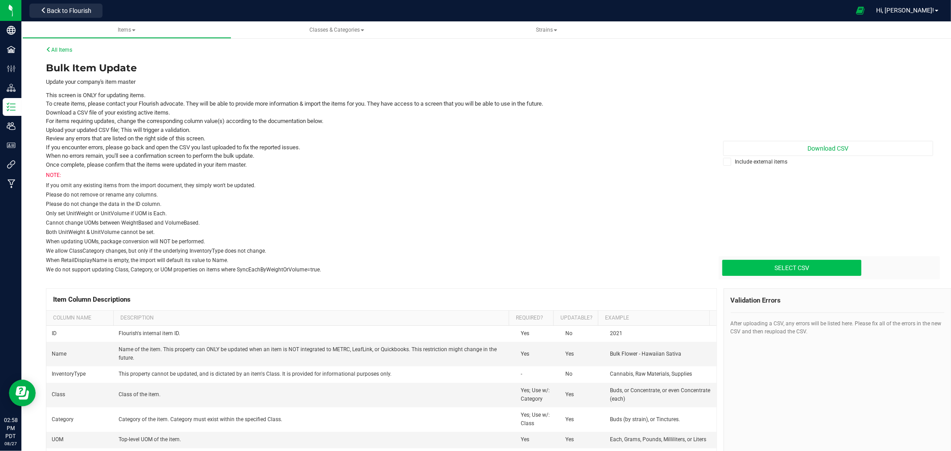
click at [816, 274] on input "Select CSV" at bounding box center [85, 230] width 1552 height 91
type input "C:\fakepath\update-items_[DATE] PR and Blunts.csv"
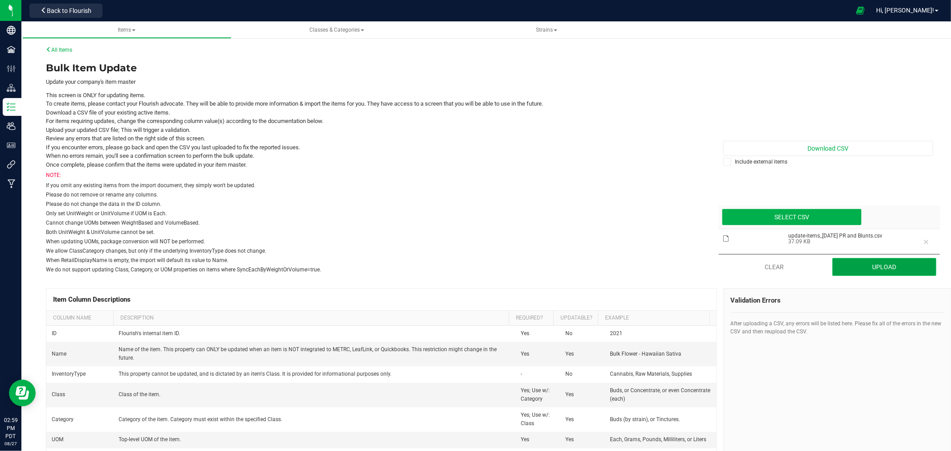
click at [853, 262] on button "Upload" at bounding box center [885, 267] width 104 height 18
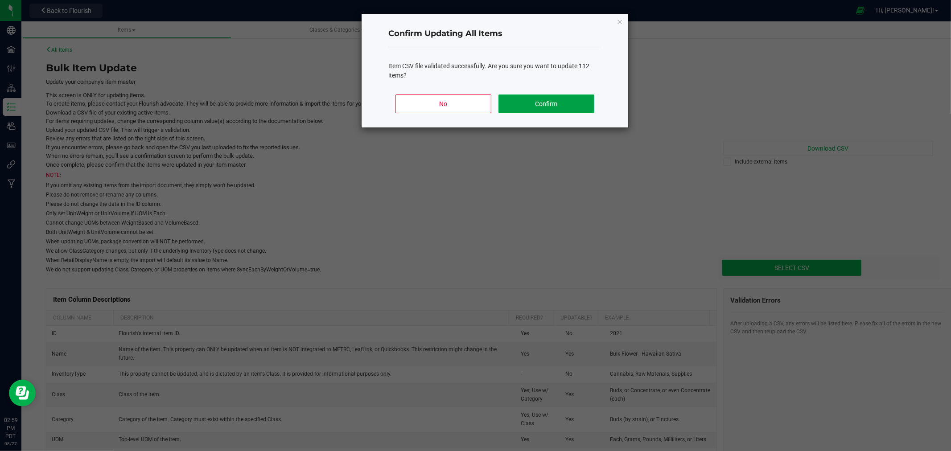
click at [546, 98] on button "Confirm" at bounding box center [547, 104] width 96 height 19
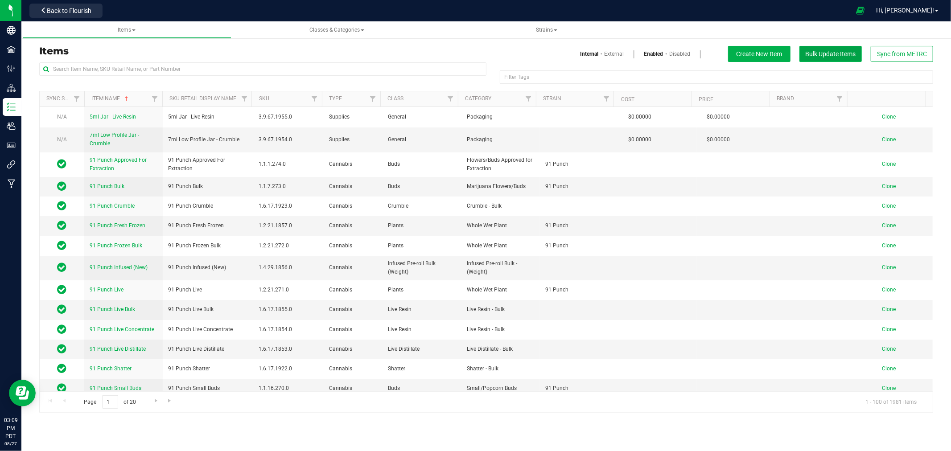
click at [854, 56] on span "Bulk Update Items" at bounding box center [831, 53] width 50 height 7
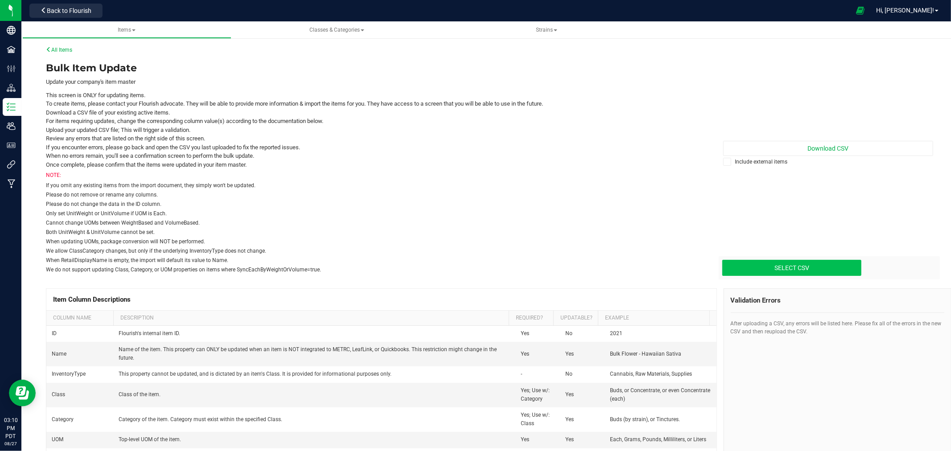
click at [809, 265] on input "Select CSV" at bounding box center [85, 230] width 1552 height 91
type input "C:\fakepath\update-items_[DATE] Flower units.csv"
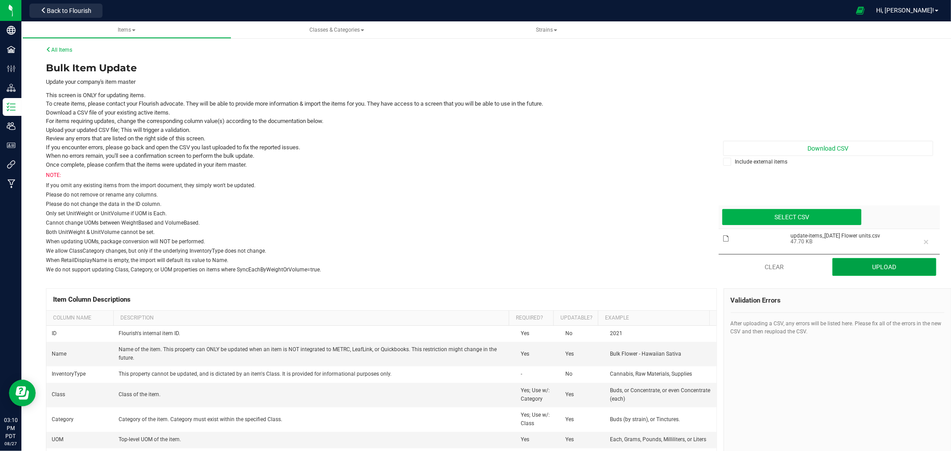
click at [857, 264] on button "Upload" at bounding box center [885, 267] width 104 height 18
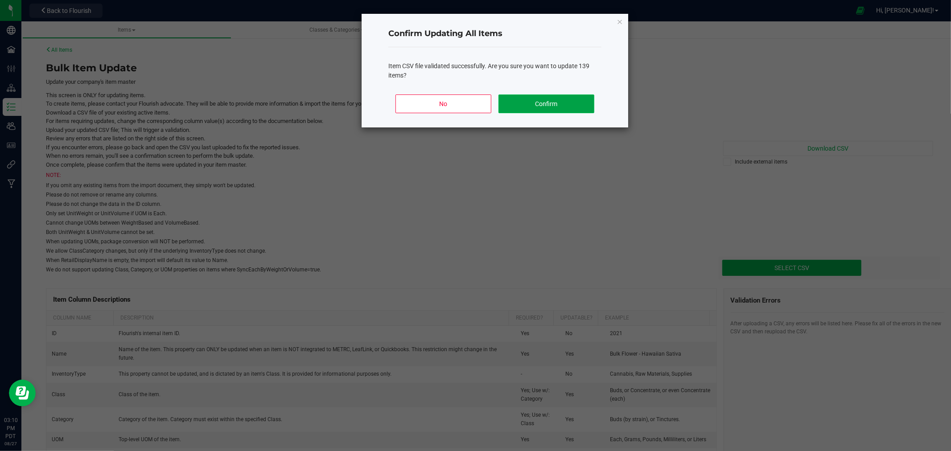
click at [573, 104] on button "Confirm" at bounding box center [547, 104] width 96 height 19
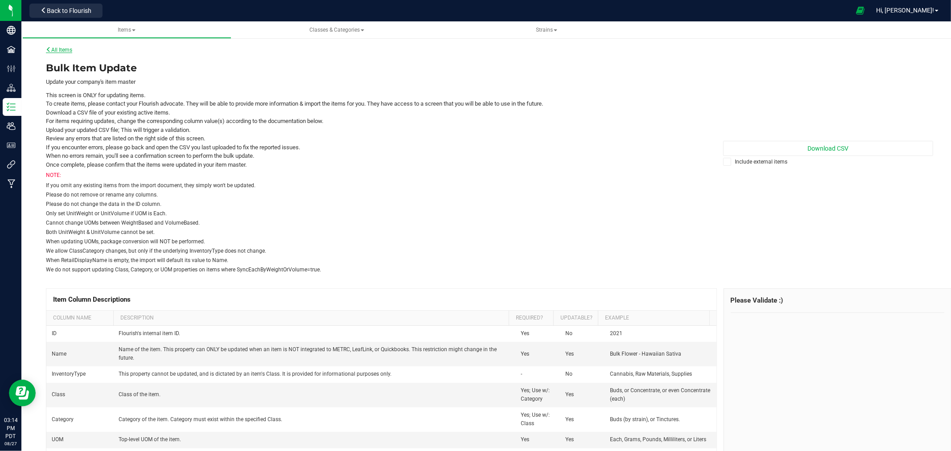
click at [64, 50] on link "All Items" at bounding box center [59, 50] width 26 height 6
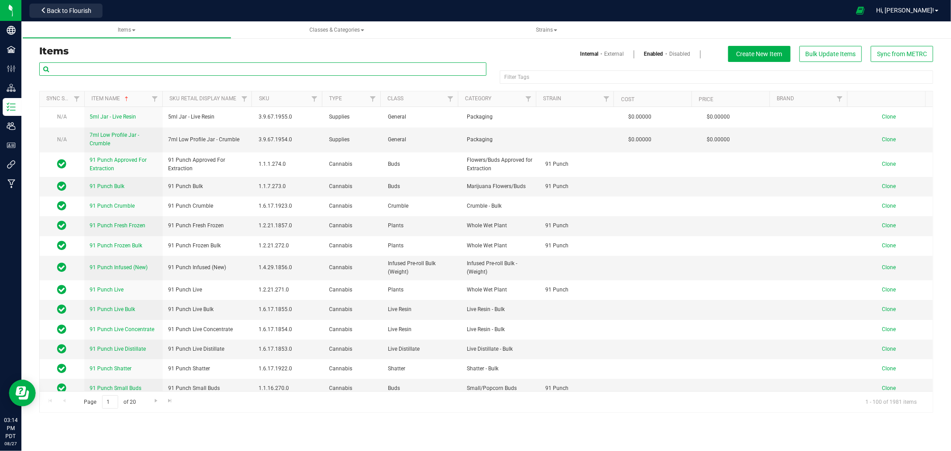
click at [78, 68] on input "text" at bounding box center [262, 68] width 447 height 13
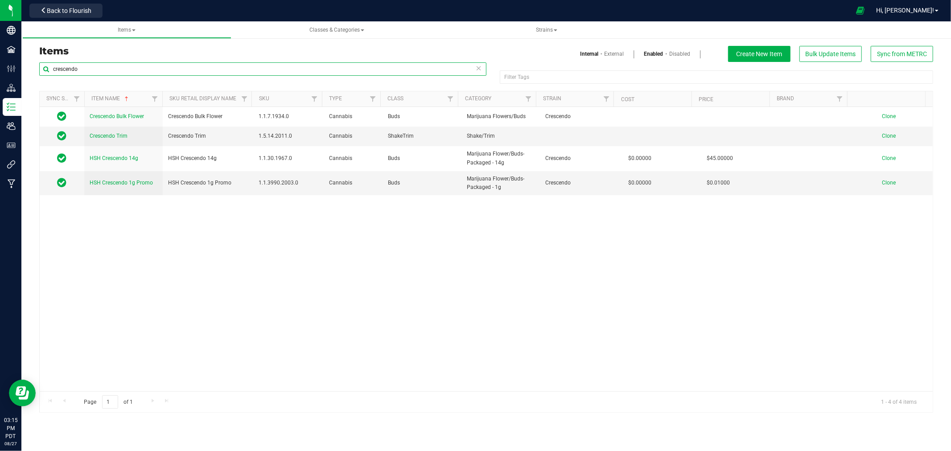
drag, startPoint x: 91, startPoint y: 73, endPoint x: 41, endPoint y: 59, distance: 51.3
click at [41, 59] on div "Items Internal External Enabled Disabled Create New Item Bulk Update Items Sync…" at bounding box center [487, 229] width 908 height 367
type input "blunt"
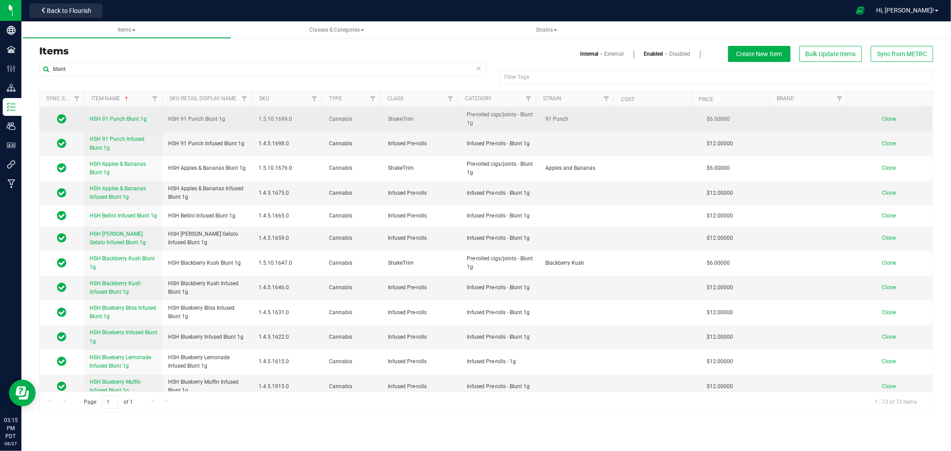
click at [888, 118] on span "Clone" at bounding box center [889, 119] width 14 height 6
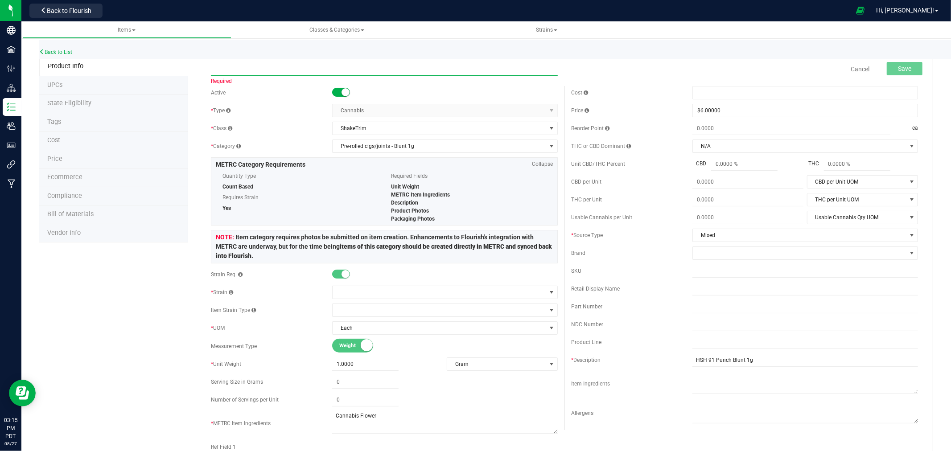
click at [239, 65] on input "text" at bounding box center [384, 68] width 347 height 13
paste input "HSH Crescendo Blunt 1g"
type input "HSH Crescendo Blunt 1g"
click at [278, 91] on div "Active" at bounding box center [271, 93] width 121 height 8
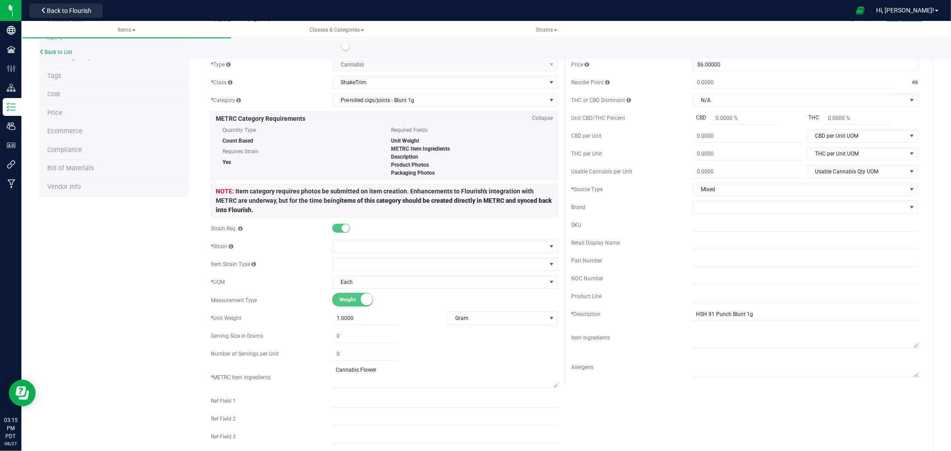
scroll to position [99, 0]
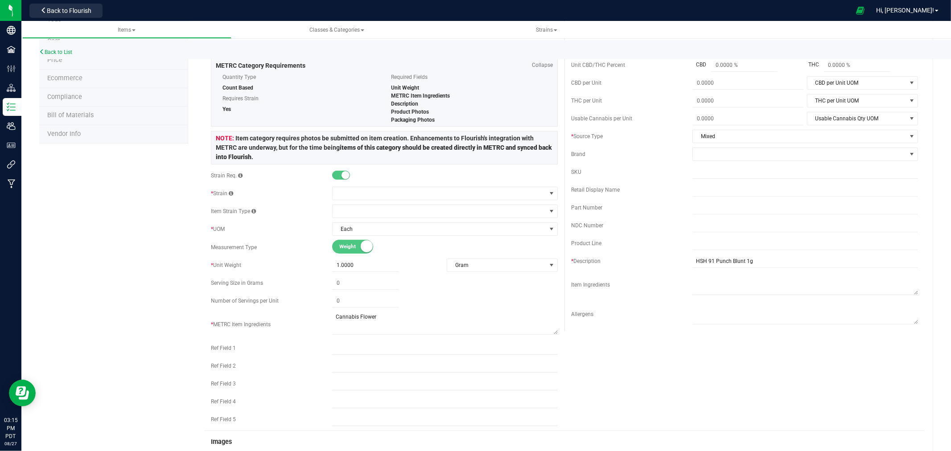
click at [359, 201] on div "Active * Type Cannabis Select type Cannabis Non-Inventory Raw Materials Supplie…" at bounding box center [384, 209] width 360 height 444
click at [359, 194] on span at bounding box center [440, 193] width 214 height 12
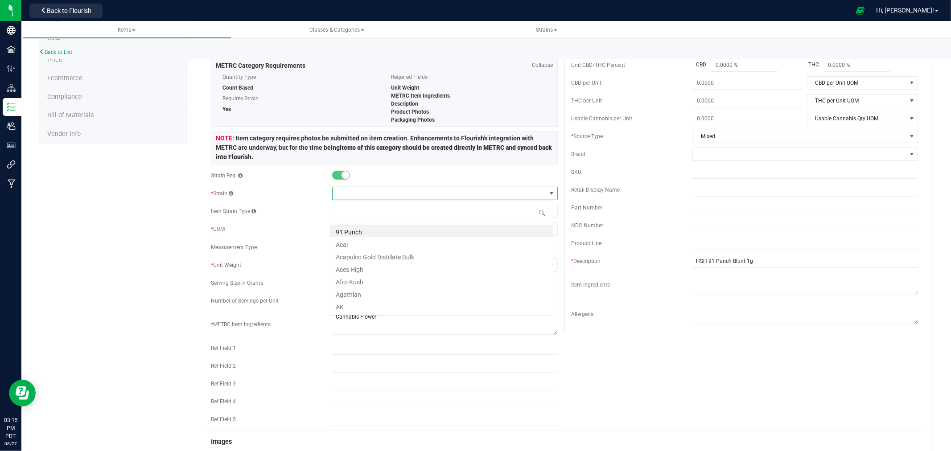
scroll to position [13, 223]
type input "Cresc"
click at [375, 231] on li "Crescendo" at bounding box center [441, 231] width 223 height 12
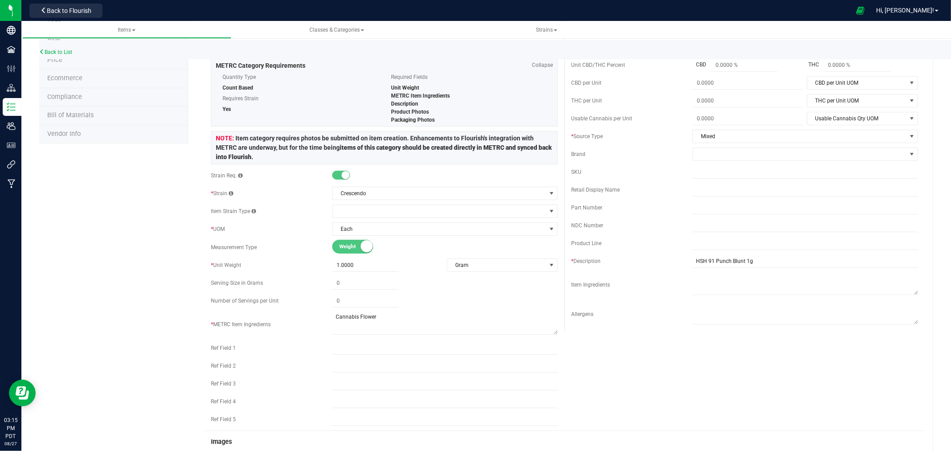
click at [136, 252] on div "Product Info UPCs State Eligibility Tags Cost Price Ecommerce Compliance Bill o…" at bounding box center [486, 355] width 894 height 795
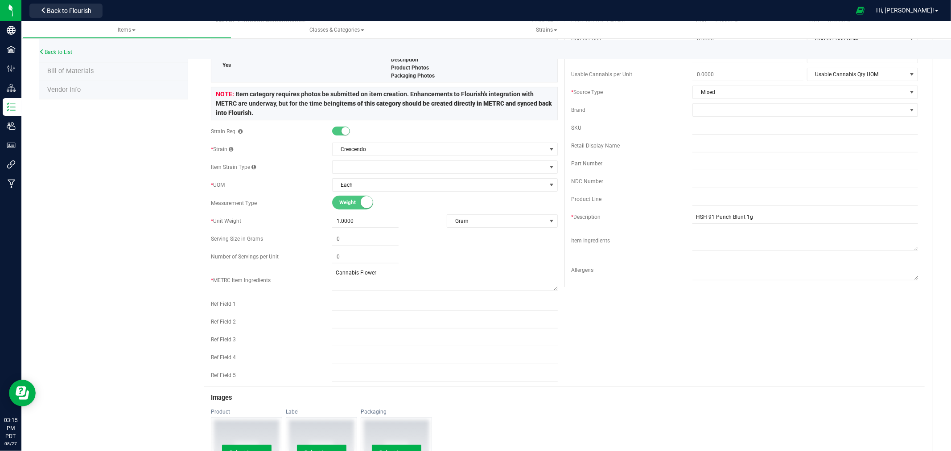
scroll to position [50, 0]
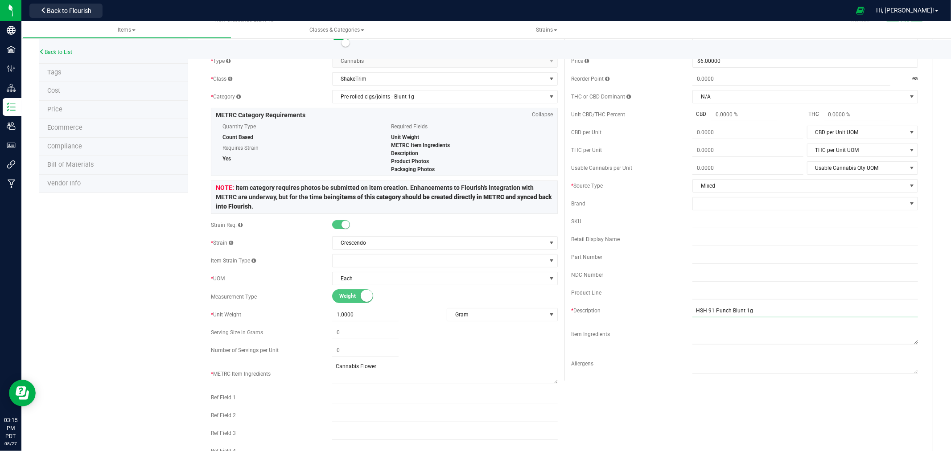
drag, startPoint x: 724, startPoint y: 310, endPoint x: 703, endPoint y: 311, distance: 21.4
click at [703, 311] on input "HSH 91 Punch Blunt 1g" at bounding box center [806, 310] width 226 height 13
type input "HSH Crescendo Blunt 1g"
click at [661, 398] on div "Active * Type Cannabis Select type Cannabis Non-Inventory Raw Materials Supplie…" at bounding box center [564, 259] width 721 height 444
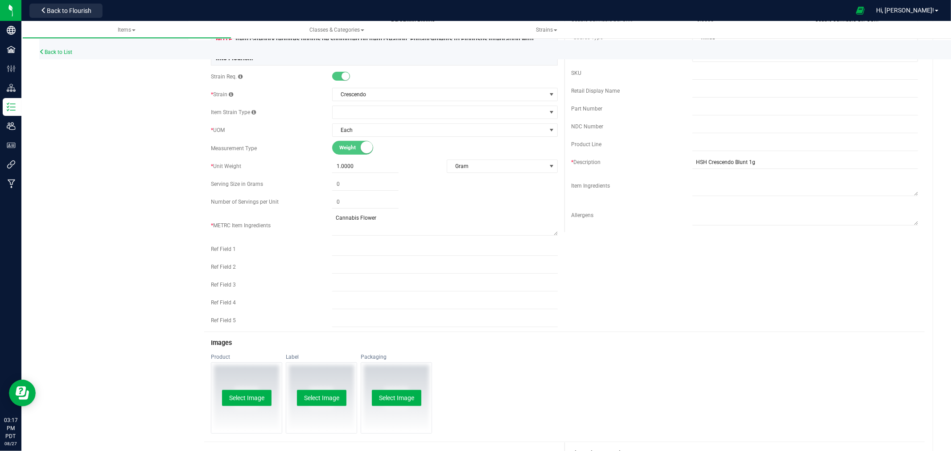
scroll to position [0, 0]
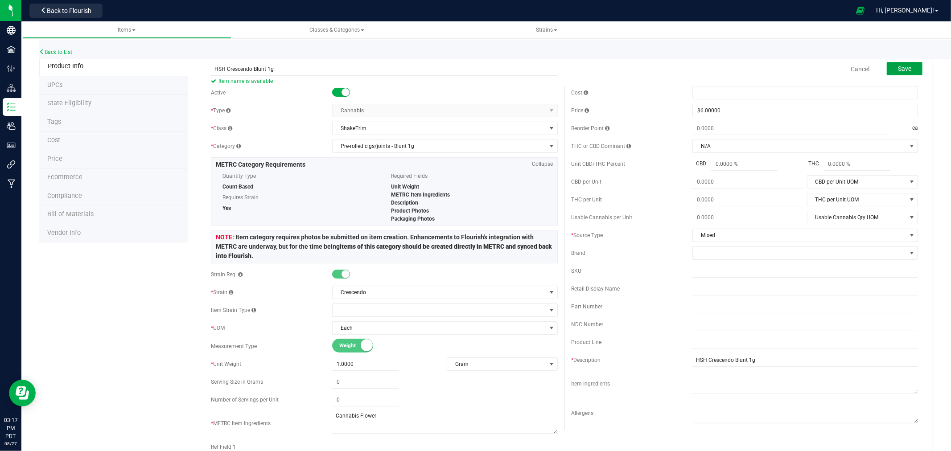
click at [898, 70] on span "Save" at bounding box center [904, 68] width 13 height 7
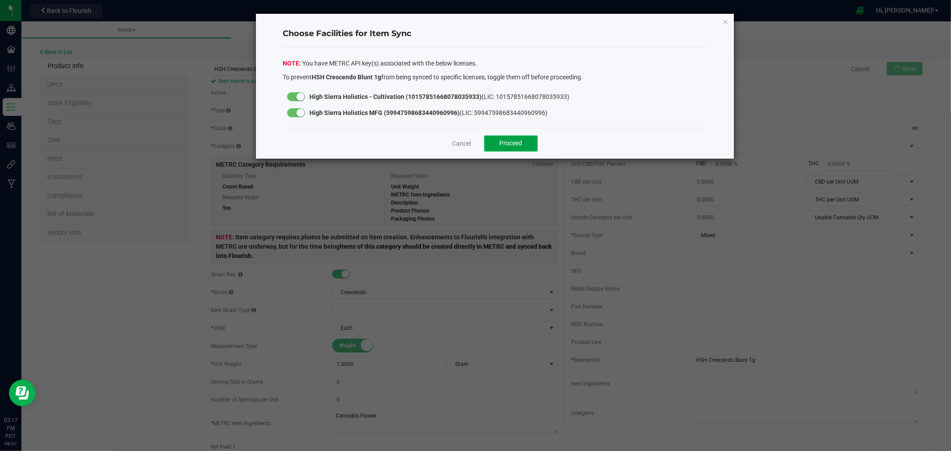
click at [517, 142] on span "Proceed" at bounding box center [511, 143] width 23 height 7
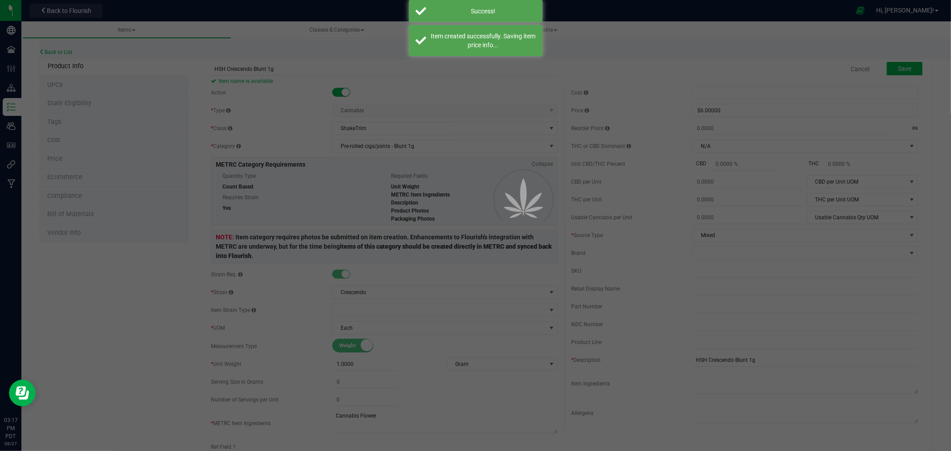
click at [73, 105] on div at bounding box center [475, 225] width 951 height 451
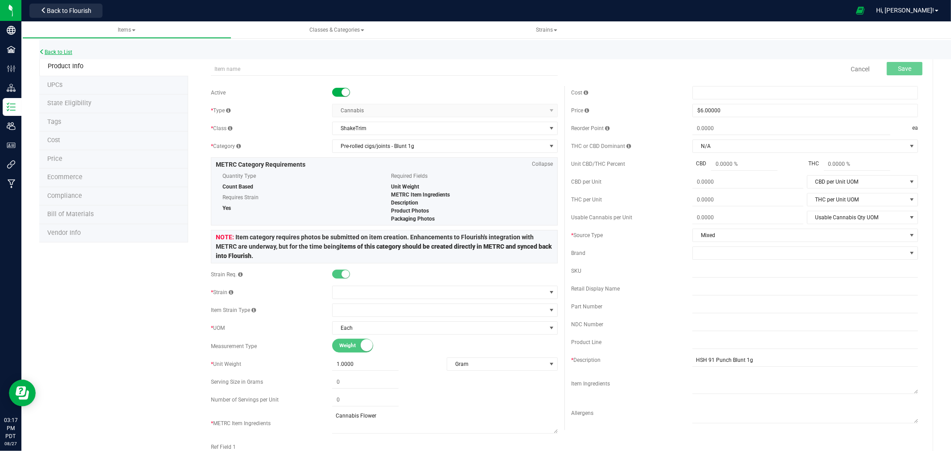
click at [51, 49] on link "Back to List" at bounding box center [55, 52] width 33 height 6
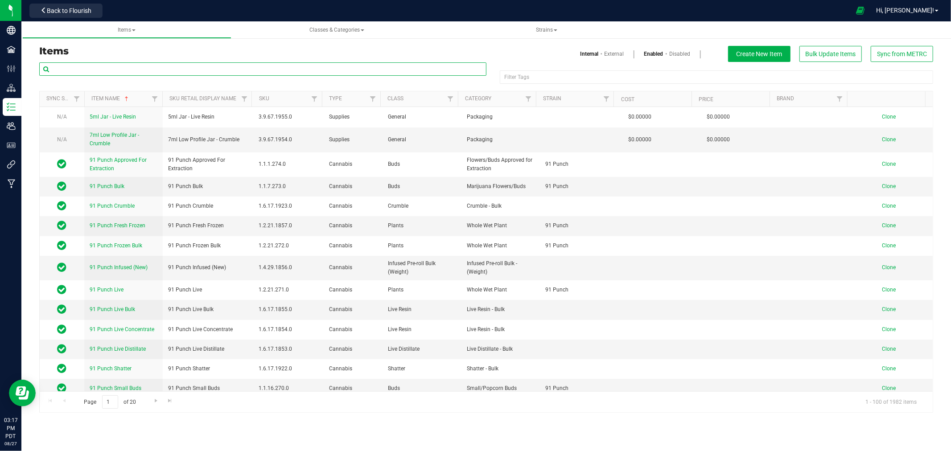
click at [102, 72] on input "text" at bounding box center [262, 68] width 447 height 13
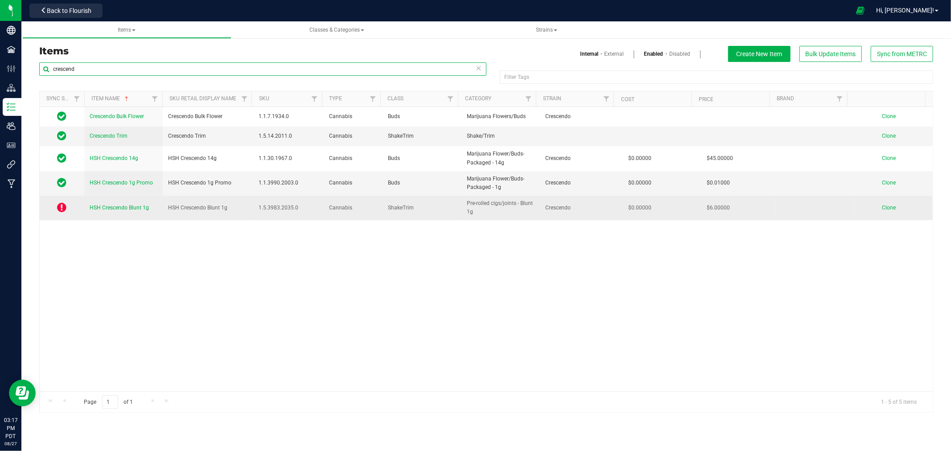
type input "crescend"
click at [125, 204] on link "HSH Crescendo Blunt 1g" at bounding box center [119, 208] width 59 height 8
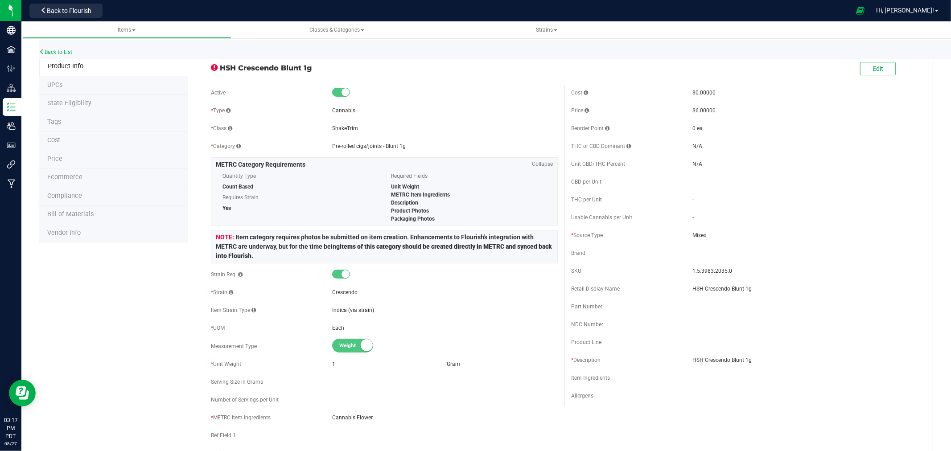
click at [80, 106] on span "State Eligibility" at bounding box center [69, 103] width 44 height 8
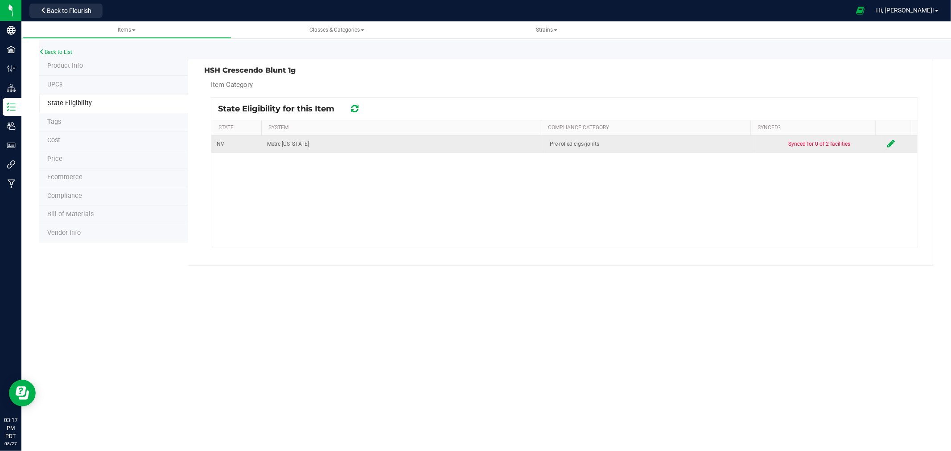
click at [883, 146] on td at bounding box center [900, 144] width 35 height 17
click at [888, 145] on icon at bounding box center [892, 143] width 8 height 9
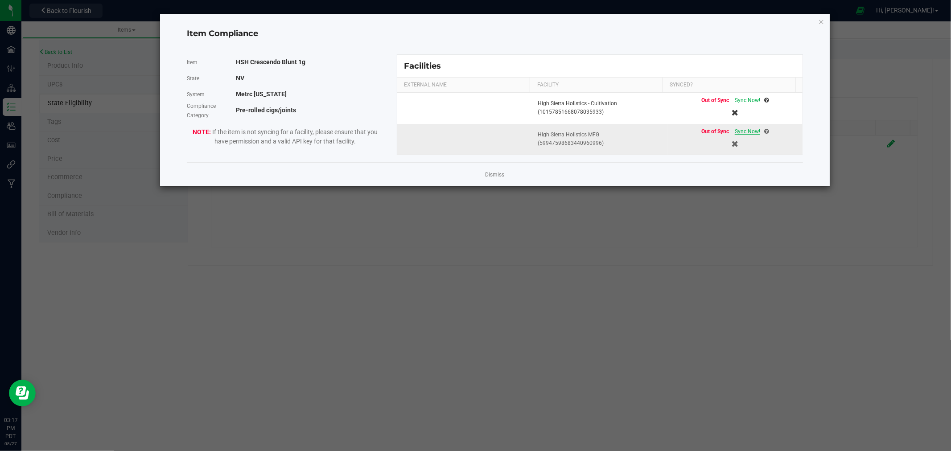
click at [748, 133] on span "Sync Now!" at bounding box center [747, 131] width 25 height 6
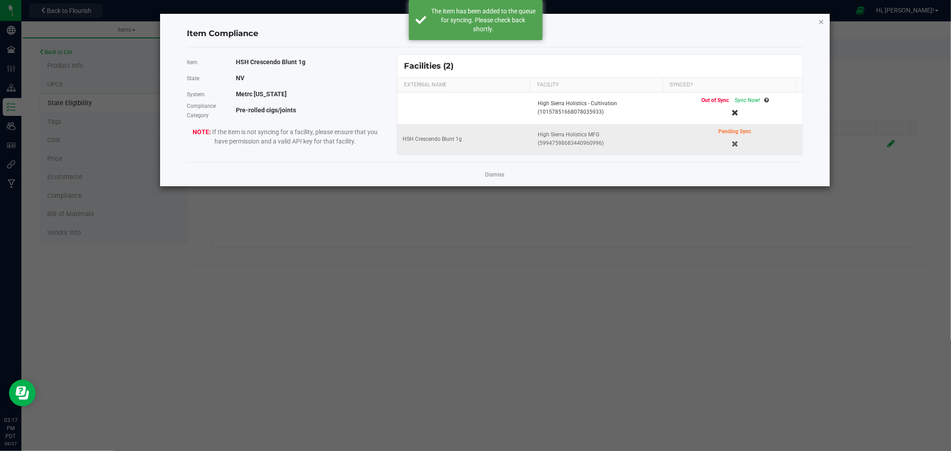
click at [824, 18] on icon "Close modal" at bounding box center [821, 21] width 6 height 11
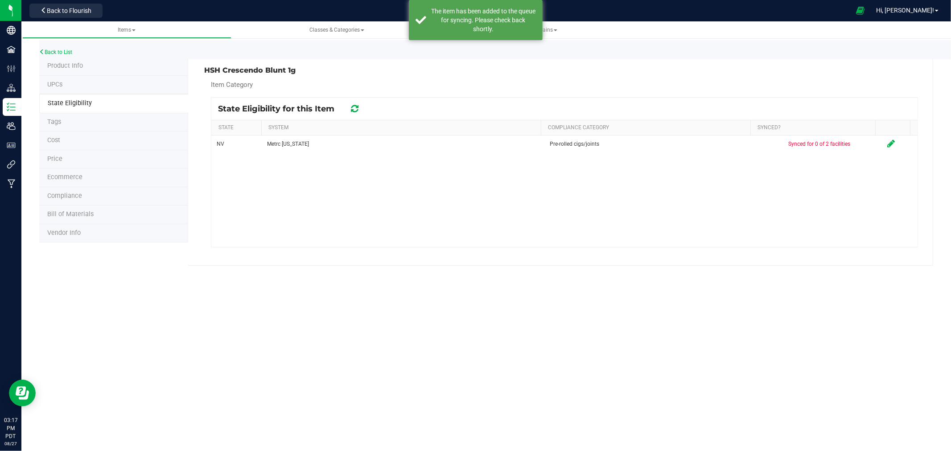
click at [58, 66] on span "Product Info" at bounding box center [65, 66] width 36 height 8
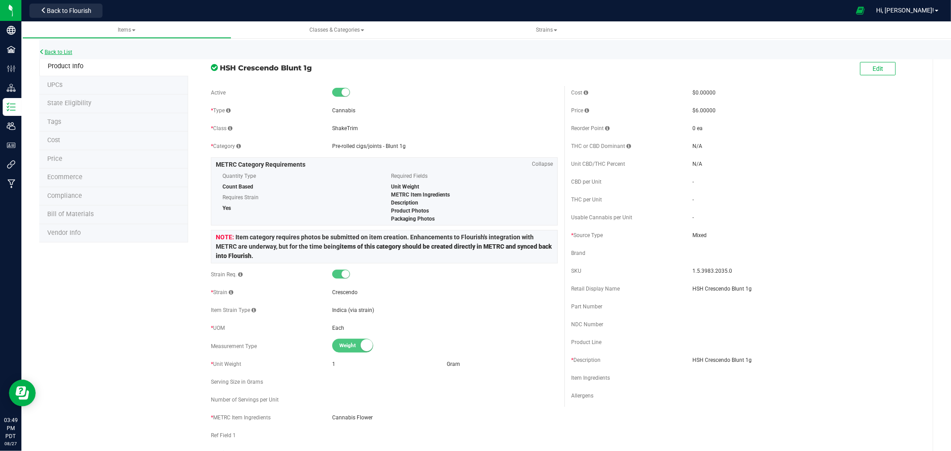
click at [48, 50] on link "Back to List" at bounding box center [55, 52] width 33 height 6
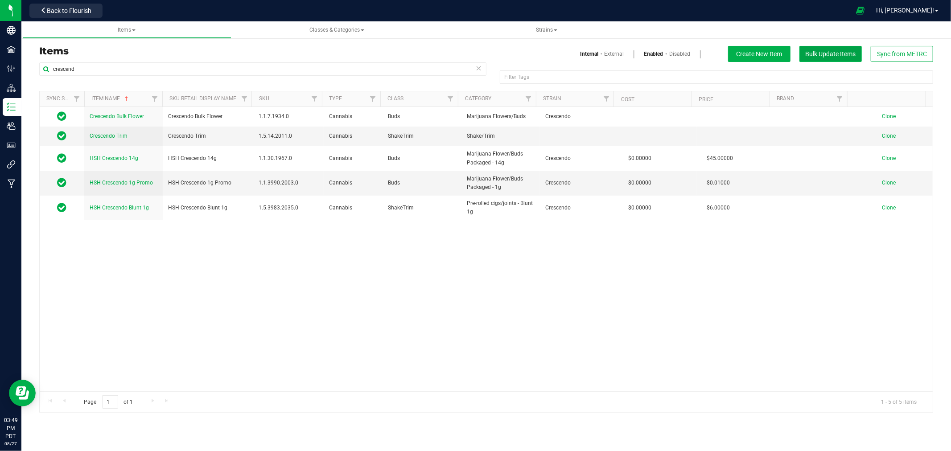
click at [829, 52] on span "Bulk Update Items" at bounding box center [831, 53] width 50 height 7
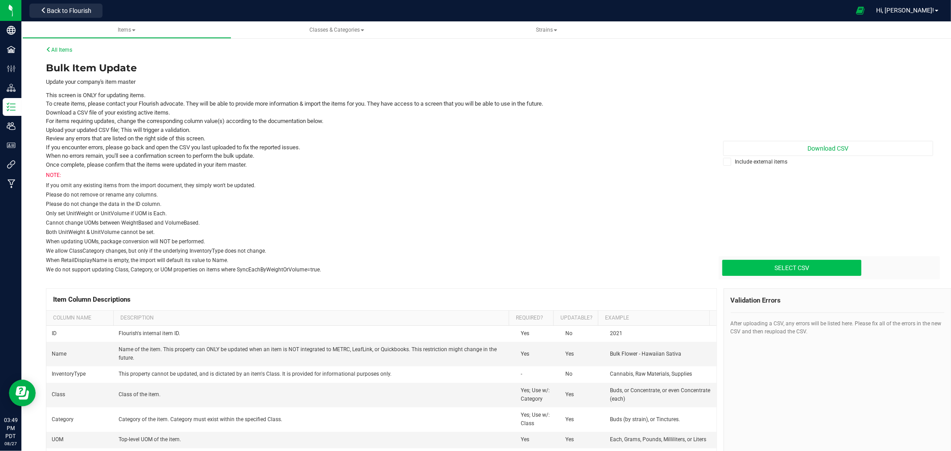
click at [805, 264] on input "Select CSV" at bounding box center [85, 230] width 1552 height 91
type input "C:\fakepath\update-items_2025-08-27 (LR.csv"
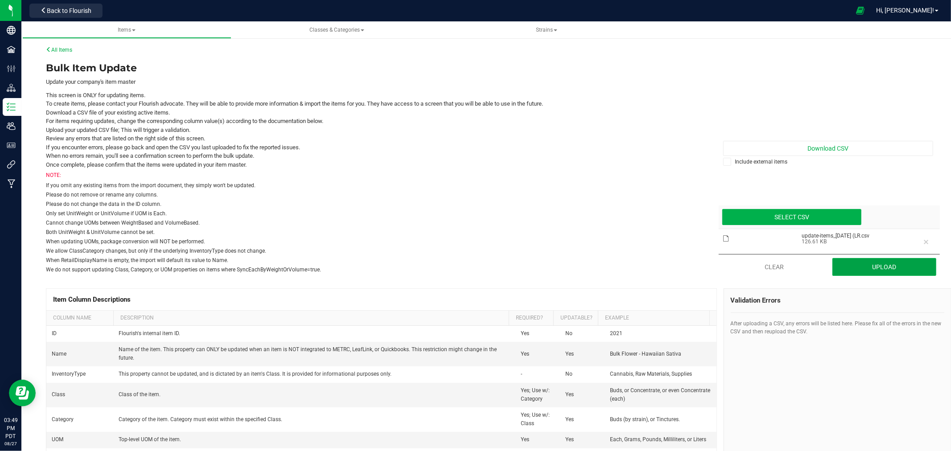
click at [885, 263] on button "Upload" at bounding box center [885, 267] width 104 height 18
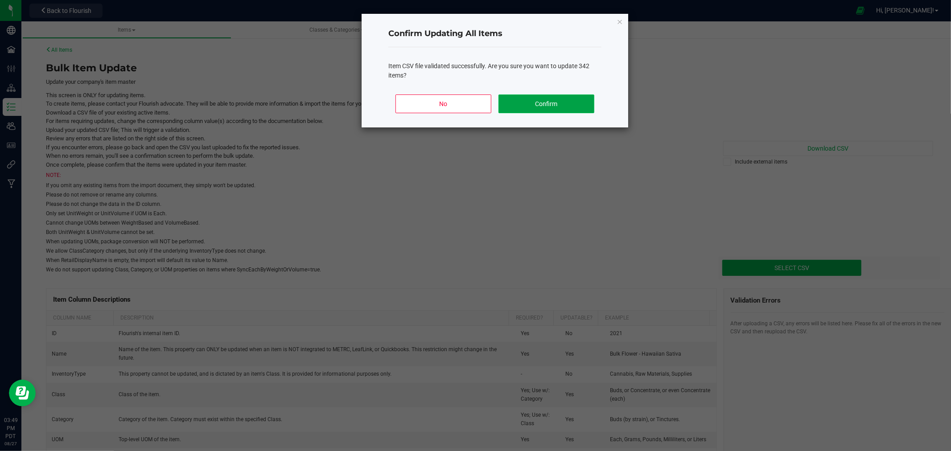
click at [553, 105] on button "Confirm" at bounding box center [547, 104] width 96 height 19
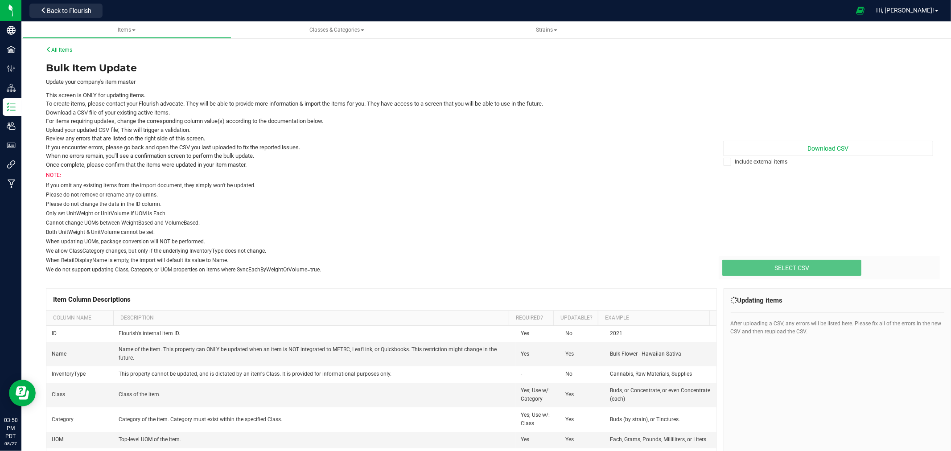
click at [339, 13] on div at bounding box center [478, 10] width 744 height 17
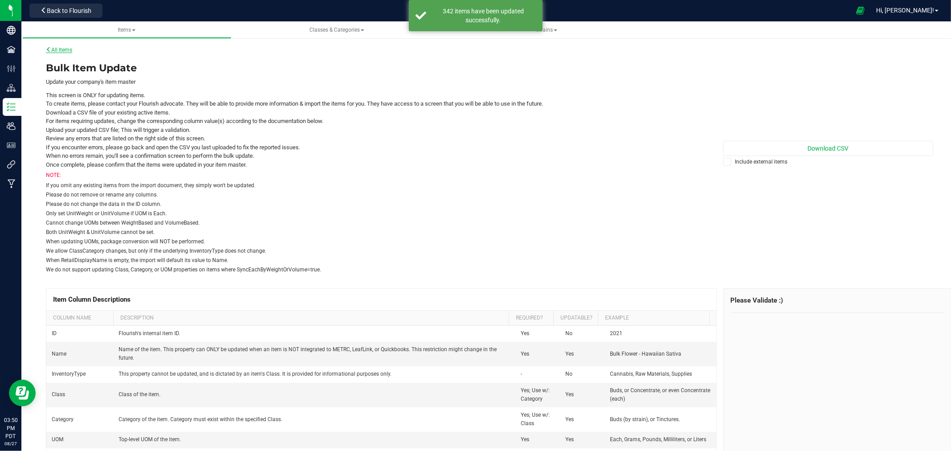
click at [70, 50] on link "All Items" at bounding box center [59, 50] width 26 height 6
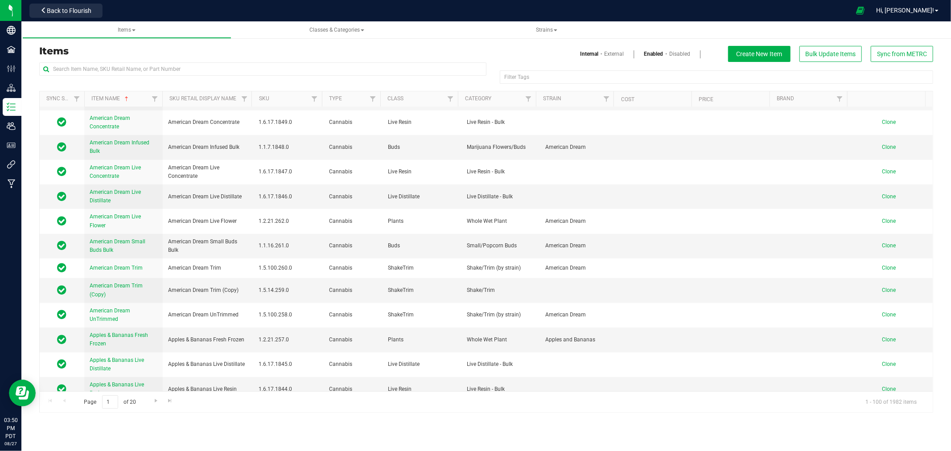
scroll to position [198, 0]
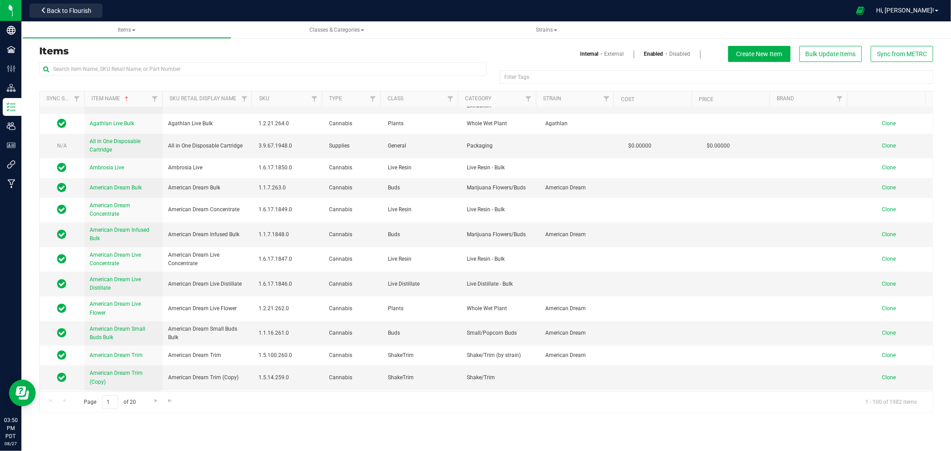
scroll to position [78, 0]
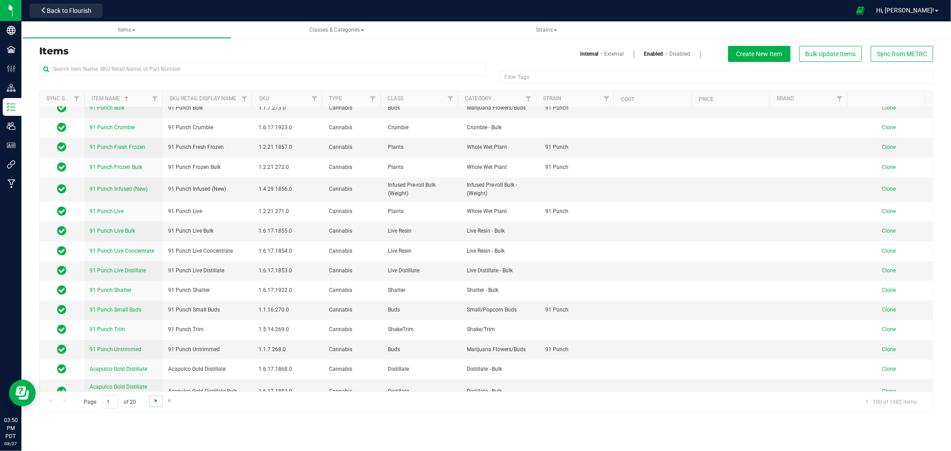
click at [154, 401] on span "Go to the next page" at bounding box center [156, 400] width 7 height 7
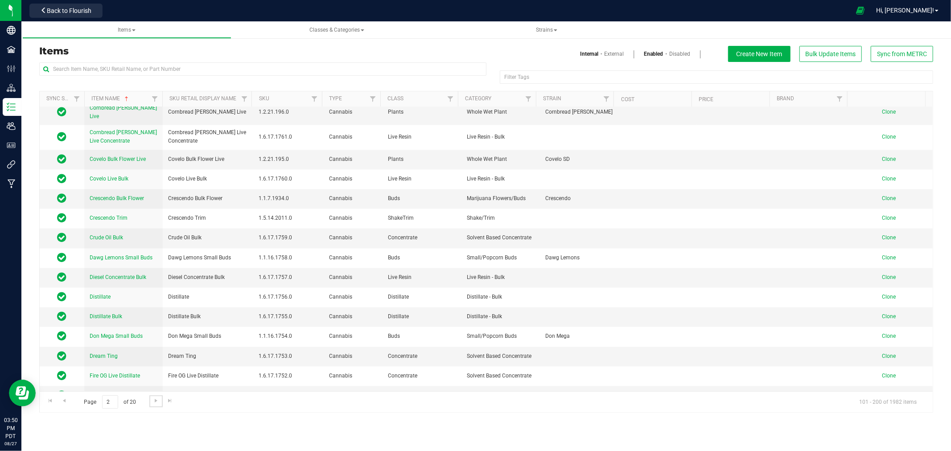
scroll to position [1802, 0]
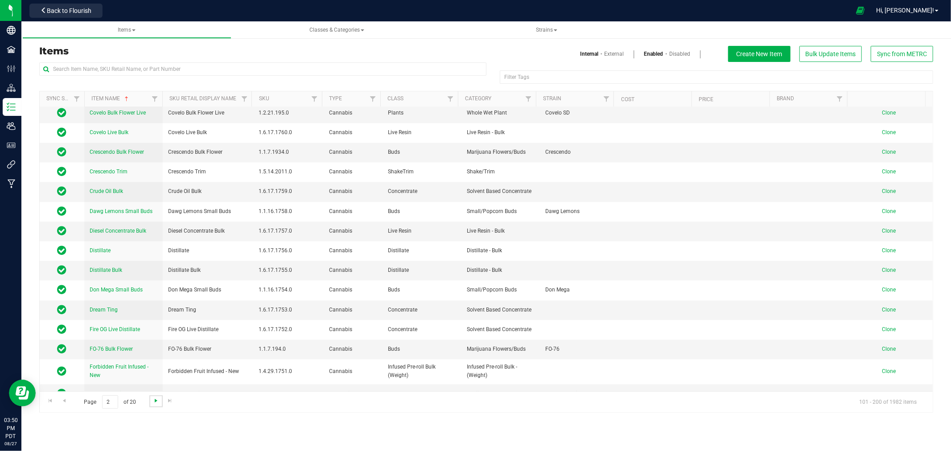
click at [158, 403] on span "Go to the next page" at bounding box center [156, 400] width 7 height 7
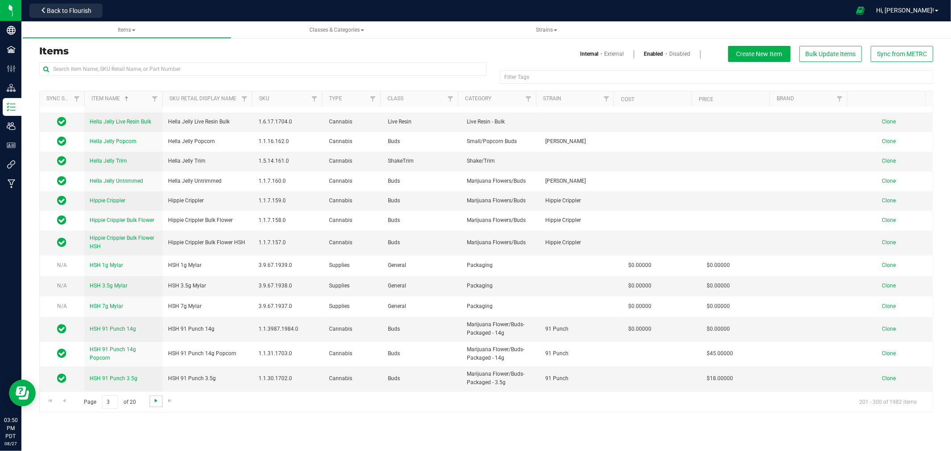
scroll to position [0, 0]
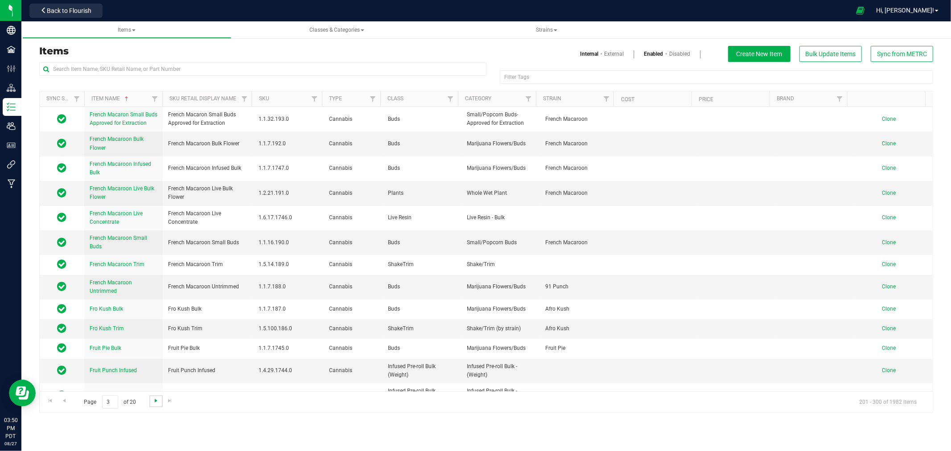
click at [158, 403] on span "Go to the next page" at bounding box center [156, 400] width 7 height 7
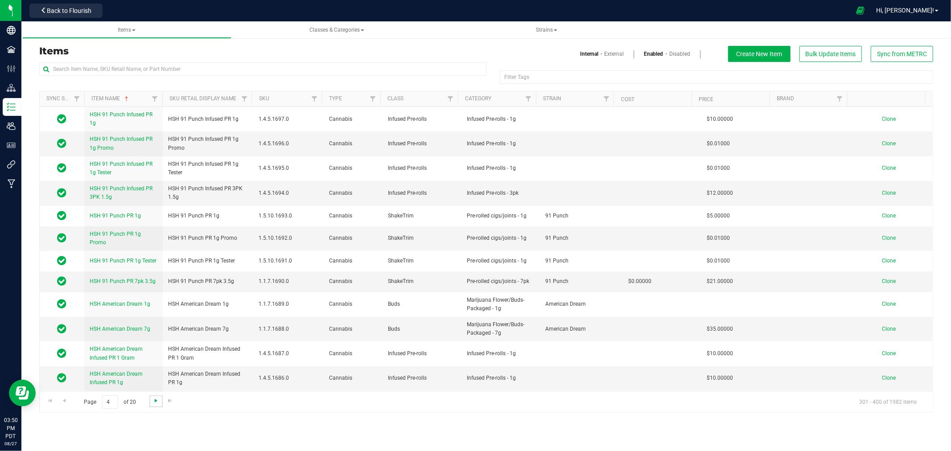
click at [158, 403] on span "Go to the next page" at bounding box center [156, 400] width 7 height 7
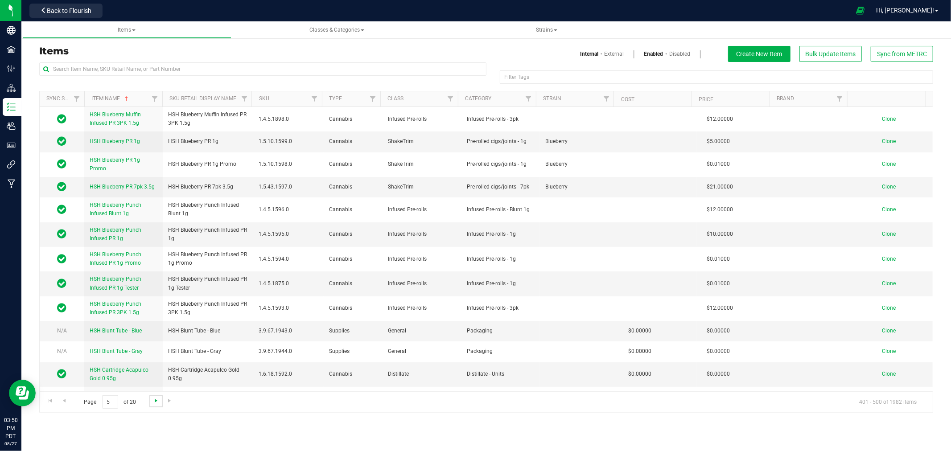
click at [158, 403] on span "Go to the next page" at bounding box center [156, 400] width 7 height 7
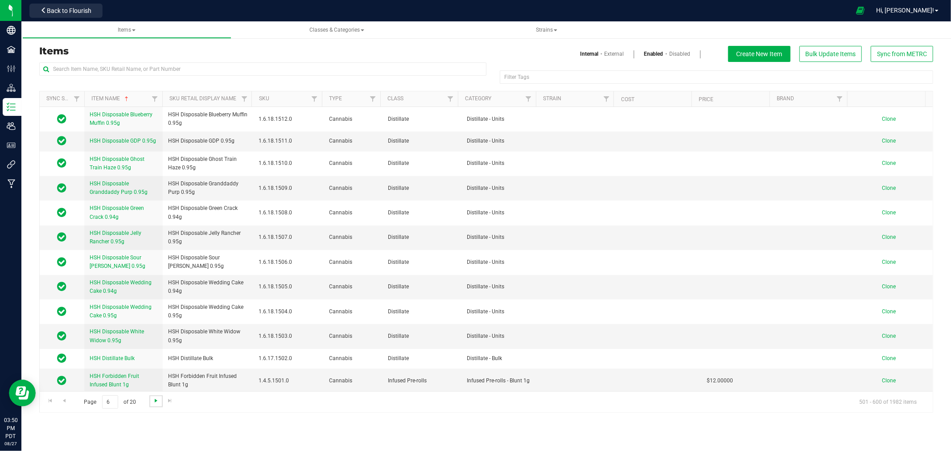
click at [158, 403] on span "Go to the next page" at bounding box center [156, 400] width 7 height 7
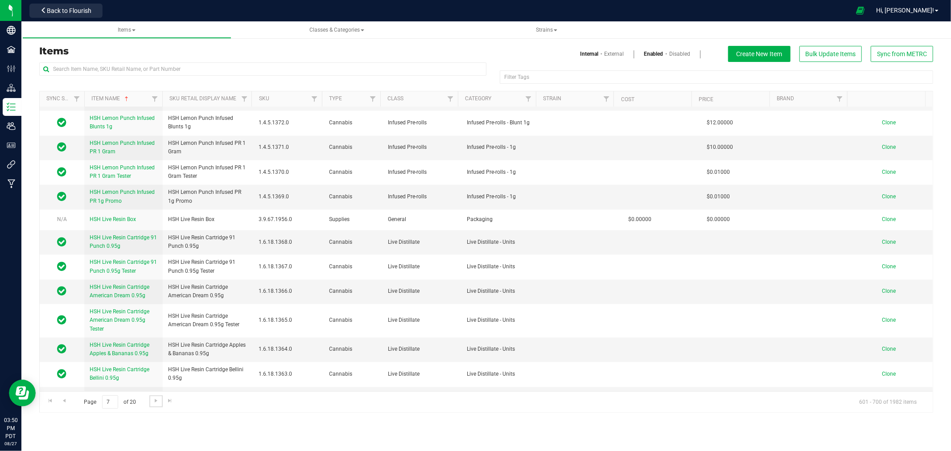
scroll to position [1685, 0]
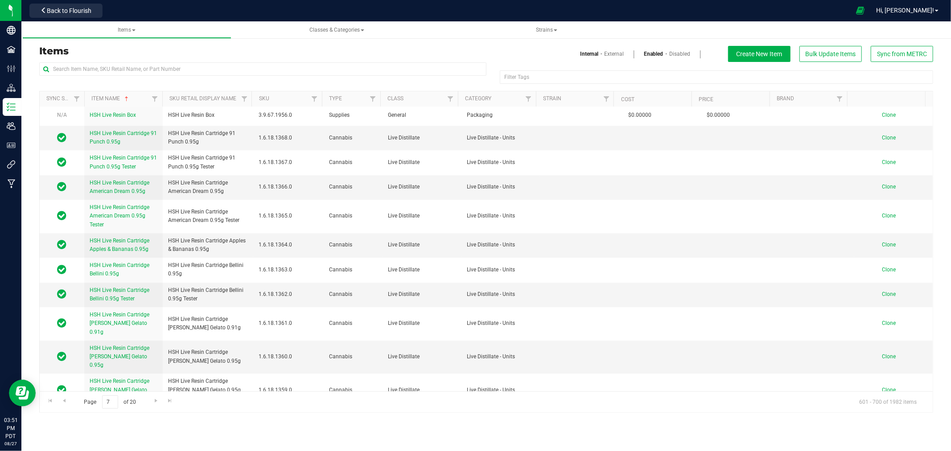
click at [763, 21] on nav "High Sierra Holistics MFG Back to Flourish Hi, [PERSON_NAME]!" at bounding box center [486, 10] width 930 height 21
click at [213, 7] on div at bounding box center [478, 10] width 744 height 17
click at [423, 11] on div at bounding box center [478, 10] width 744 height 17
click at [434, 12] on div at bounding box center [478, 10] width 744 height 17
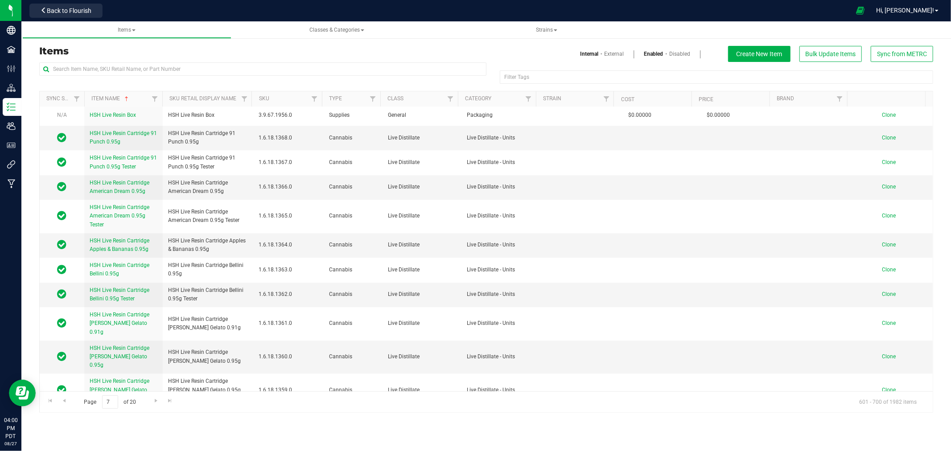
click at [266, 7] on div at bounding box center [478, 10] width 744 height 17
click at [262, 46] on h3 "Items" at bounding box center [259, 51] width 441 height 11
click at [279, 4] on div at bounding box center [478, 10] width 744 height 17
